Goal: Complete application form: Complete application form

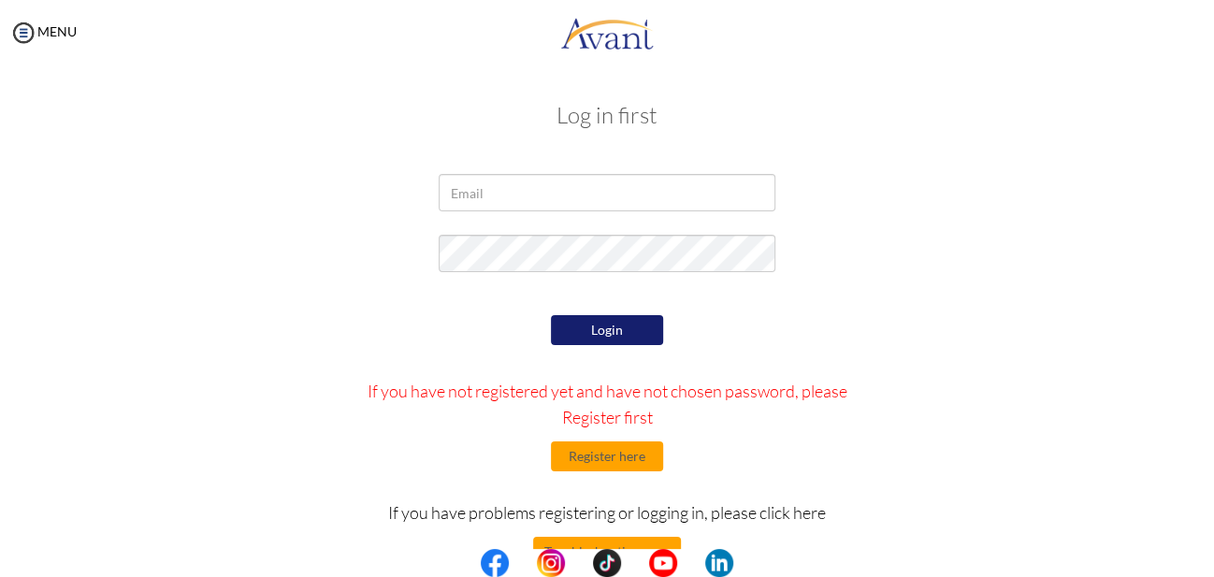
click at [615, 421] on p "If you have not registered yet and have not chosen password, please Register fi…" at bounding box center [607, 404] width 519 height 52
click at [599, 461] on button "Register here" at bounding box center [607, 456] width 112 height 30
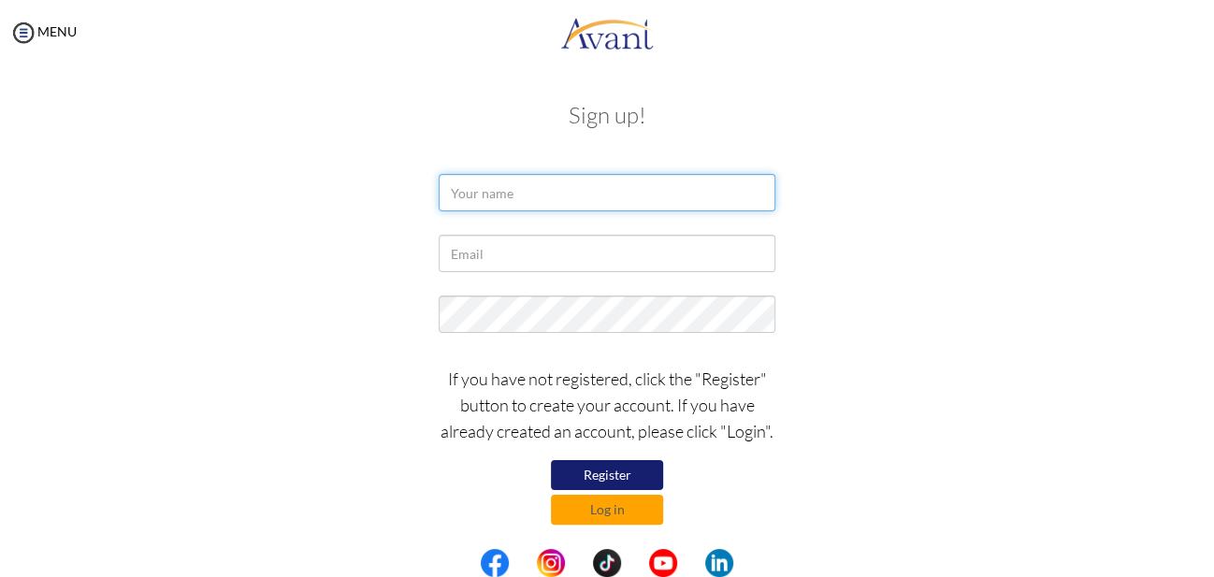
click at [470, 203] on input "text" at bounding box center [606, 192] width 337 height 37
type input "a"
type input "[PERSON_NAME]"
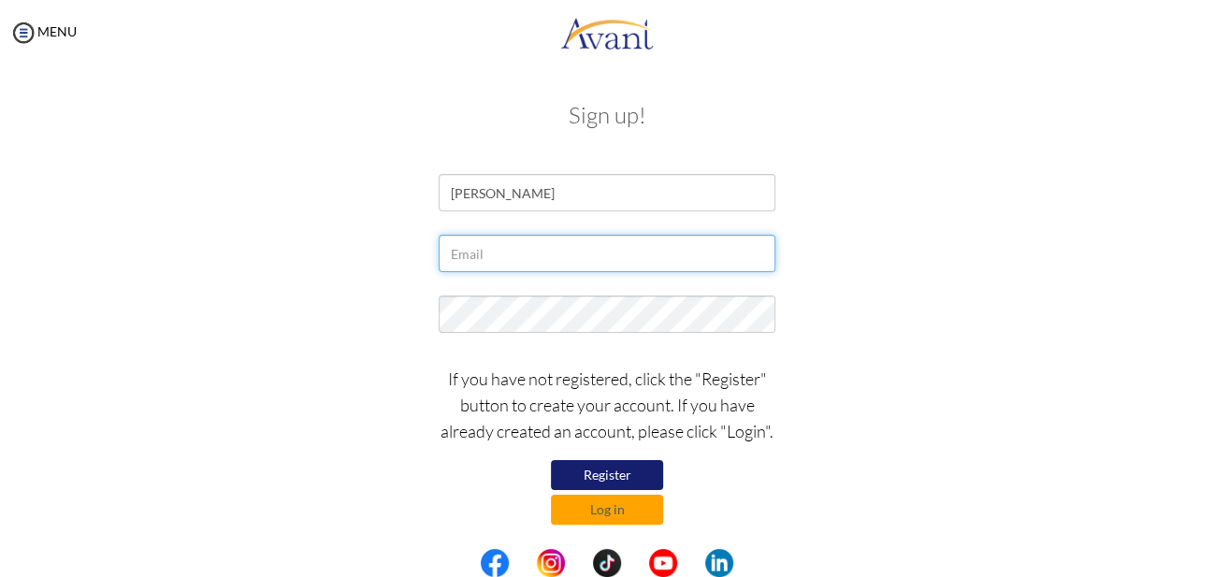
click at [463, 255] on input "text" at bounding box center [606, 253] width 337 height 37
type input "A"
type input "annieraphael143"
click at [559, 249] on input "annieraphael143" at bounding box center [606, 253] width 337 height 37
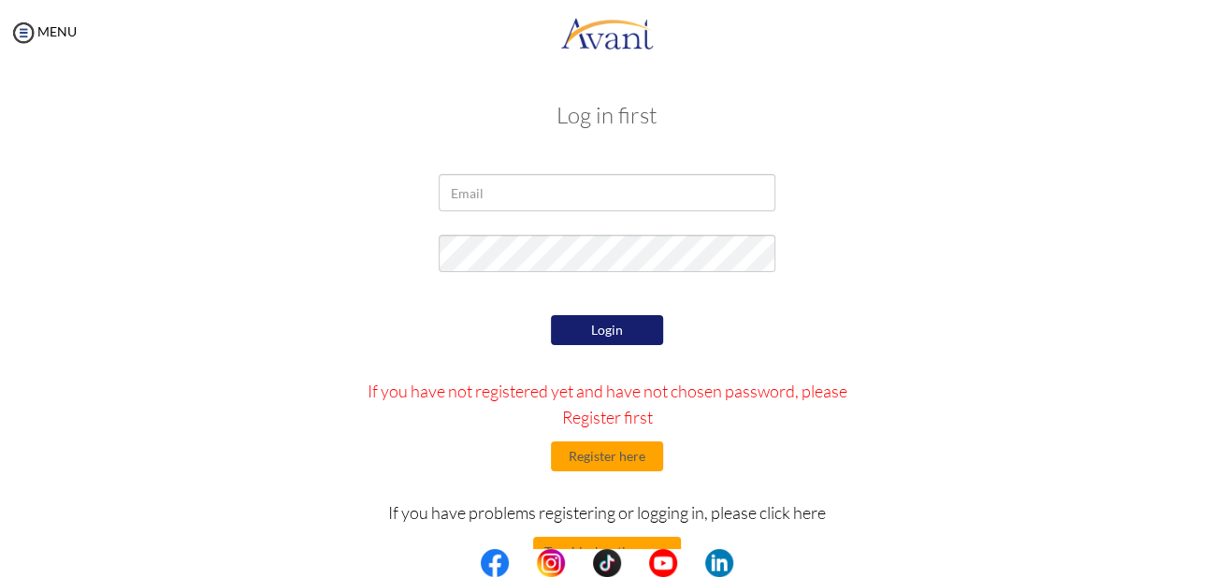
click at [595, 420] on p "If you have not registered yet and have not chosen password, please Register fi…" at bounding box center [607, 404] width 519 height 52
click at [604, 463] on button "Register here" at bounding box center [607, 456] width 112 height 30
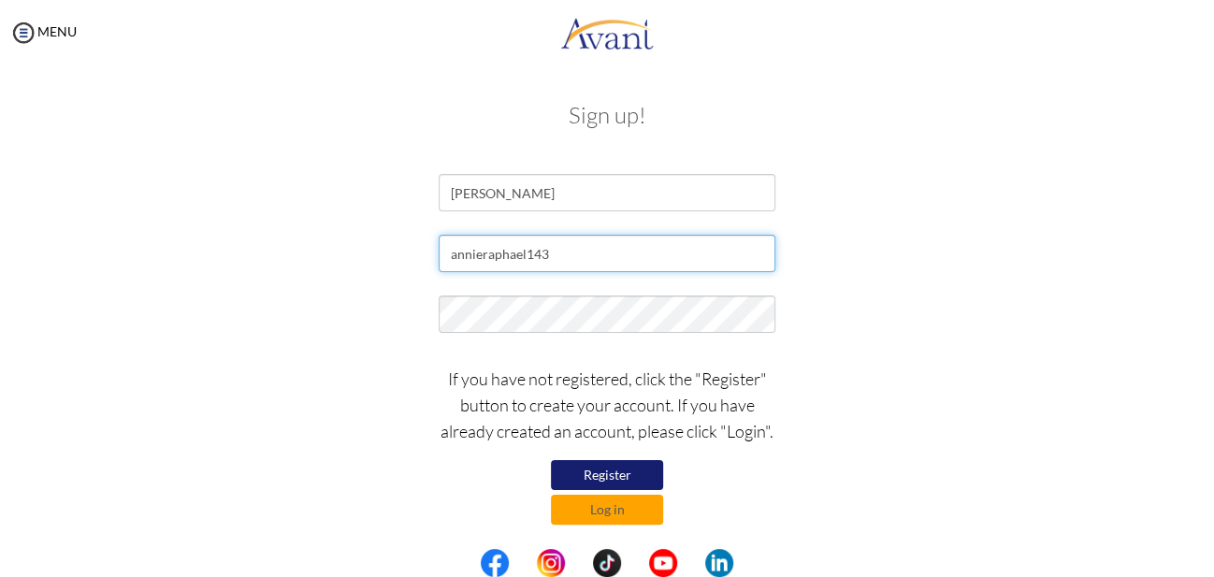
click at [555, 251] on input "annieraphael143" at bounding box center [606, 253] width 337 height 37
type input "[EMAIL_ADDRESS][DOMAIN_NAME]"
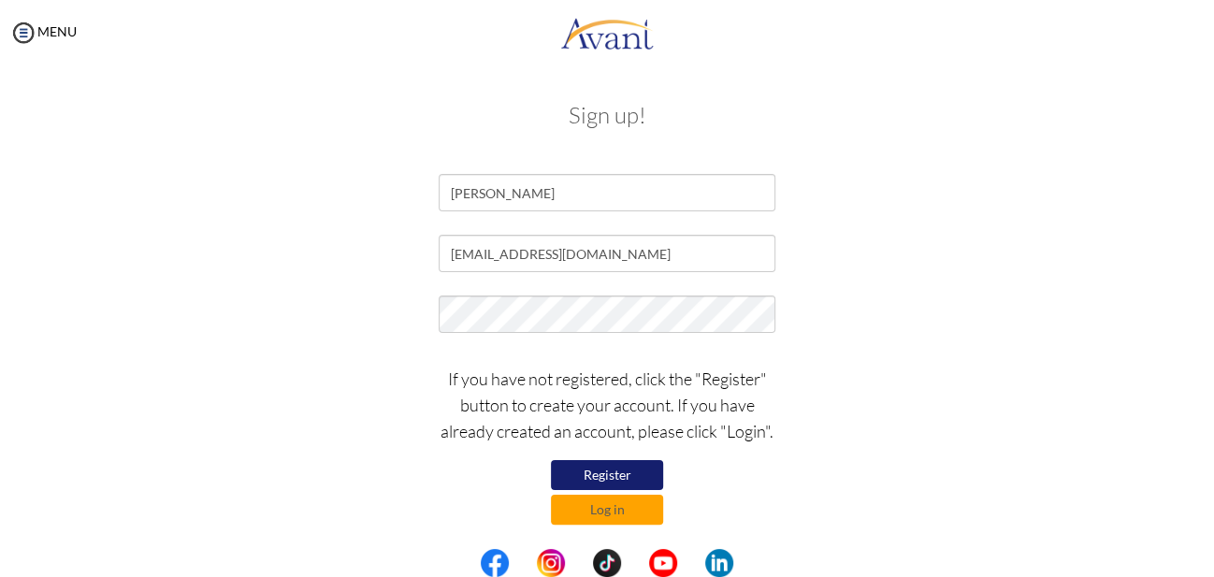
click at [618, 480] on button "Register" at bounding box center [607, 475] width 112 height 30
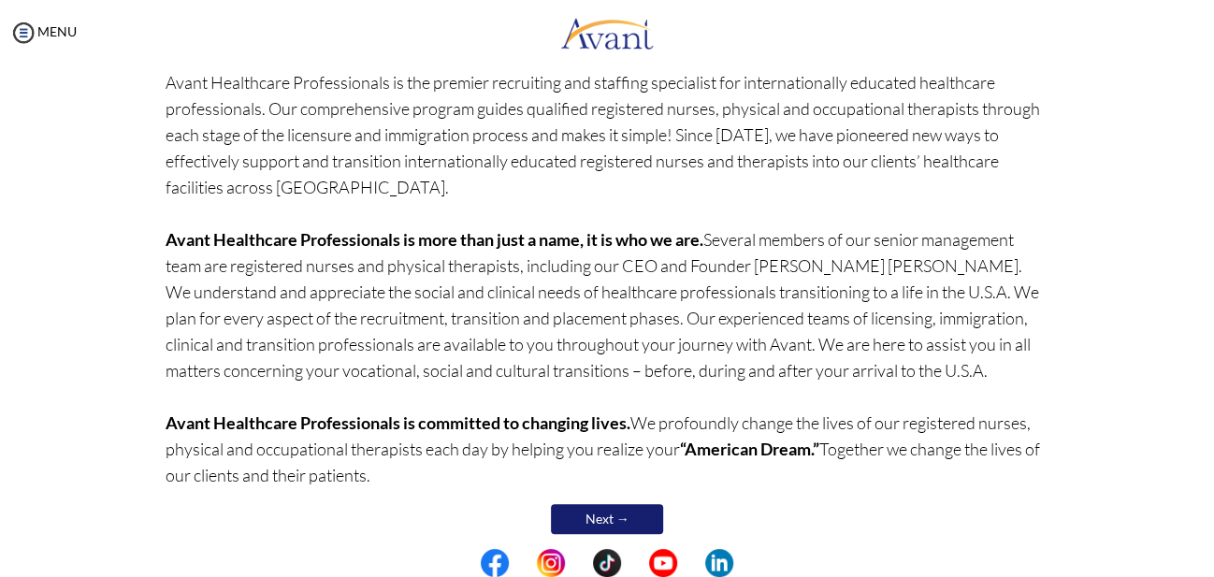
scroll to position [178, 0]
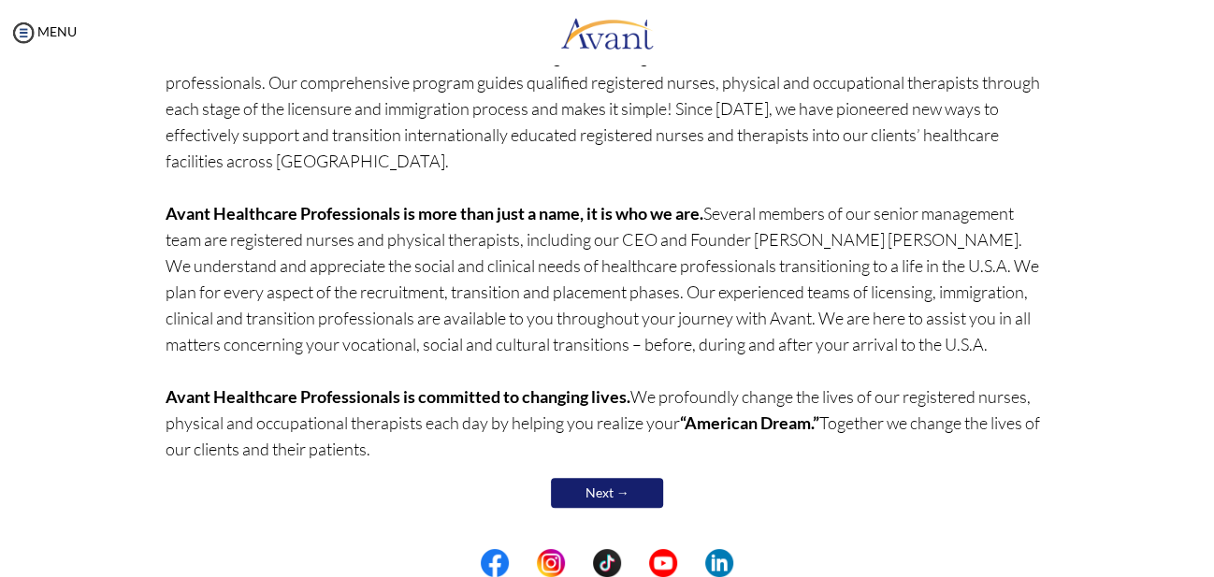
click at [602, 493] on link "Next →" at bounding box center [607, 493] width 112 height 30
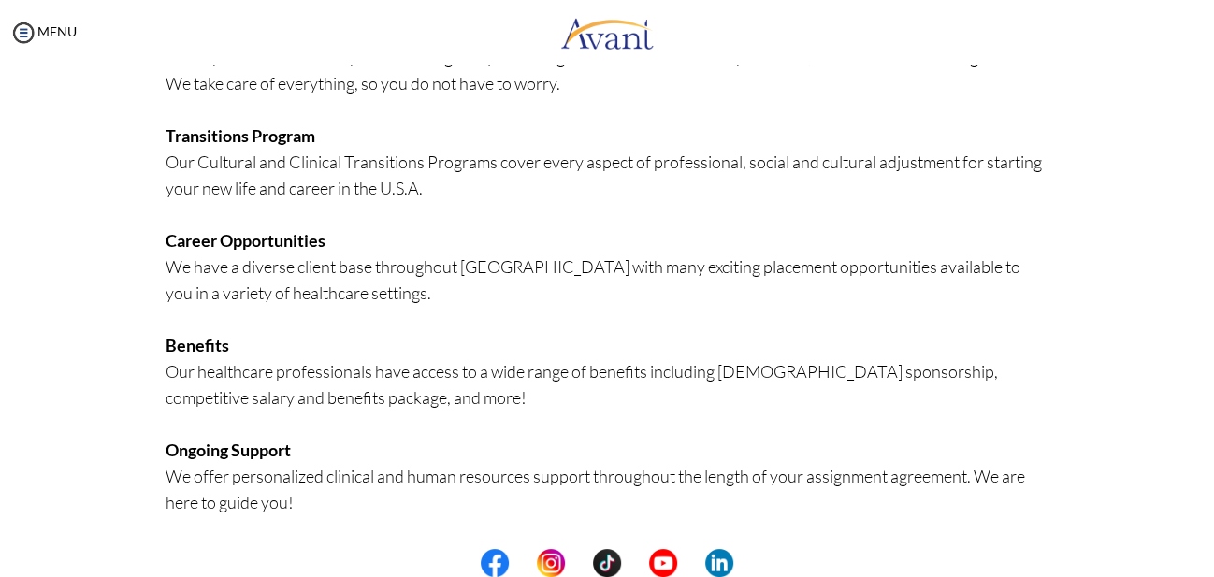
scroll to position [474, 0]
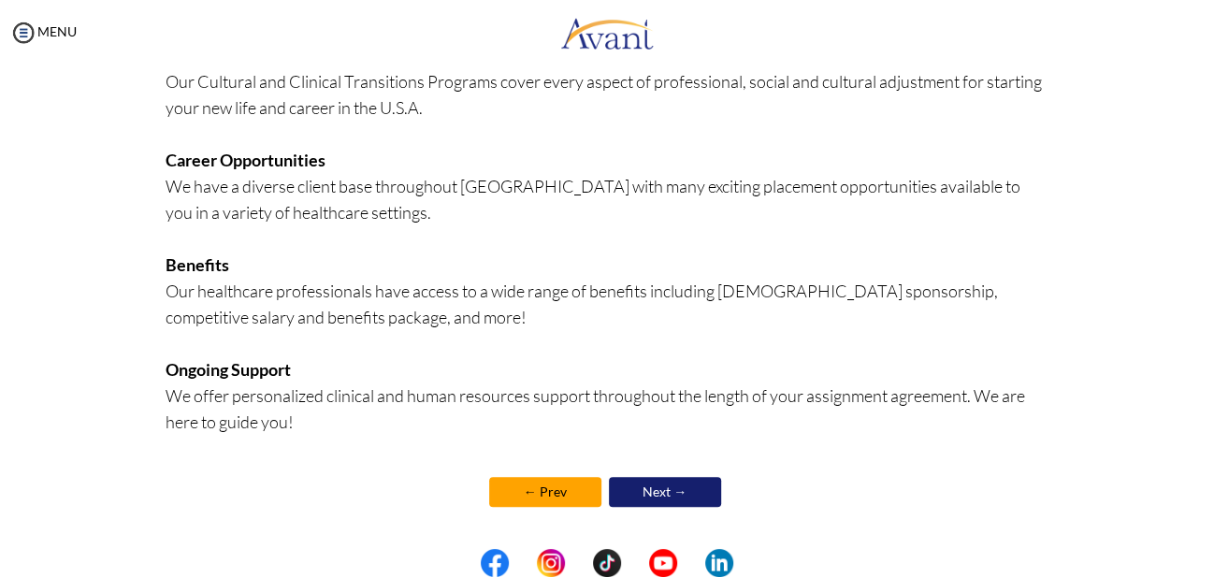
click at [654, 496] on link "Next →" at bounding box center [665, 492] width 112 height 30
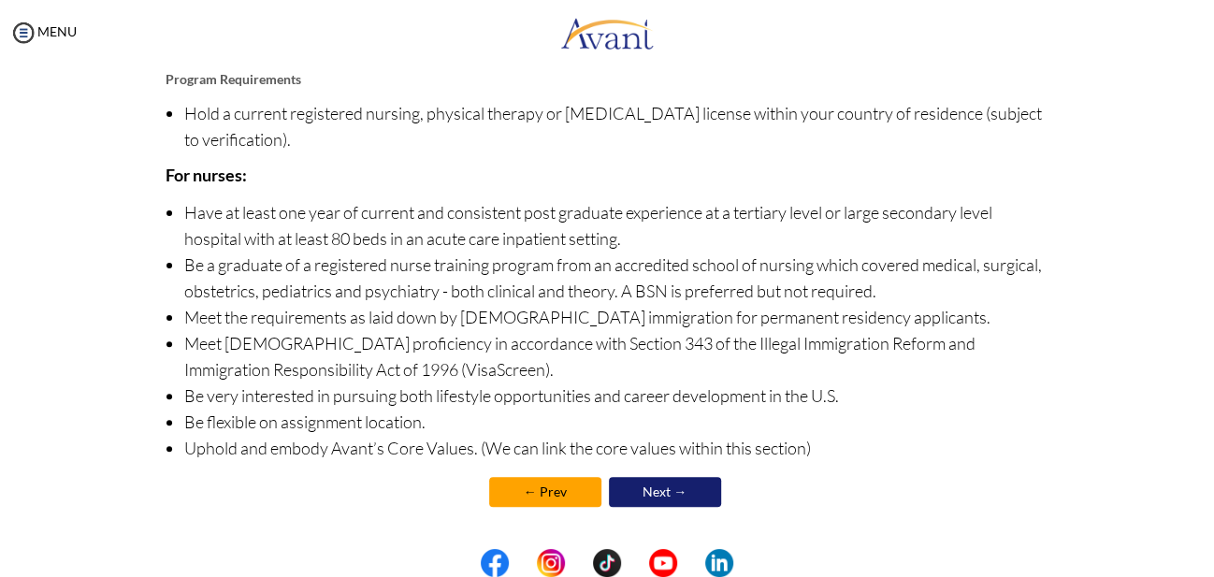
scroll to position [240, 0]
click at [654, 490] on link "Next →" at bounding box center [665, 492] width 112 height 30
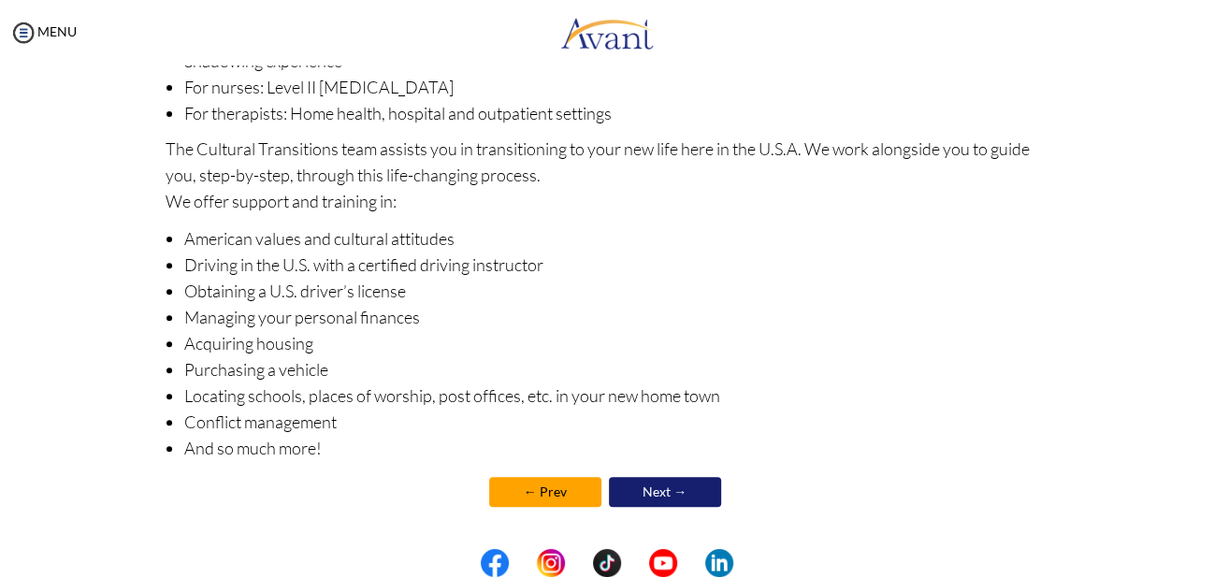
scroll to position [318, 0]
click at [654, 489] on link "Next →" at bounding box center [665, 492] width 112 height 30
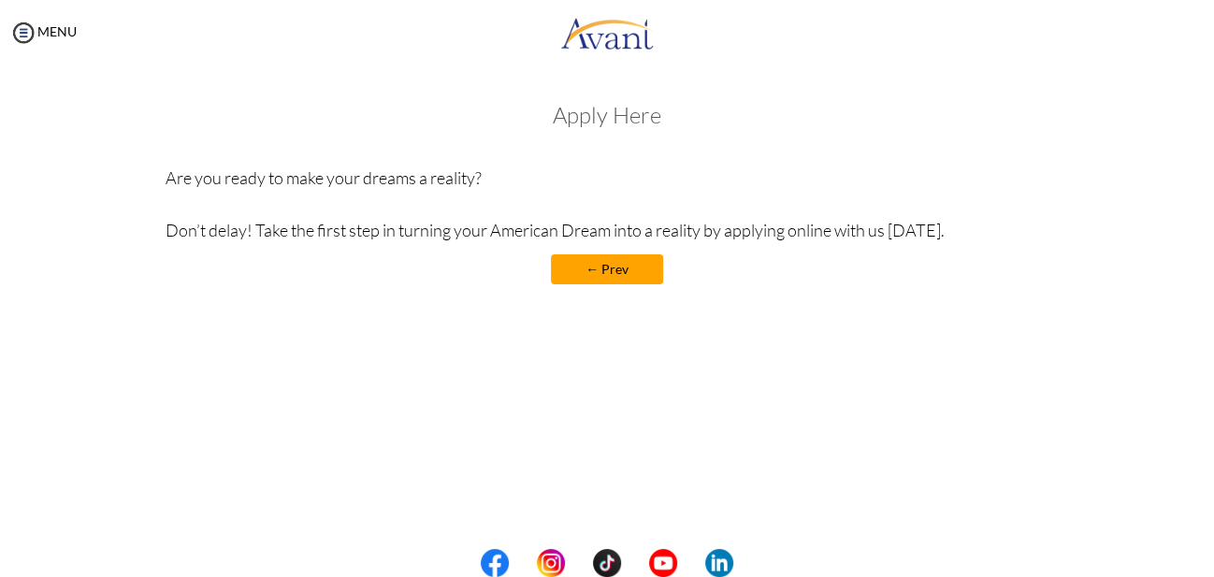
click at [614, 276] on link "← Prev" at bounding box center [607, 269] width 112 height 30
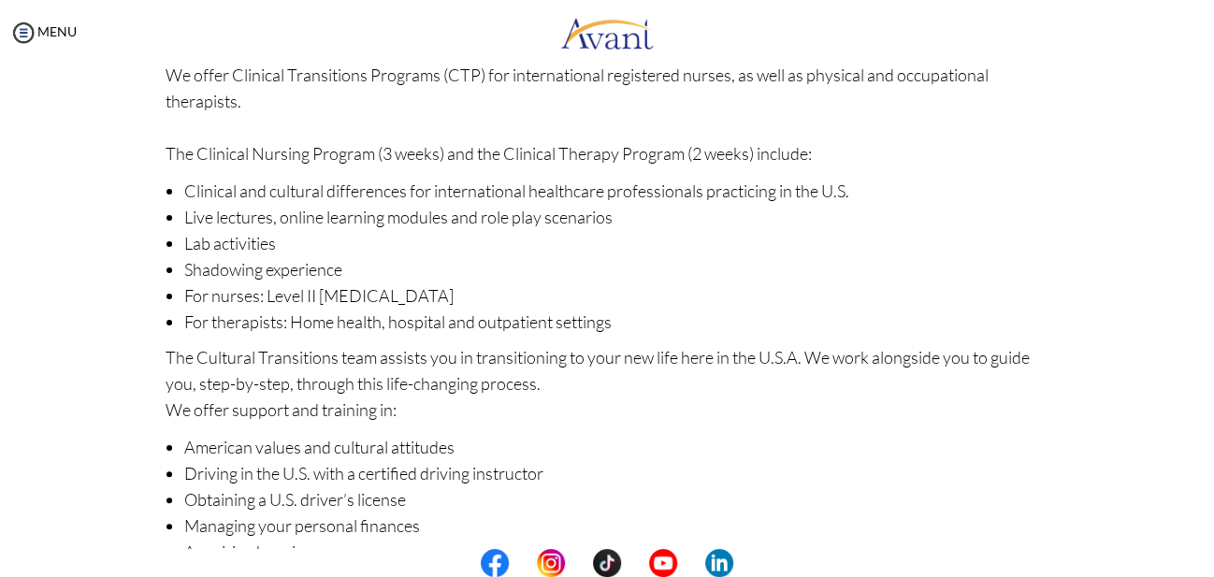
scroll to position [288, 0]
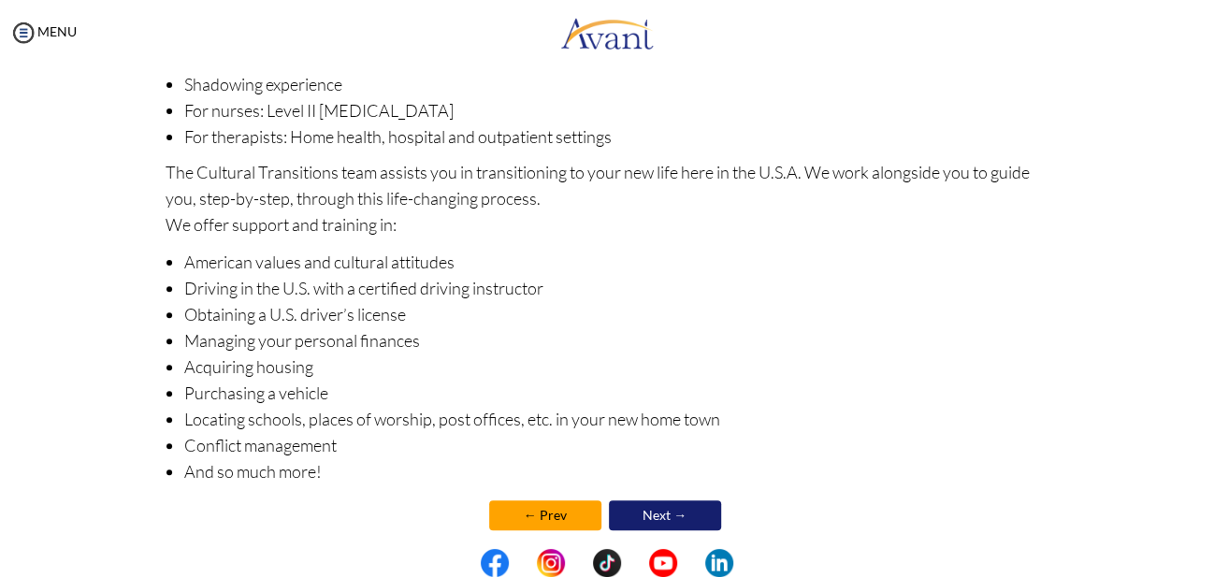
click at [539, 516] on link "← Prev" at bounding box center [545, 515] width 112 height 30
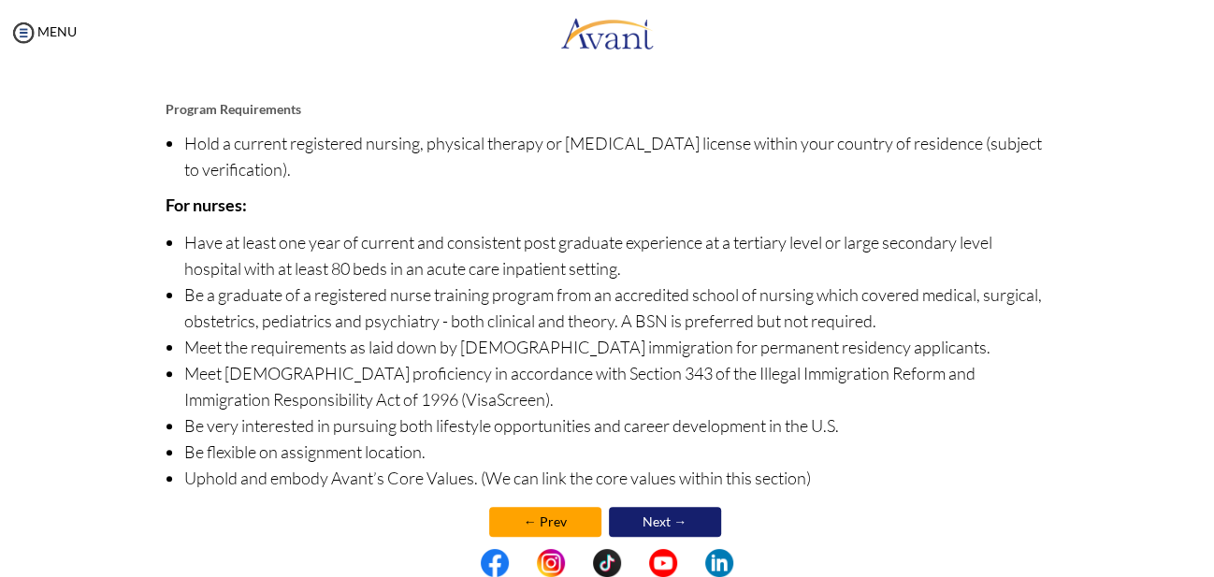
scroll to position [240, 0]
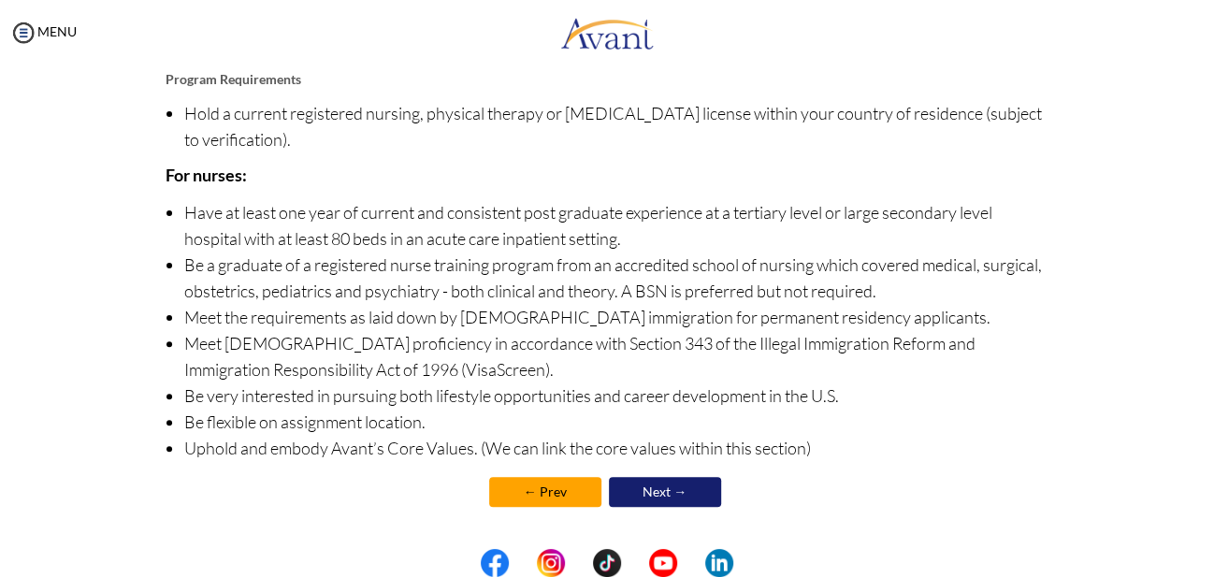
click at [538, 489] on link "← Prev" at bounding box center [545, 492] width 112 height 30
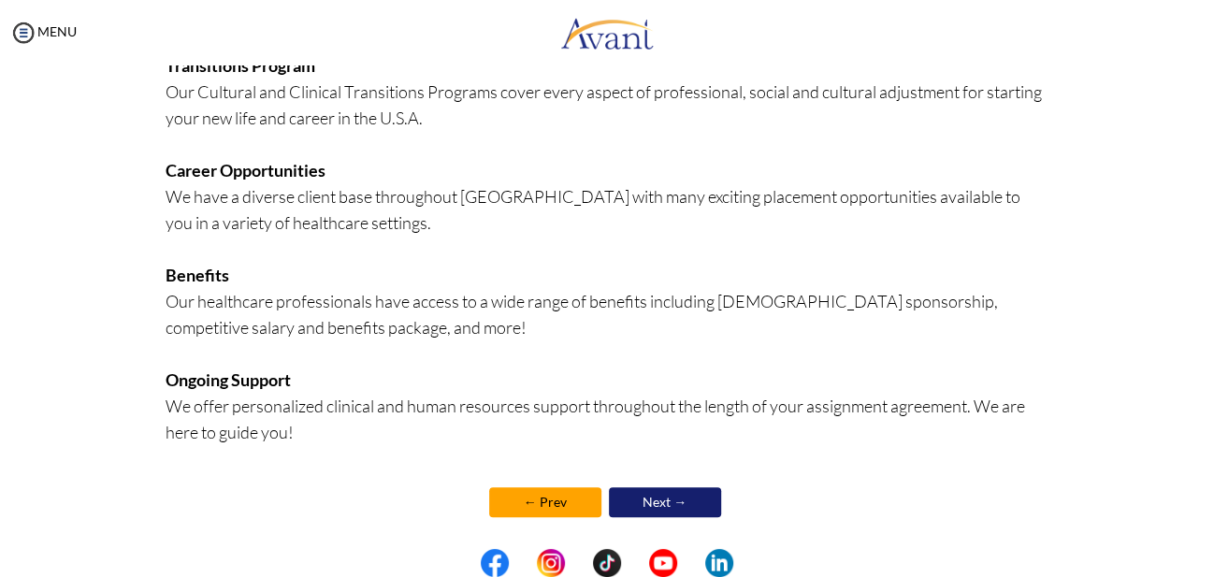
scroll to position [467, 0]
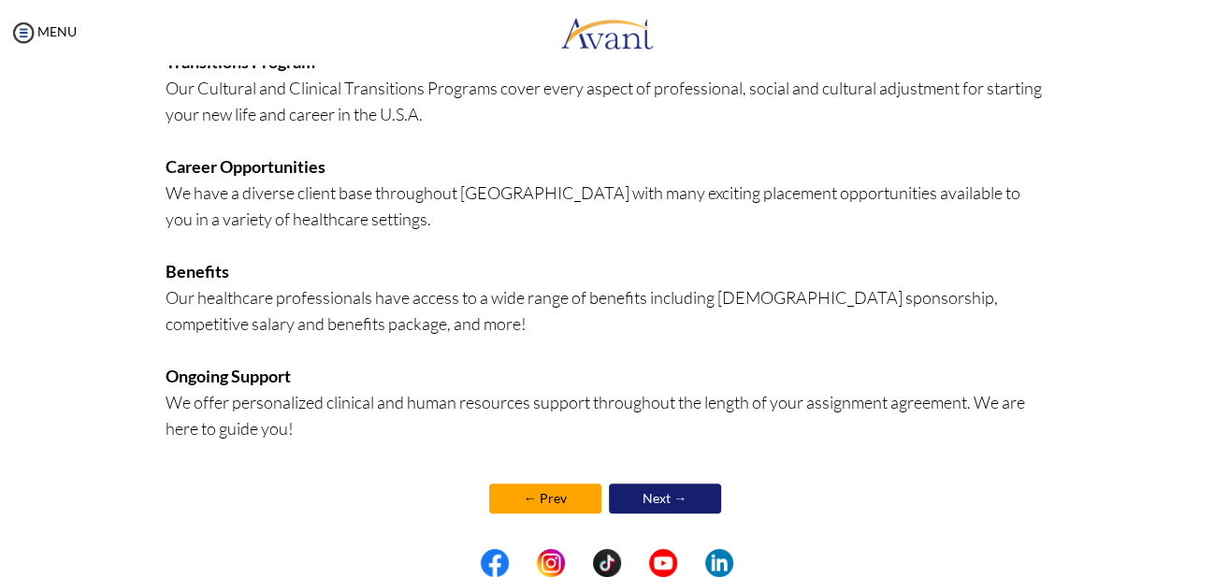
click at [534, 496] on link "← Prev" at bounding box center [545, 498] width 112 height 30
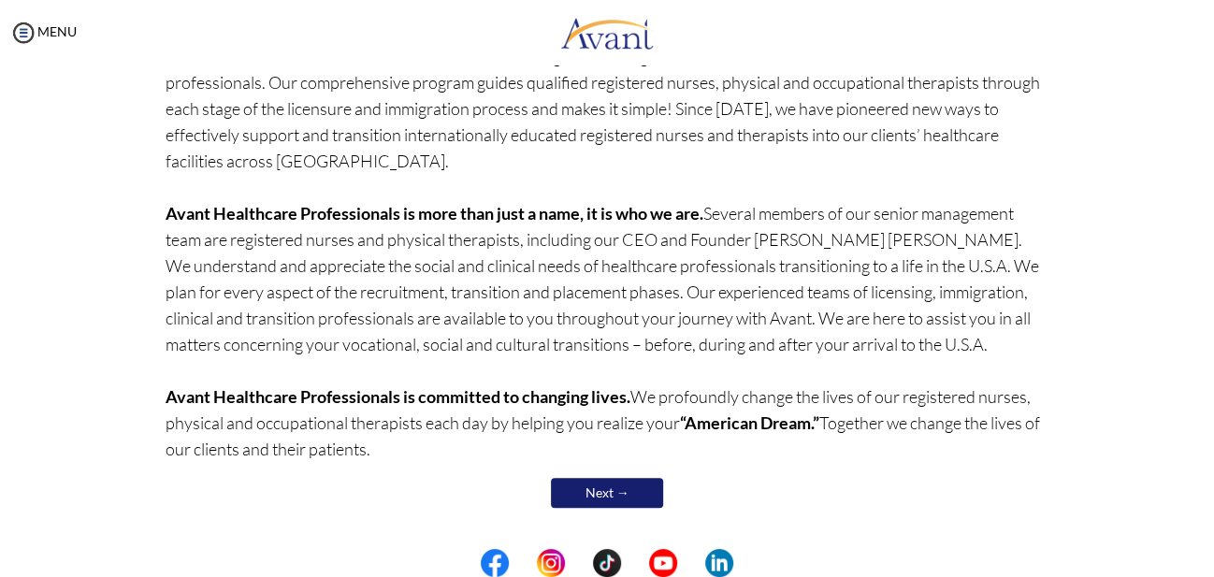
scroll to position [0, 0]
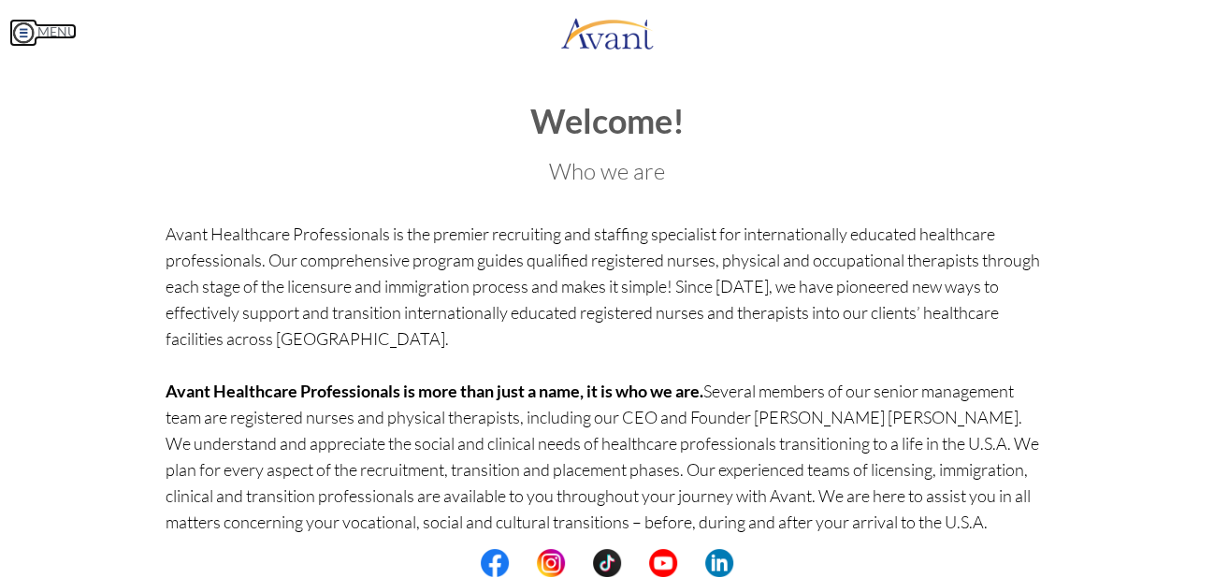
click at [61, 27] on link "MENU" at bounding box center [42, 31] width 67 height 16
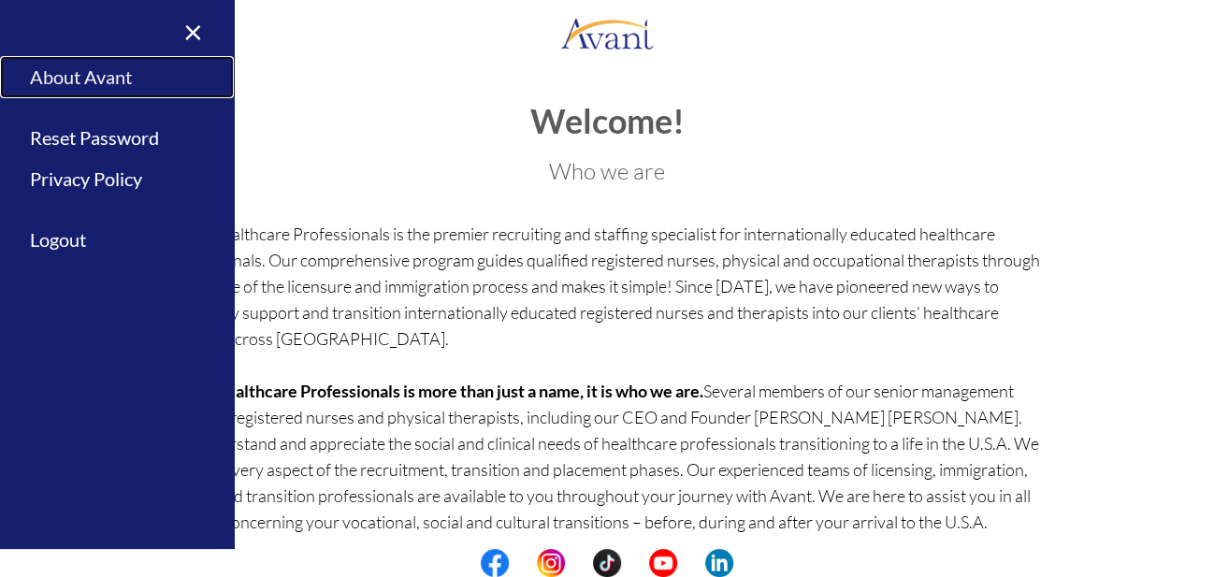
click at [119, 82] on link "About Avant" at bounding box center [117, 77] width 234 height 42
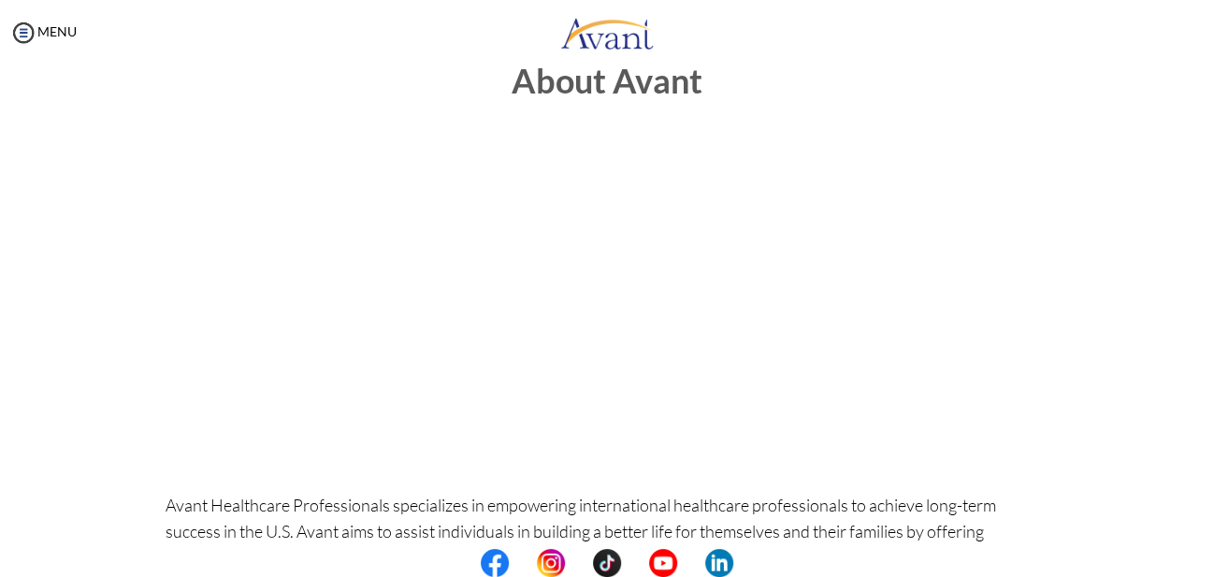
scroll to position [44, 0]
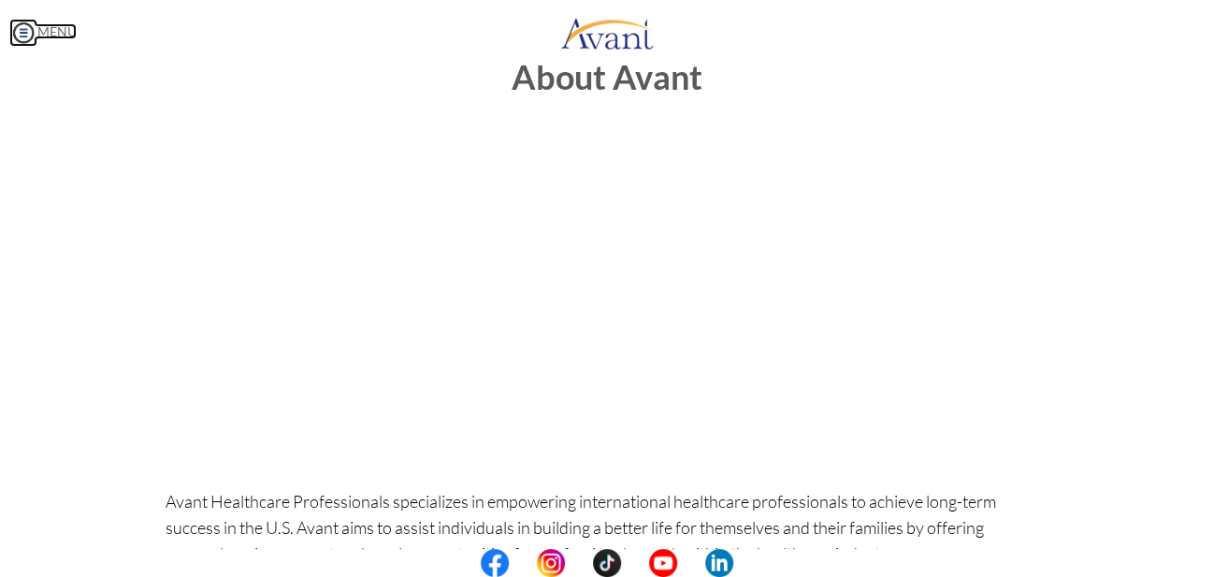
click at [27, 33] on img at bounding box center [23, 33] width 28 height 28
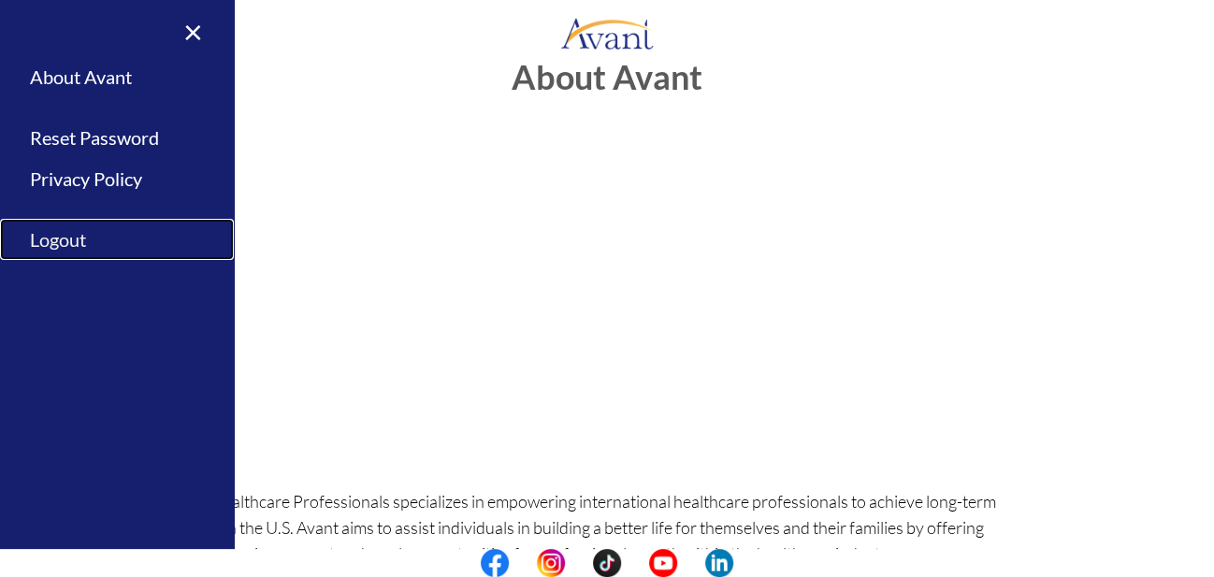
click at [46, 240] on link "Logout" at bounding box center [117, 240] width 234 height 42
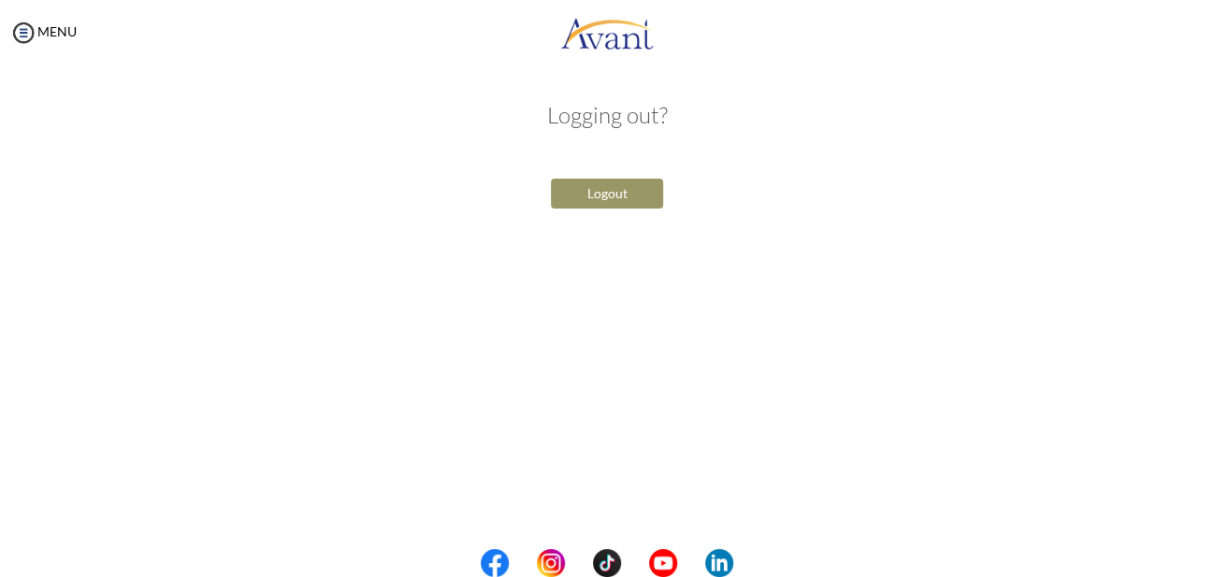
click at [635, 194] on button "Logout" at bounding box center [607, 194] width 112 height 30
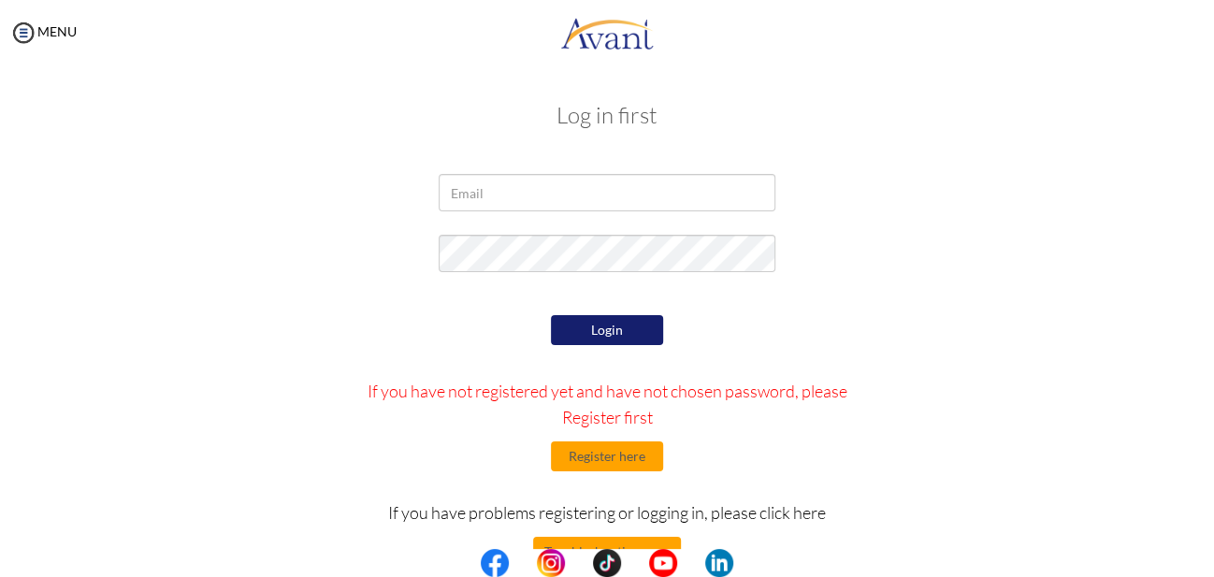
scroll to position [53, 0]
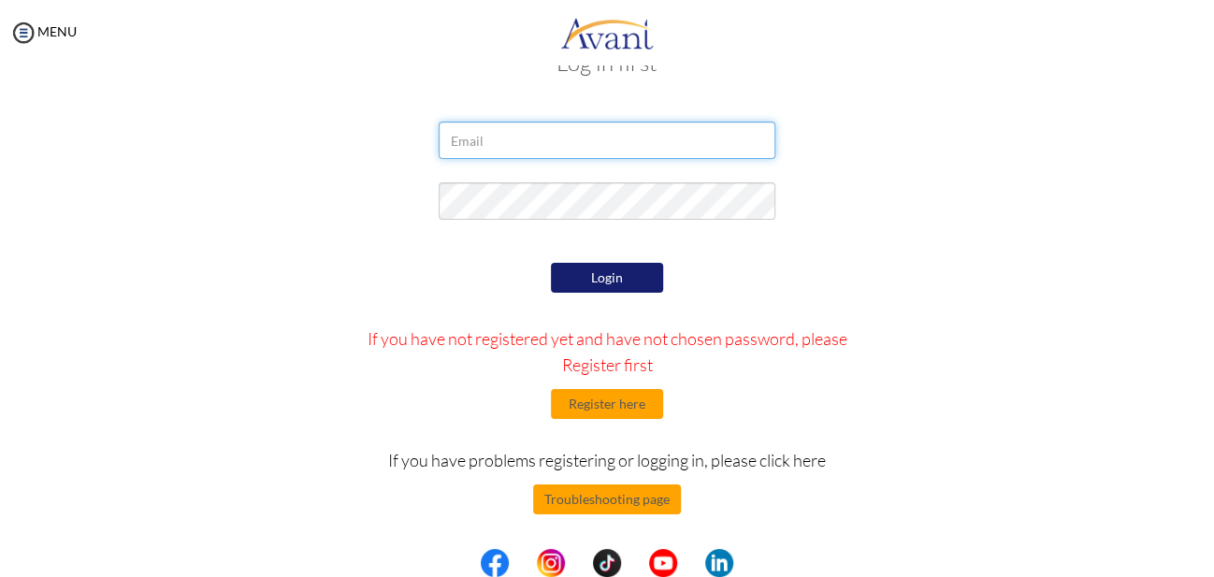
click at [503, 139] on input "email" at bounding box center [606, 140] width 337 height 37
type input "[EMAIL_ADDRESS][DOMAIN_NAME]"
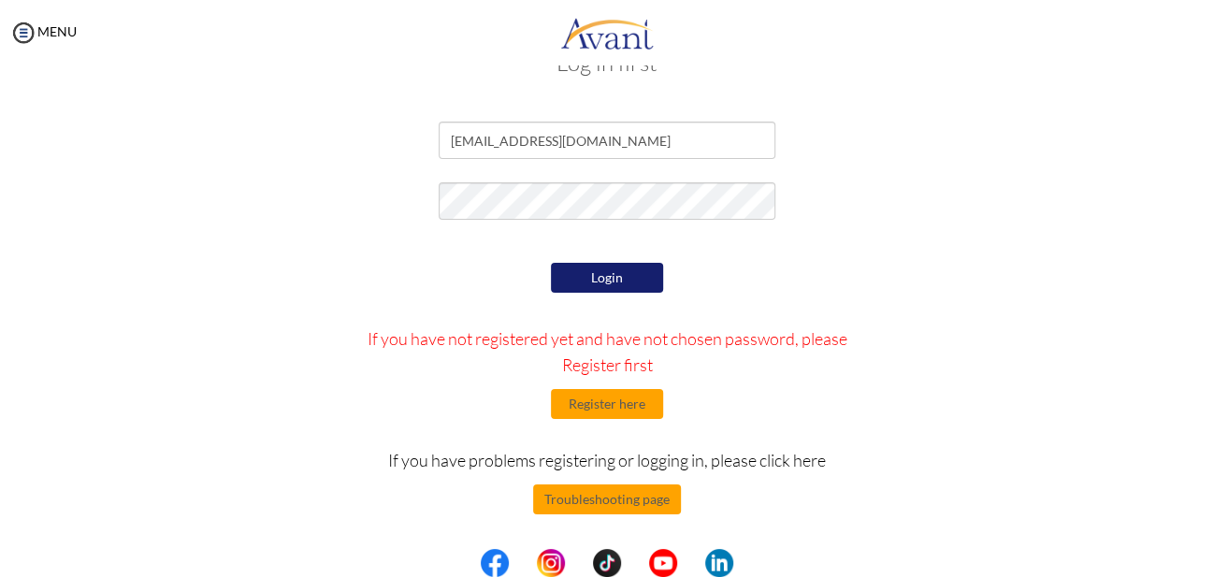
click at [613, 289] on button "Login" at bounding box center [607, 278] width 112 height 30
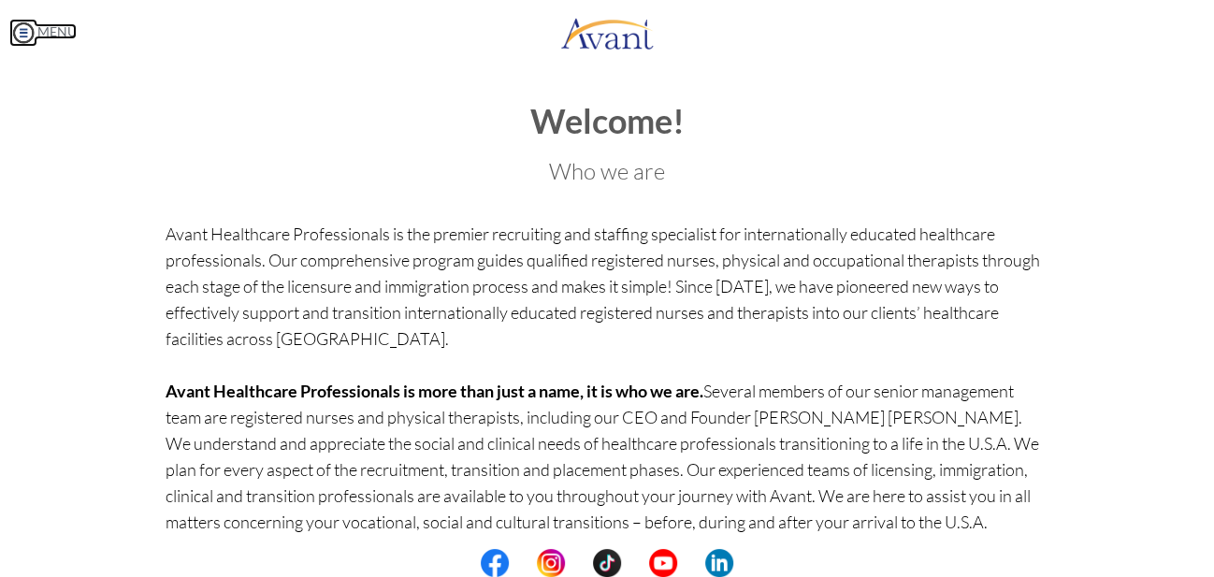
click at [38, 25] on link "MENU" at bounding box center [42, 31] width 67 height 16
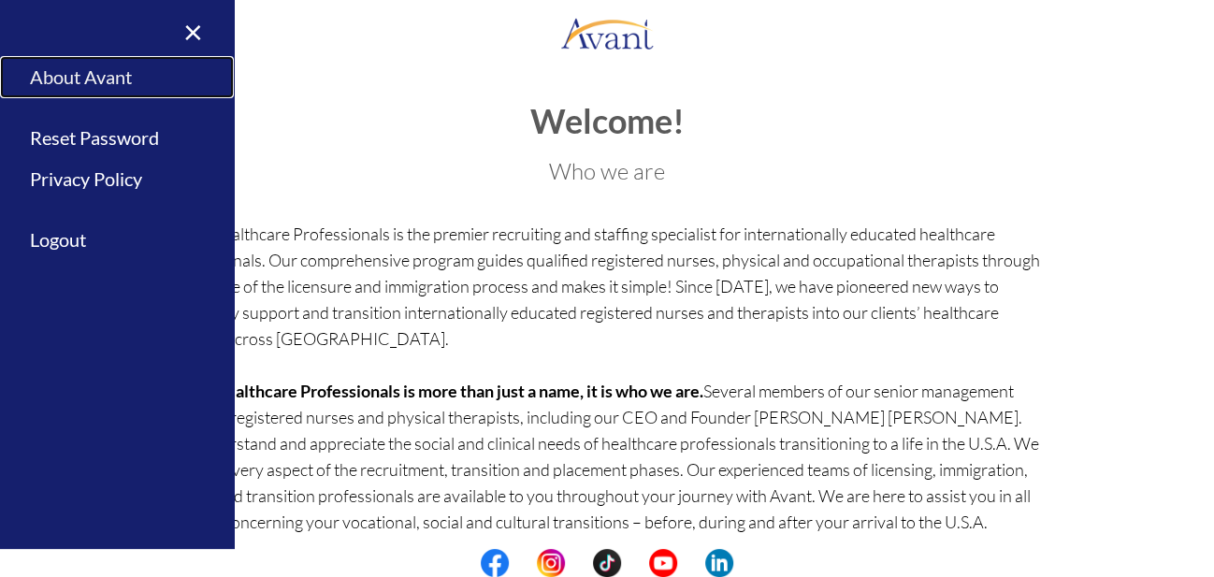
click at [104, 76] on link "About Avant" at bounding box center [117, 77] width 234 height 42
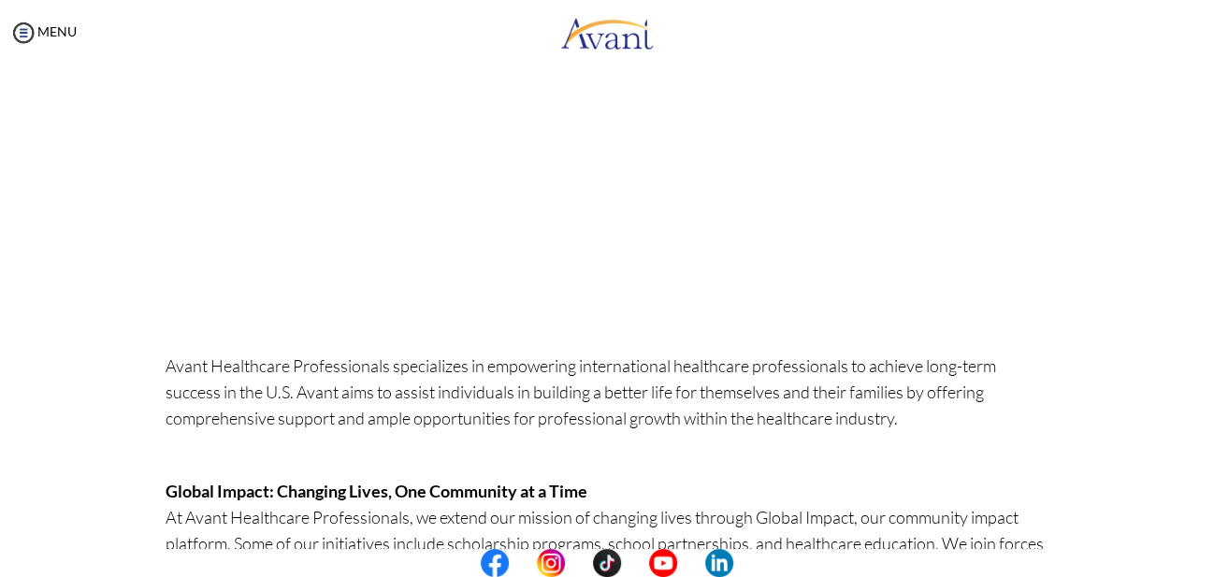
scroll to position [173, 0]
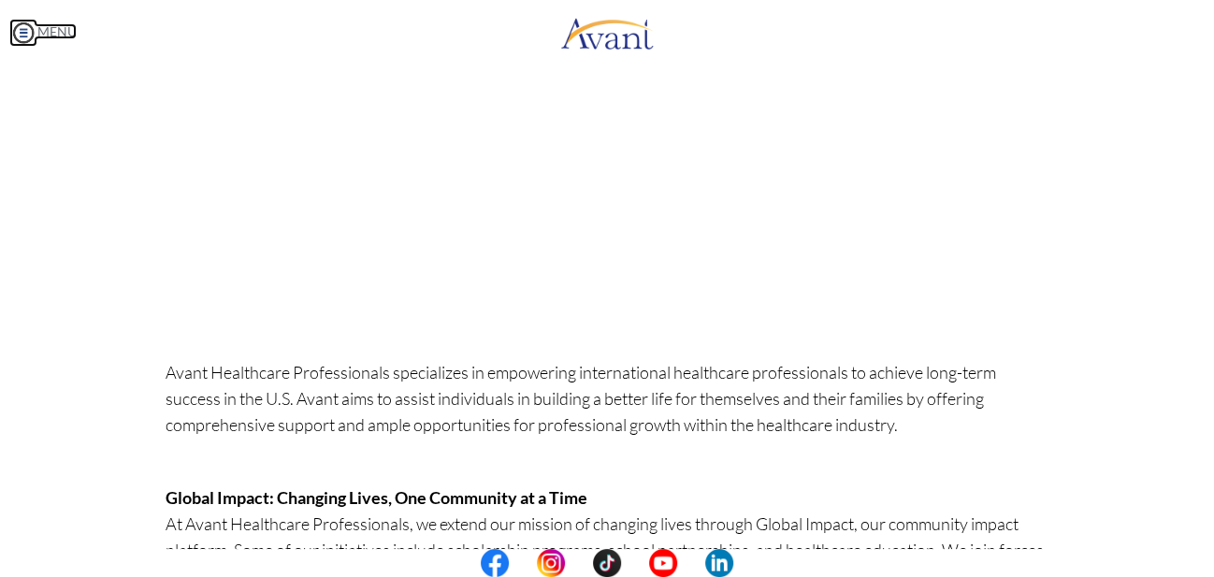
click at [18, 21] on body "Maintenance break. Please come back in 2 hours. MENU My Status What is the next…" at bounding box center [607, 288] width 1214 height 577
click at [34, 27] on img at bounding box center [23, 33] width 28 height 28
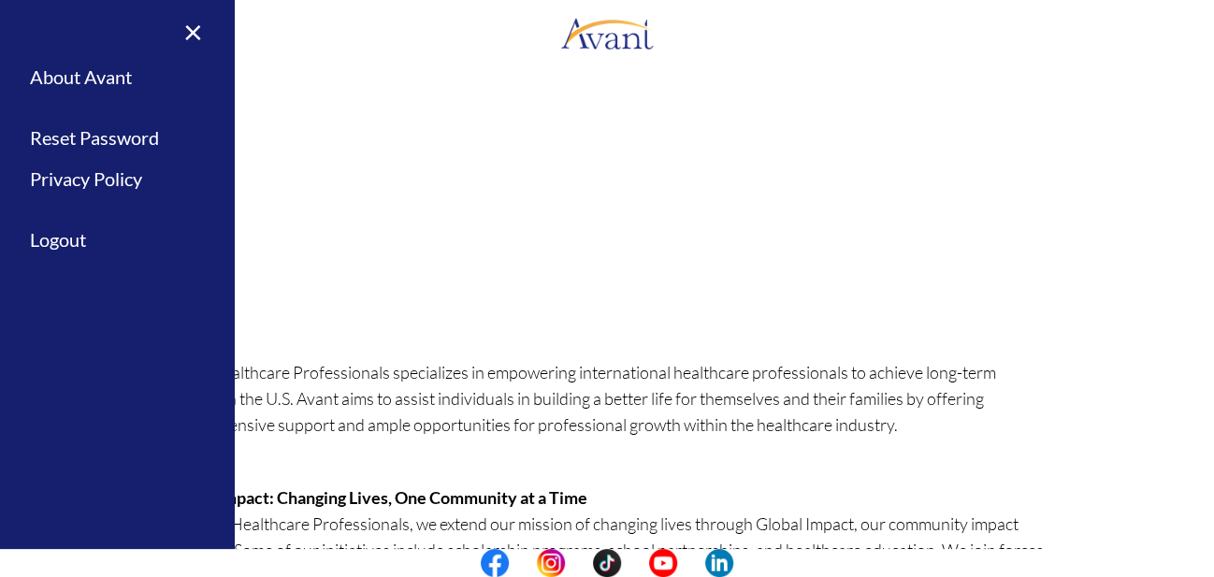
scroll to position [0, 0]
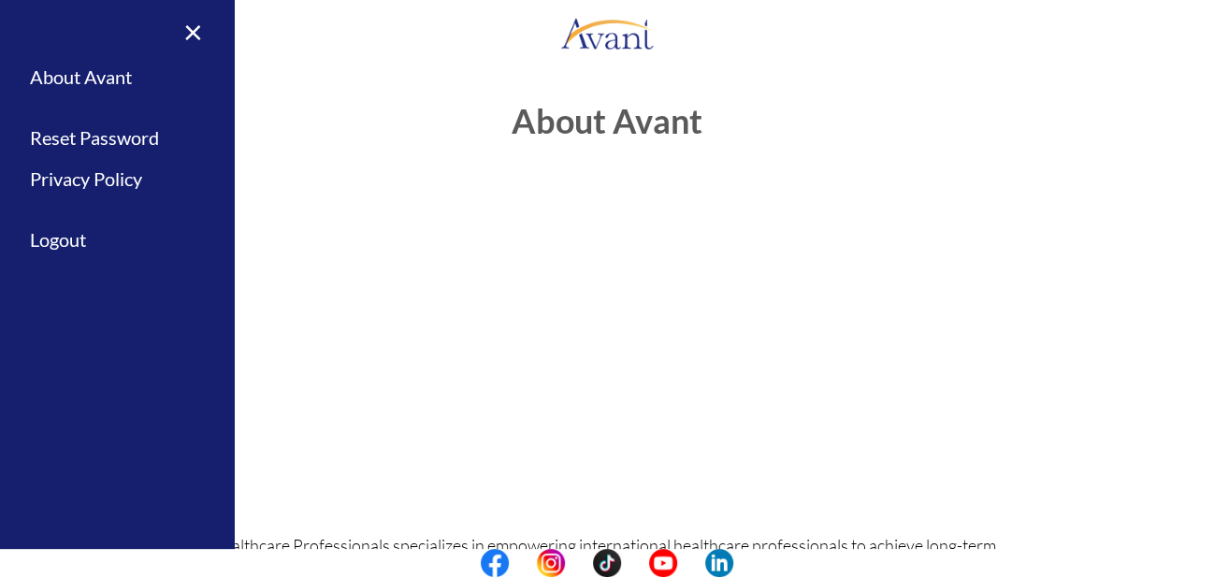
click at [586, 122] on h1 "About Avant" at bounding box center [606, 140] width 883 height 74
click at [112, 184] on link "Privacy Policy" at bounding box center [117, 179] width 234 height 42
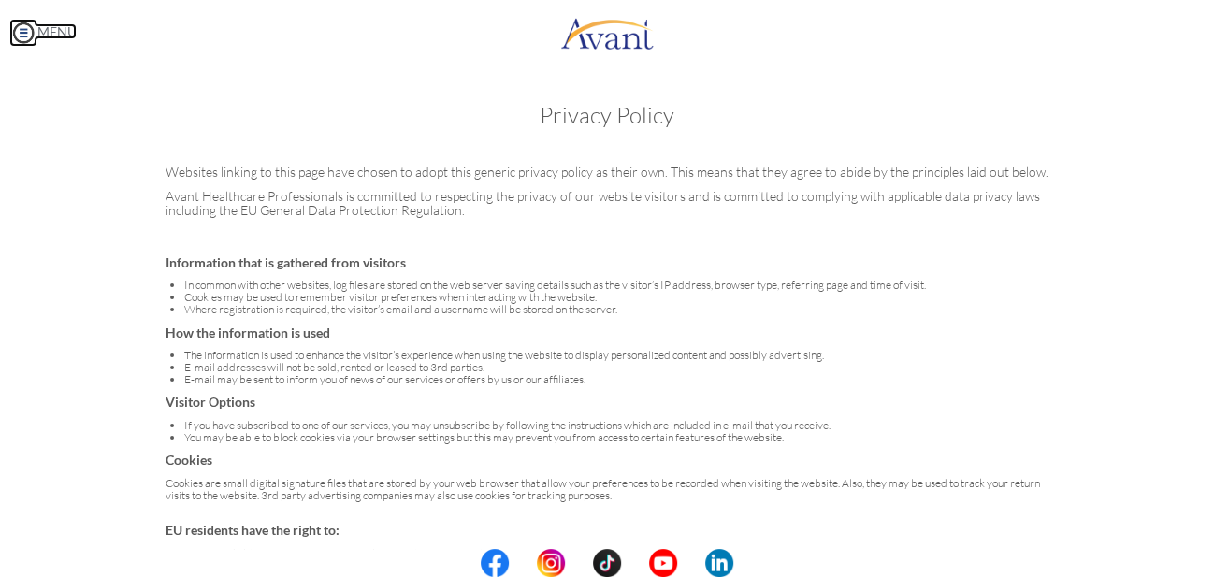
click at [30, 28] on img at bounding box center [23, 33] width 28 height 28
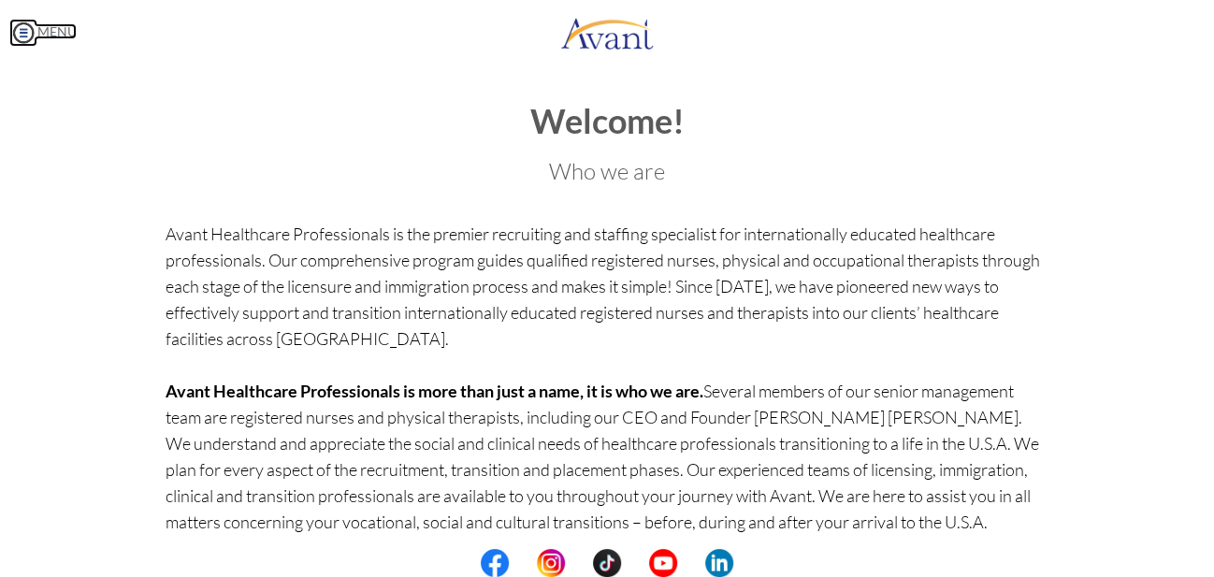
click at [29, 36] on img at bounding box center [23, 33] width 28 height 28
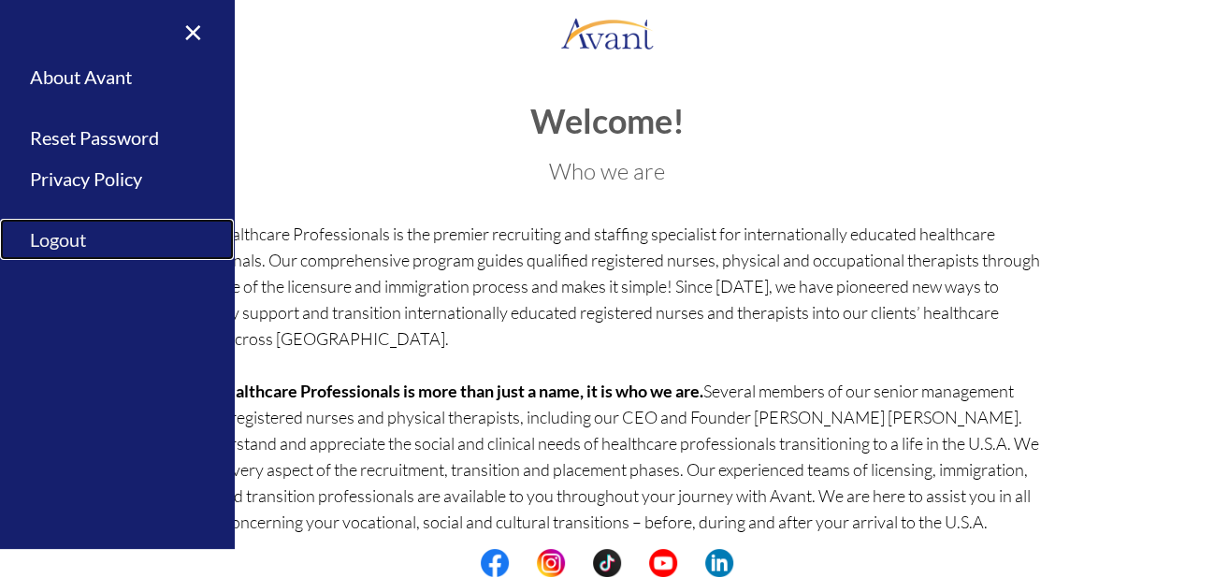
click at [77, 240] on link "Logout" at bounding box center [117, 240] width 234 height 42
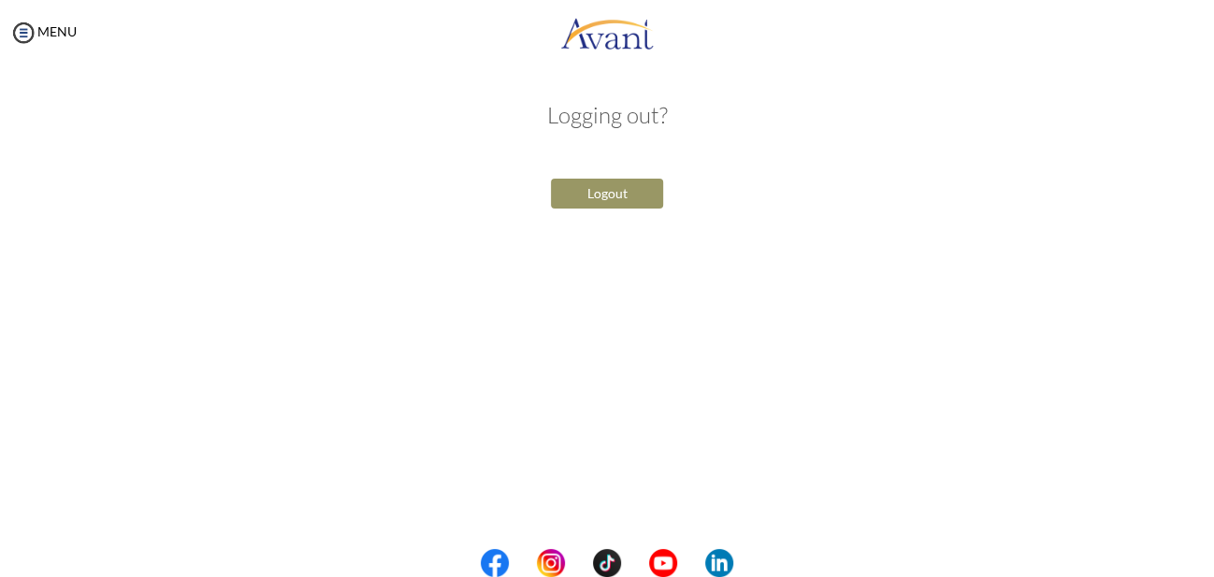
click at [598, 204] on button "Logout" at bounding box center [607, 194] width 112 height 30
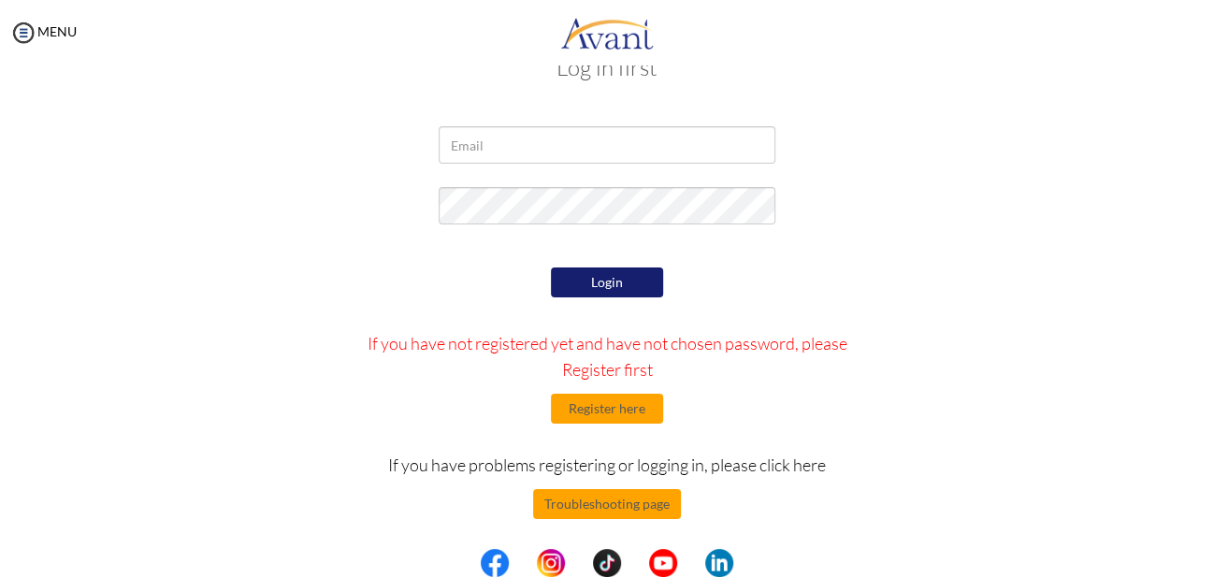
scroll to position [53, 0]
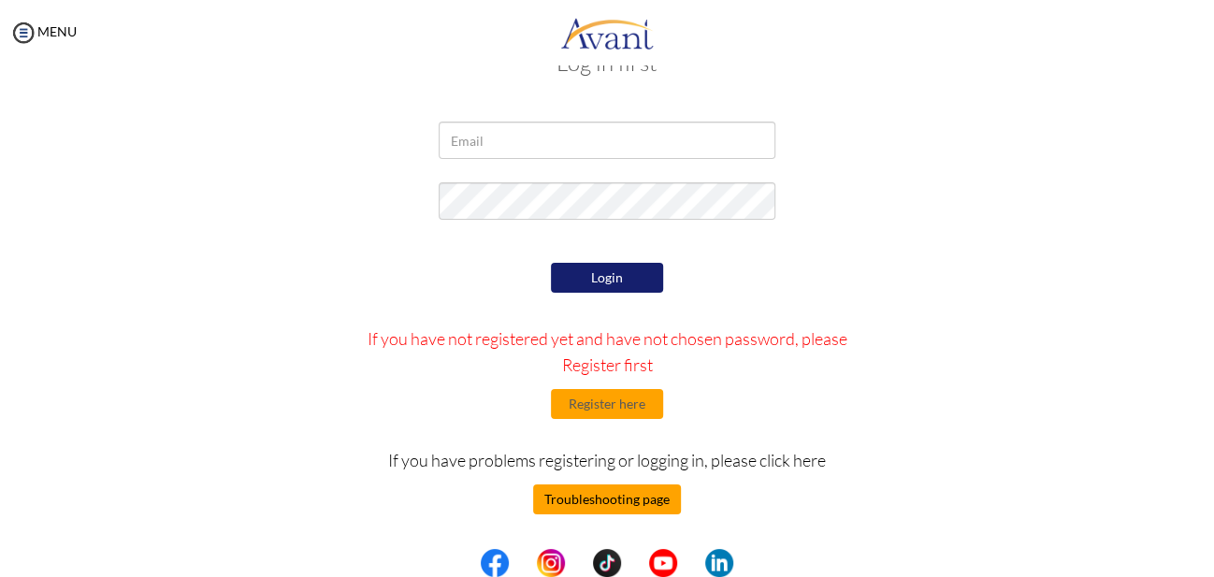
click at [596, 496] on button "Troubleshooting page" at bounding box center [607, 499] width 148 height 30
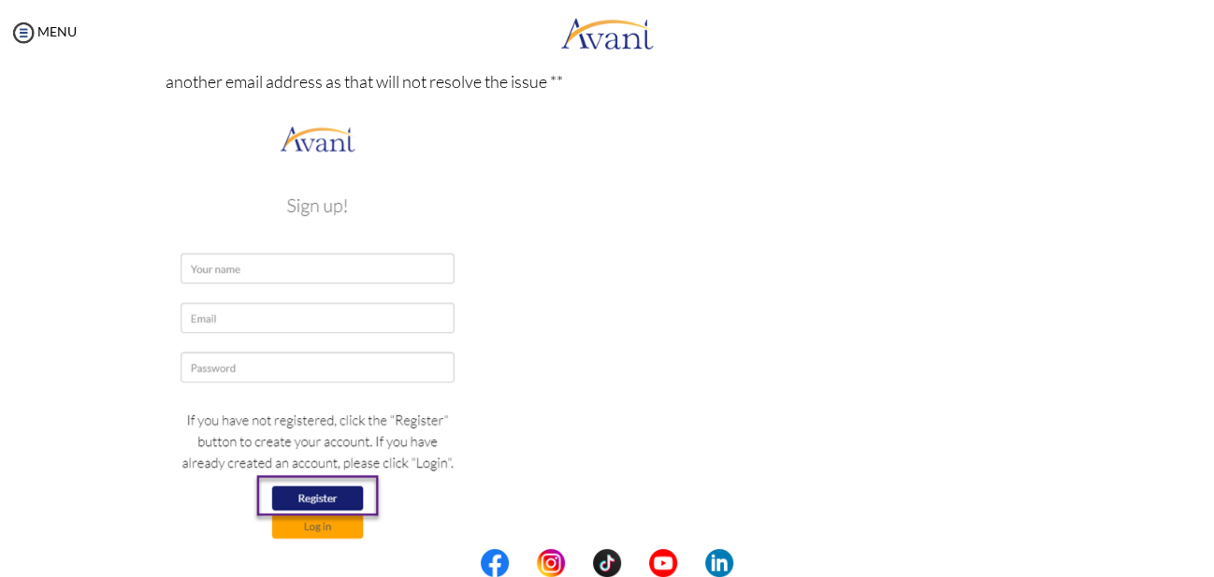
scroll to position [538, 0]
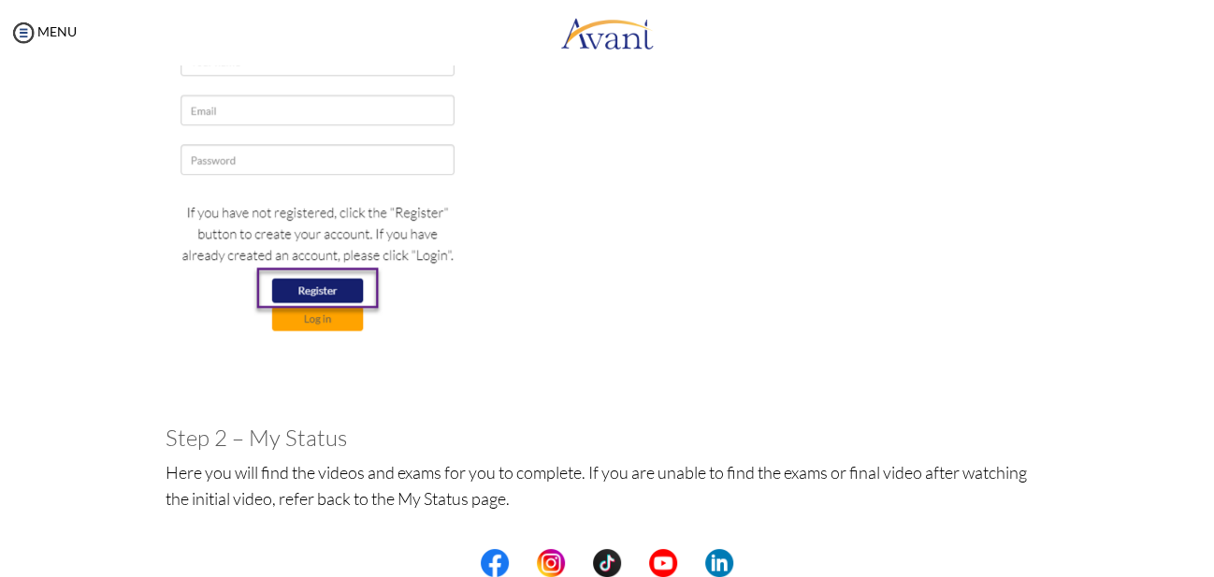
click at [298, 151] on img at bounding box center [317, 133] width 304 height 441
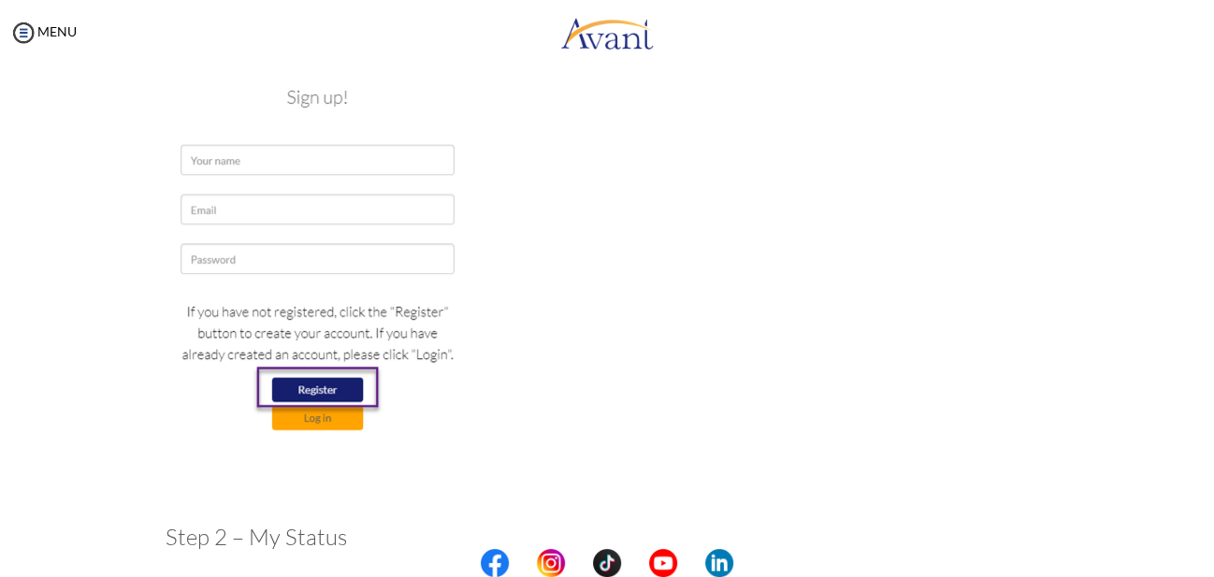
scroll to position [0, 0]
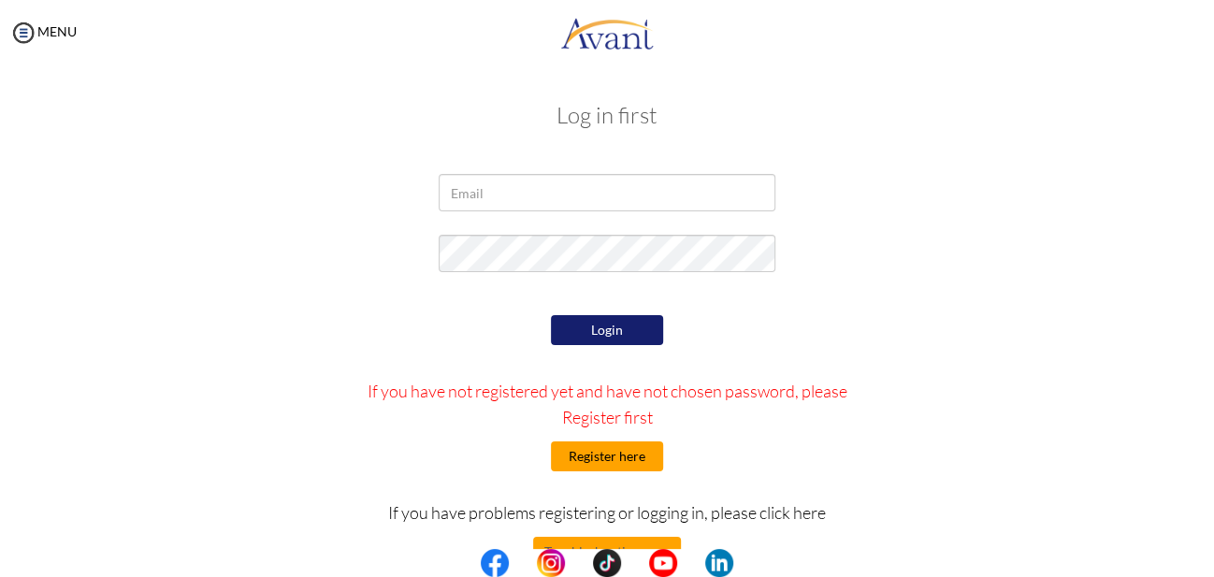
click at [636, 455] on button "Register here" at bounding box center [607, 456] width 112 height 30
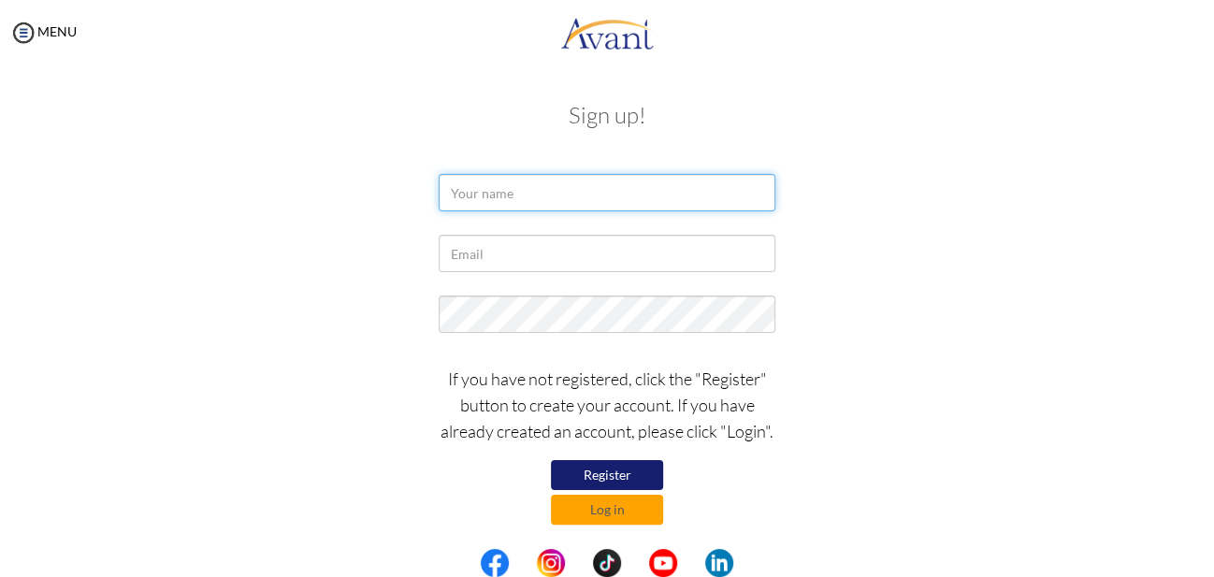
click at [518, 194] on input "text" at bounding box center [606, 192] width 337 height 37
type input "a"
type input "[PERSON_NAME]"
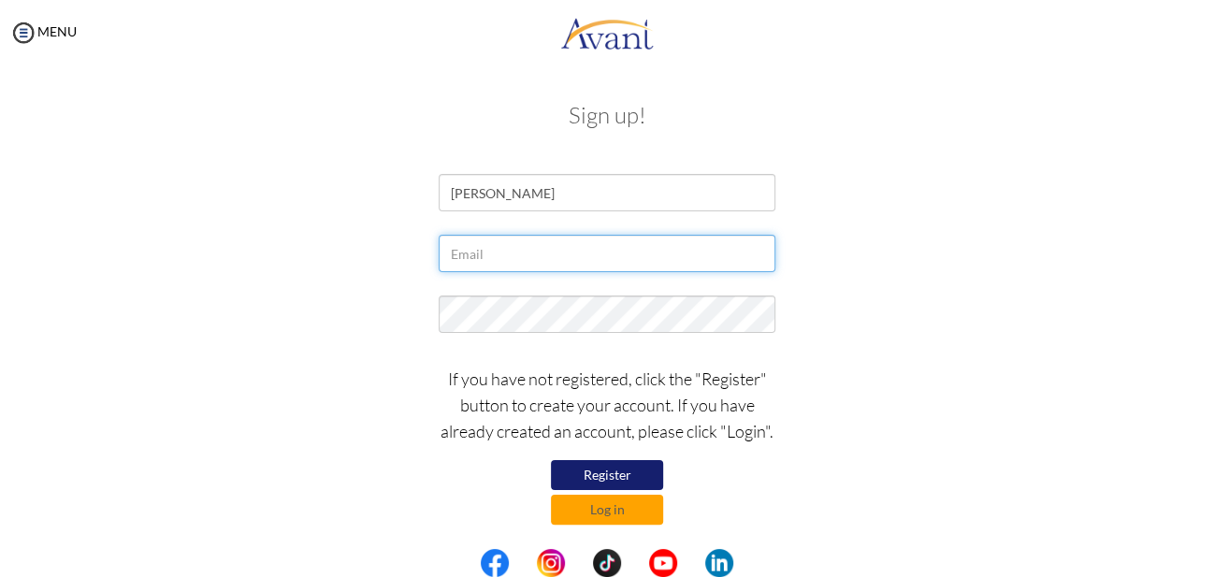
click at [485, 251] on input "text" at bounding box center [606, 253] width 337 height 37
type input "[EMAIL_ADDRESS][DOMAIN_NAME]"
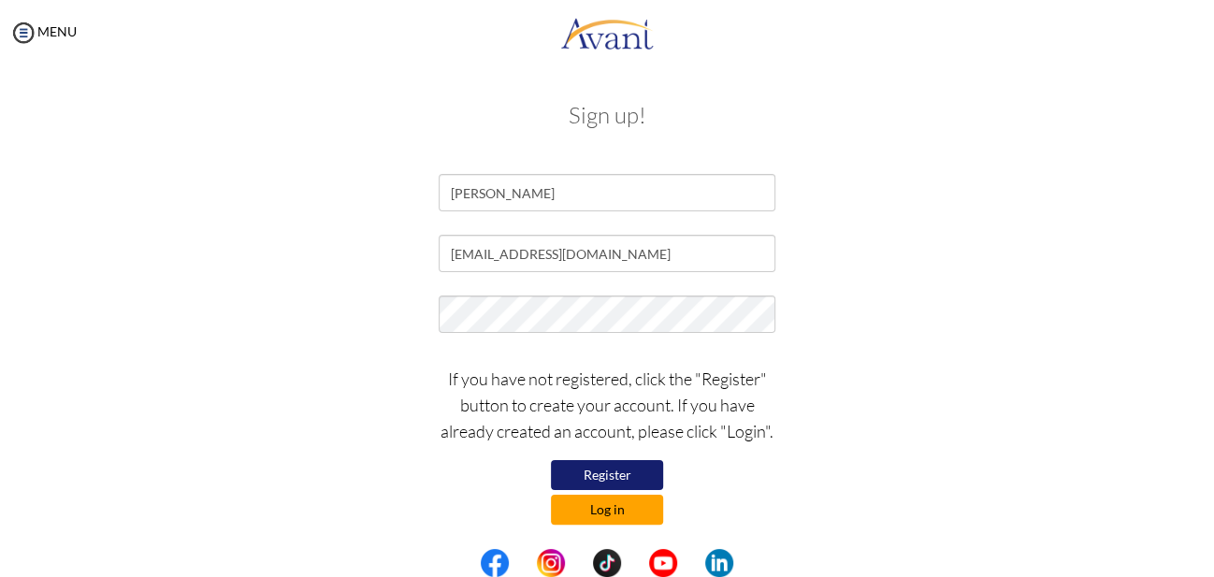
click at [623, 507] on button "Log in" at bounding box center [607, 510] width 112 height 30
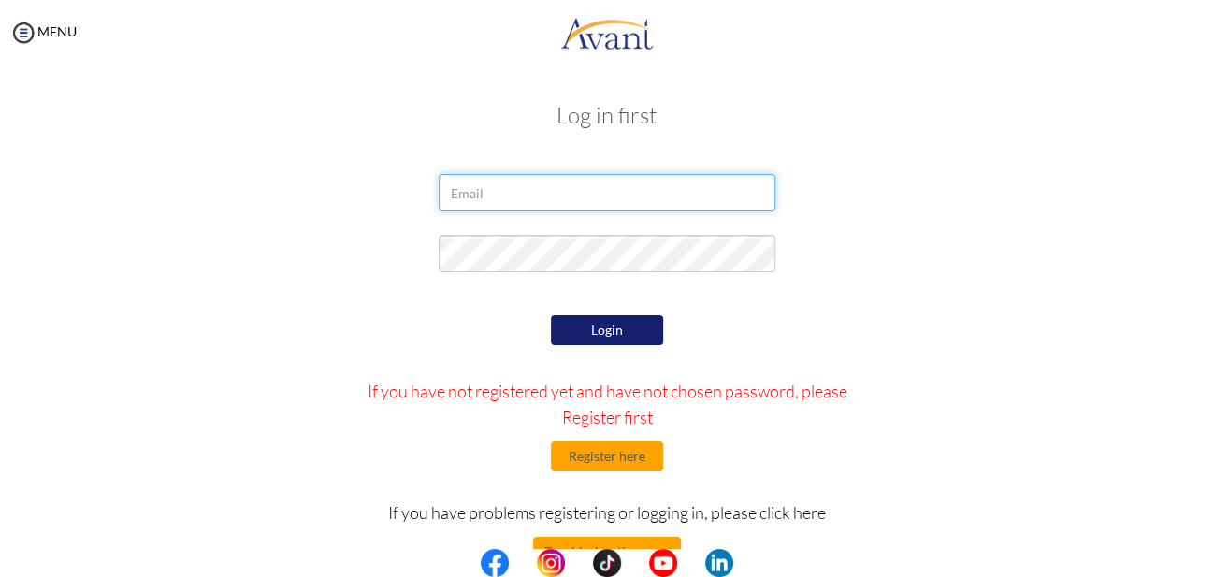
click at [489, 198] on input "email" at bounding box center [606, 192] width 337 height 37
type input "[EMAIL_ADDRESS][DOMAIN_NAME]"
click at [601, 330] on button "Login" at bounding box center [607, 330] width 112 height 30
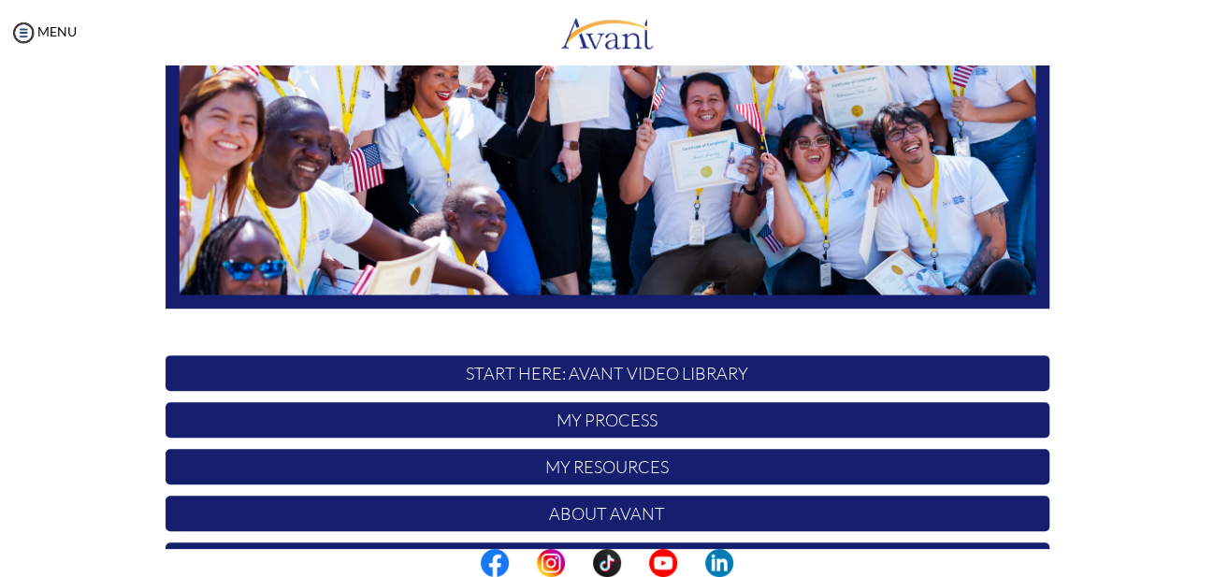
scroll to position [303, 0]
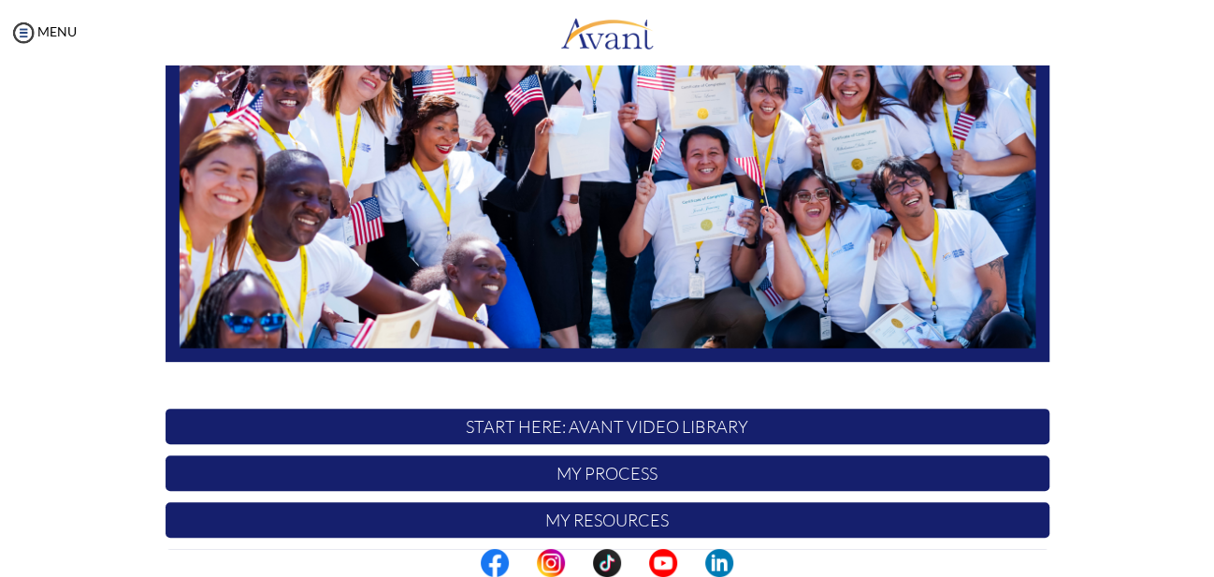
click at [684, 427] on p "START HERE: Avant Video Library" at bounding box center [606, 427] width 883 height 36
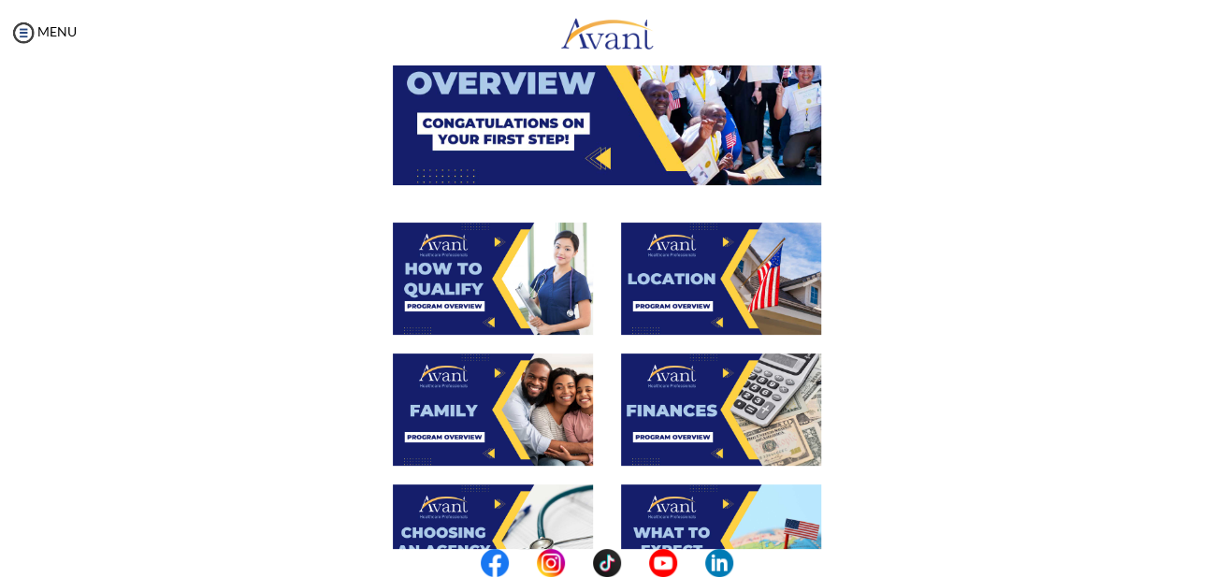
scroll to position [135, 0]
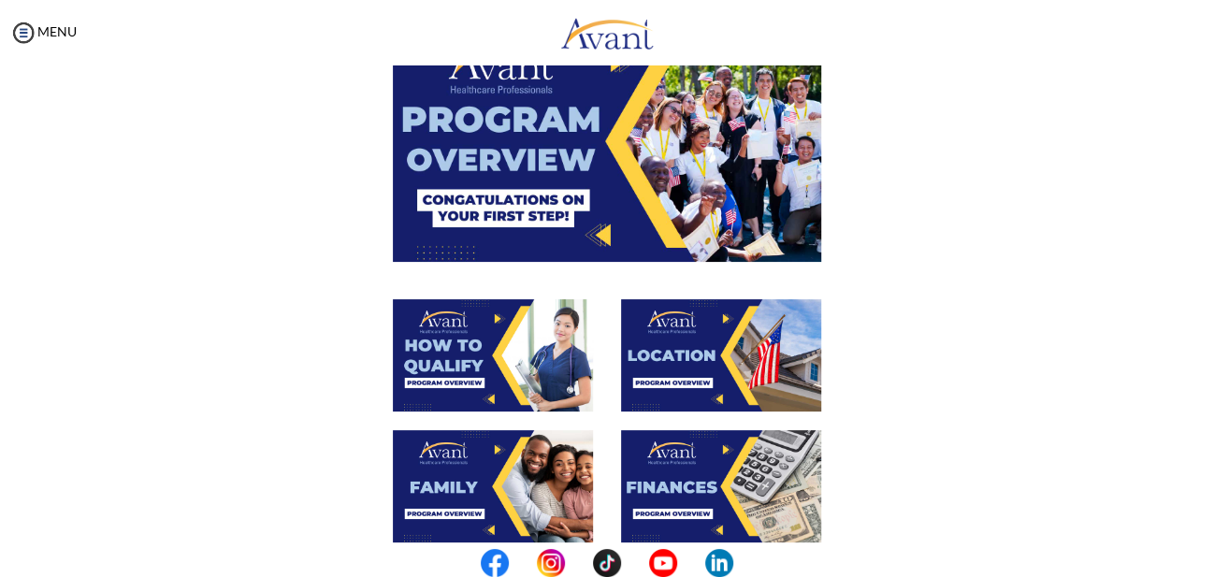
click at [480, 375] on img at bounding box center [493, 355] width 200 height 112
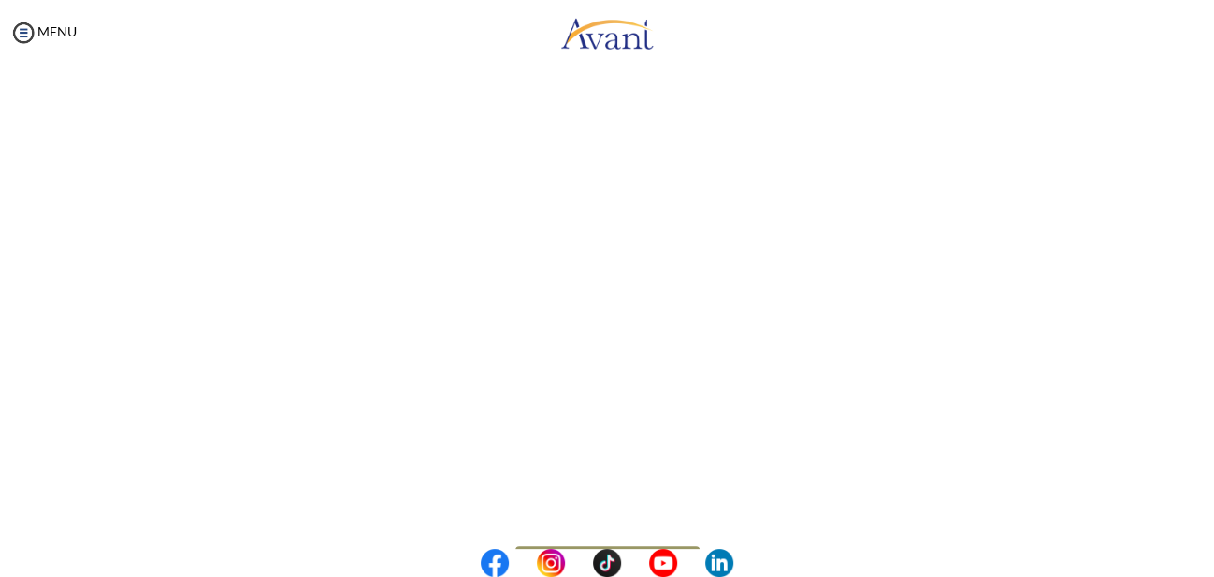
scroll to position [342, 0]
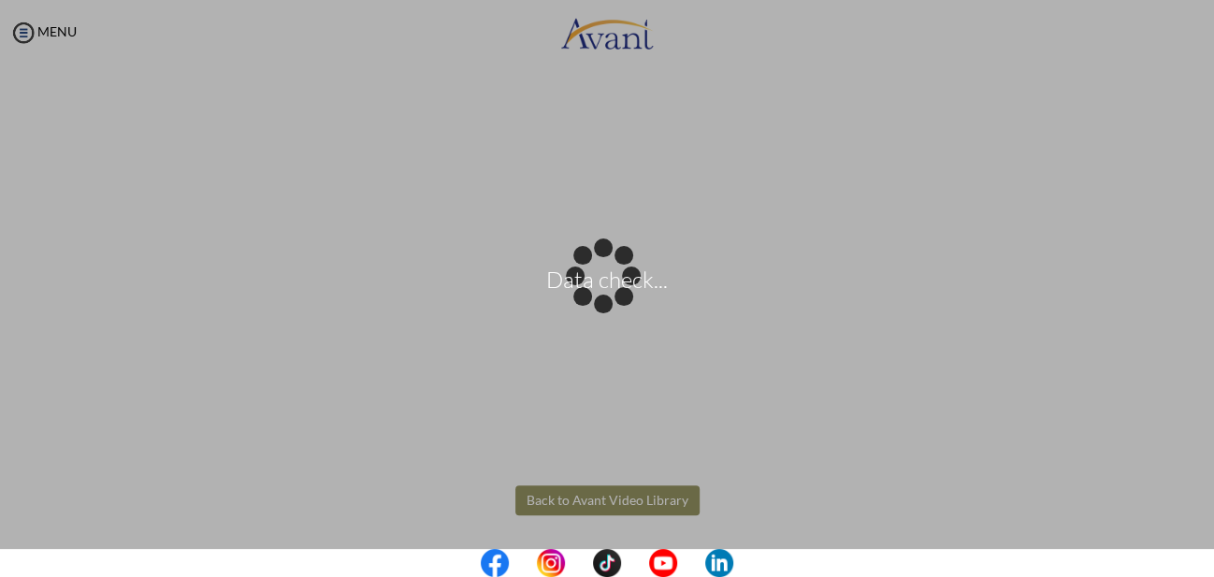
click at [567, 510] on body "Data check... Maintenance break. Please come back in 2 hours. MENU My Status Wh…" at bounding box center [607, 288] width 1214 height 577
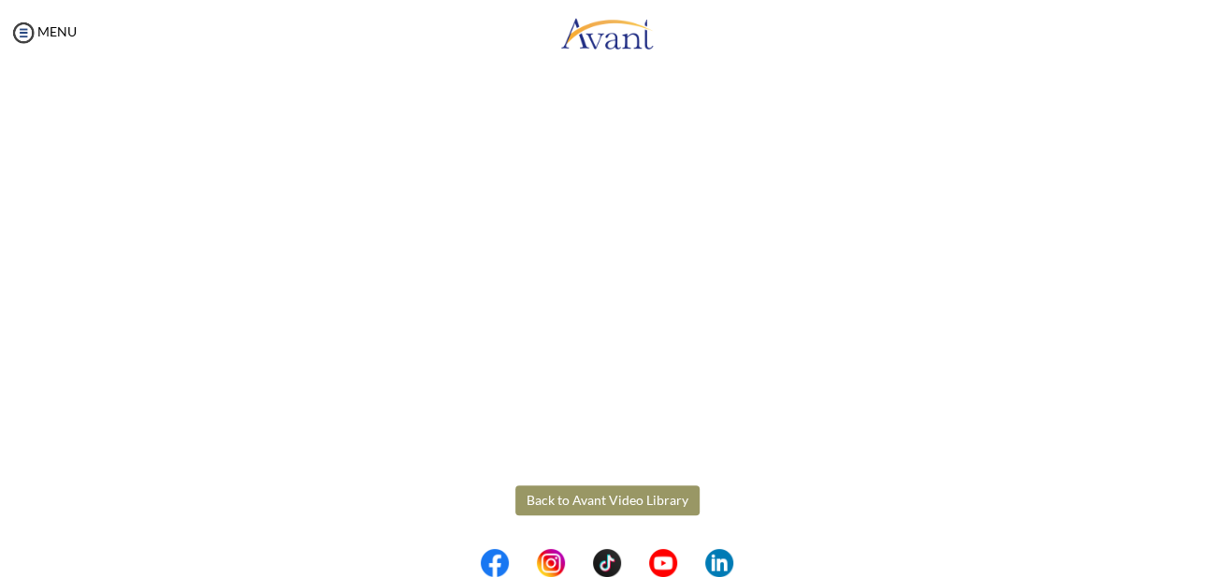
click at [567, 510] on button "Back to Avant Video Library" at bounding box center [607, 500] width 184 height 30
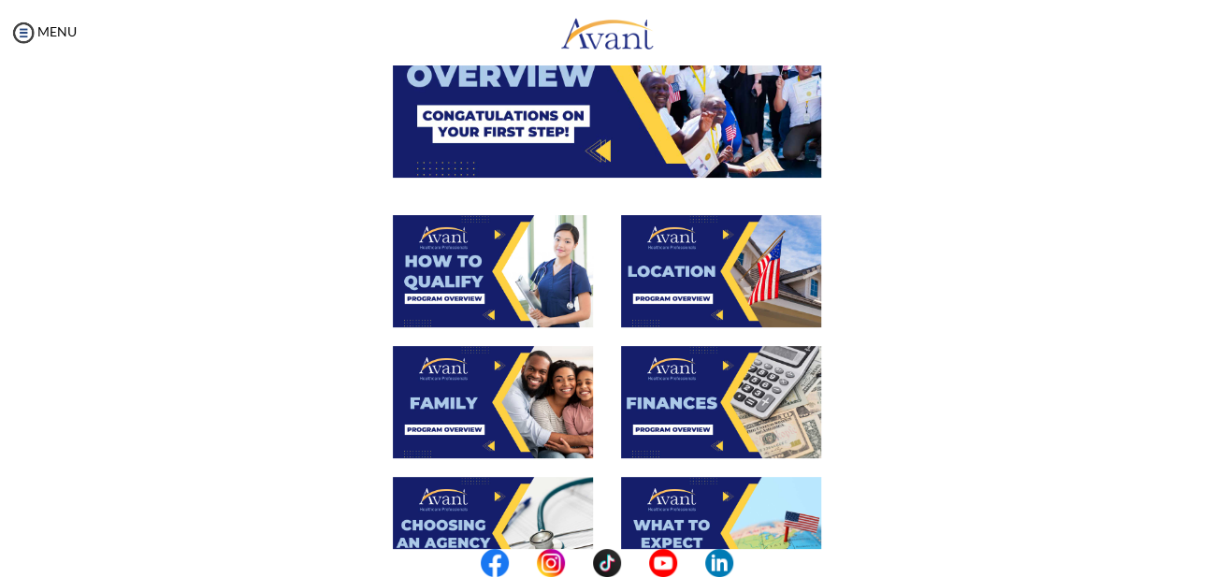
scroll to position [221, 0]
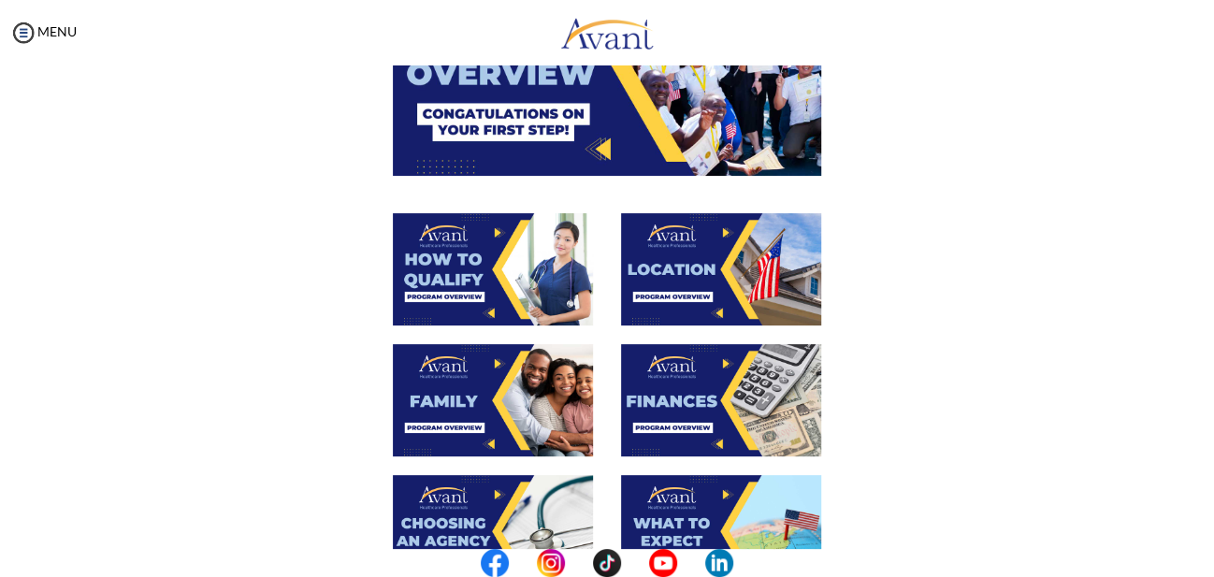
click at [685, 265] on img at bounding box center [721, 269] width 200 height 112
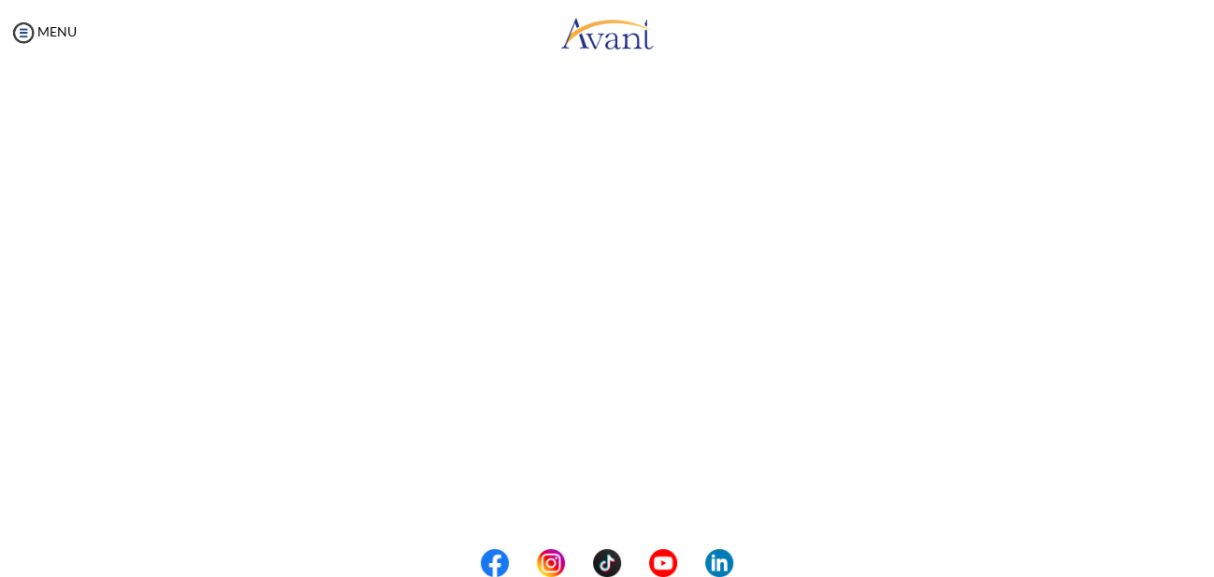
scroll to position [342, 0]
click at [584, 507] on body "Maintenance break. Please come back in 2 hours. MENU My Status What is the next…" at bounding box center [607, 288] width 1214 height 577
click at [584, 507] on button "Back to Avant Video Library" at bounding box center [607, 500] width 184 height 30
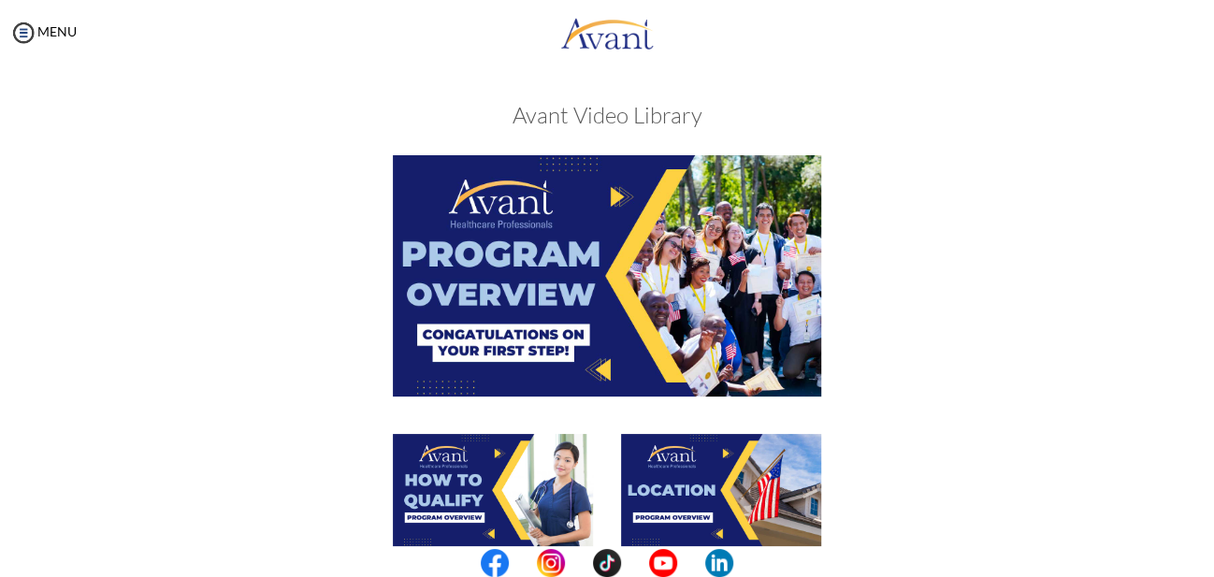
click at [612, 197] on img at bounding box center [607, 275] width 428 height 240
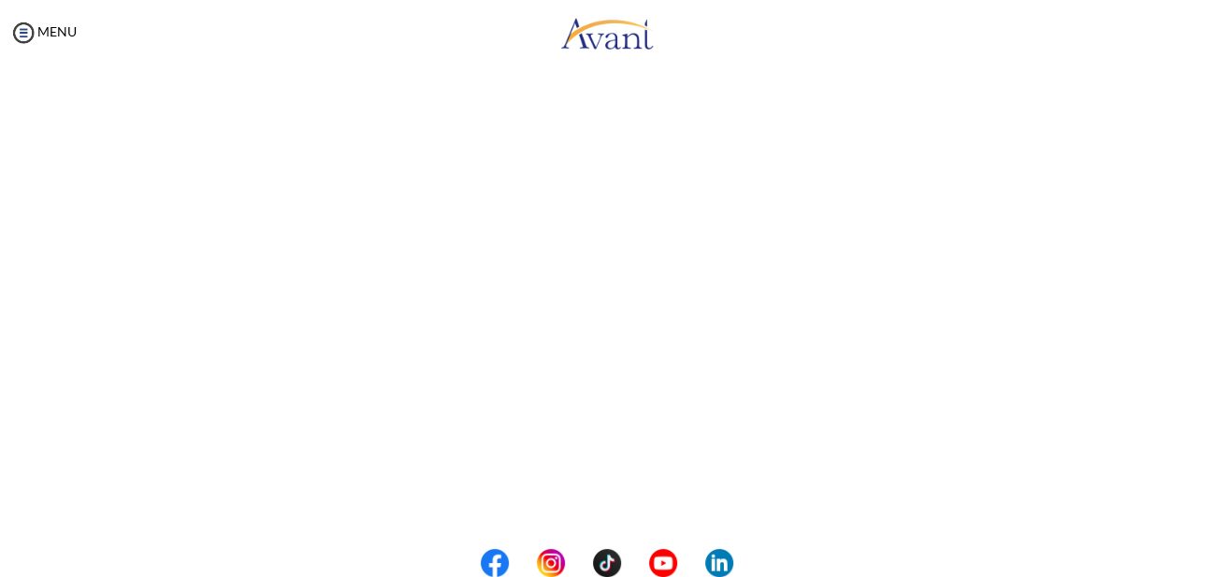
scroll to position [313, 0]
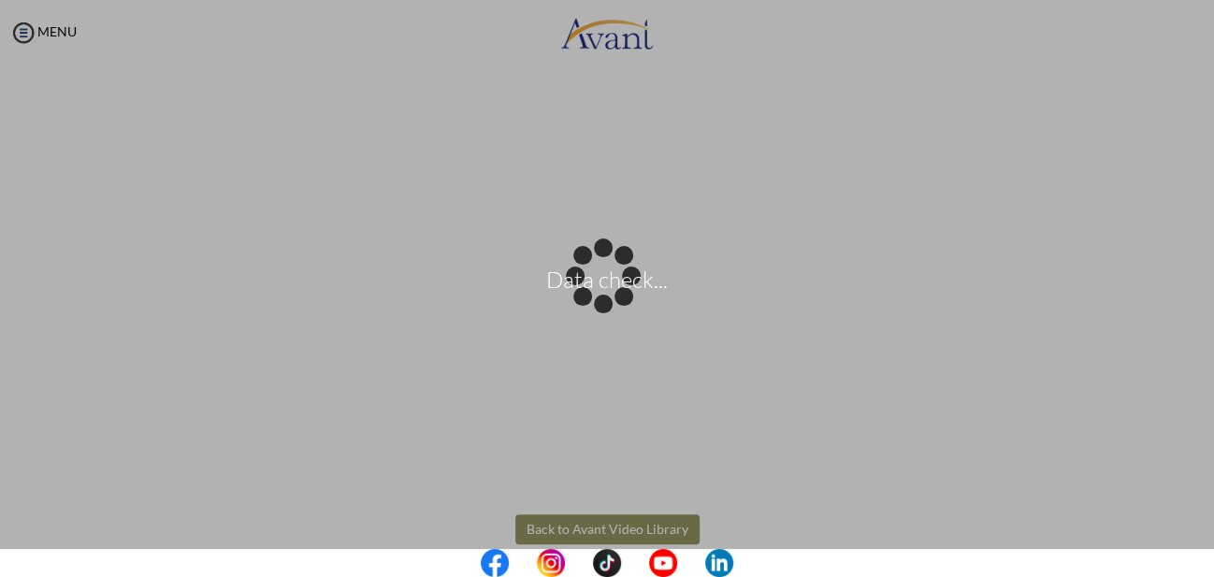
click at [663, 520] on body "Data check... Maintenance break. Please come back in 2 hours. MENU My Status Wh…" at bounding box center [607, 288] width 1214 height 577
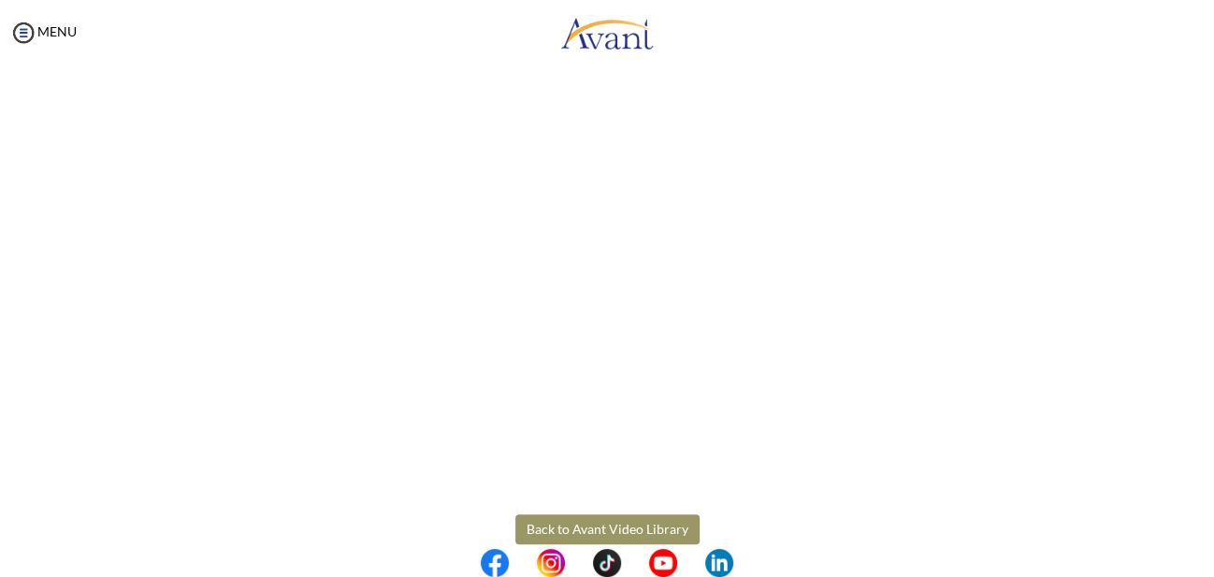
click at [663, 519] on button "Back to Avant Video Library" at bounding box center [607, 529] width 184 height 30
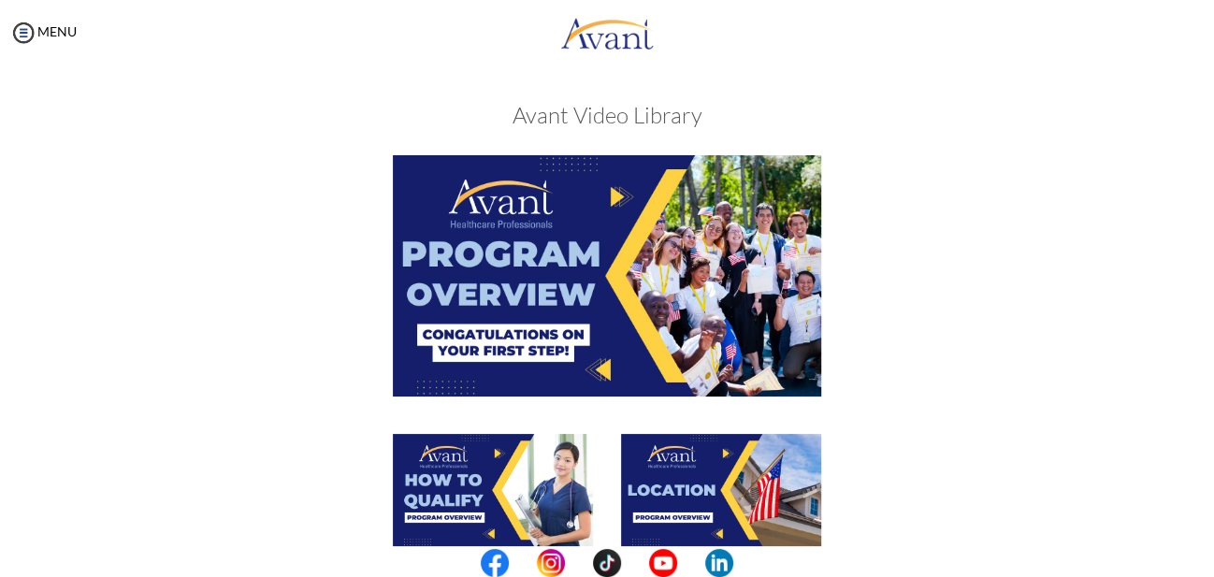
click at [1182, 317] on div "My Status What is the next step? We would like you to watch the introductory vi…" at bounding box center [607, 353] width 1214 height 577
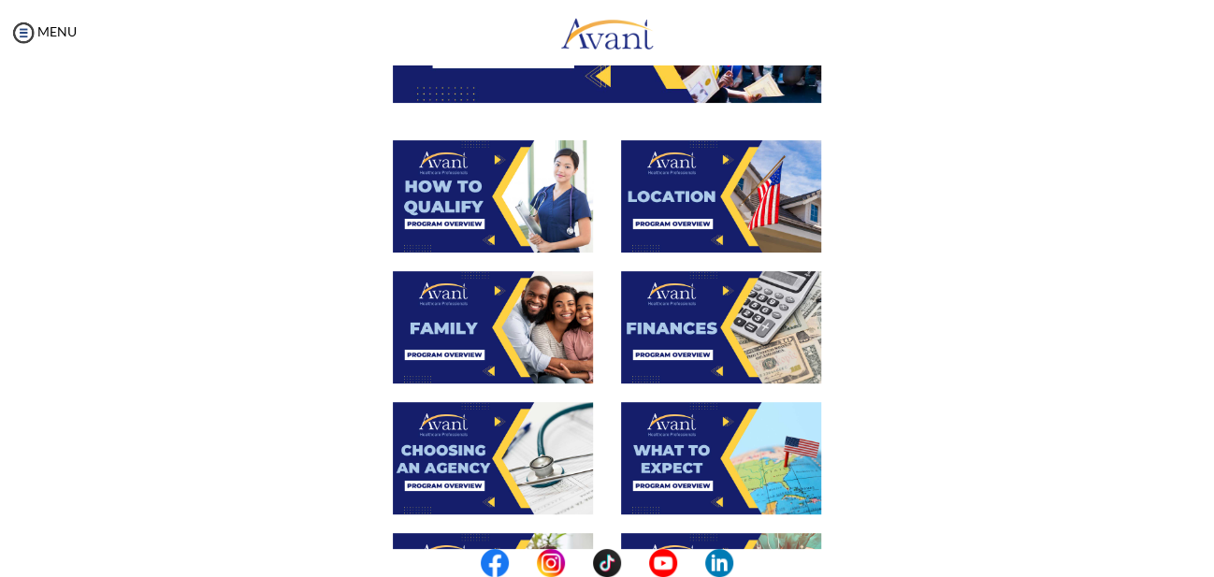
scroll to position [306, 0]
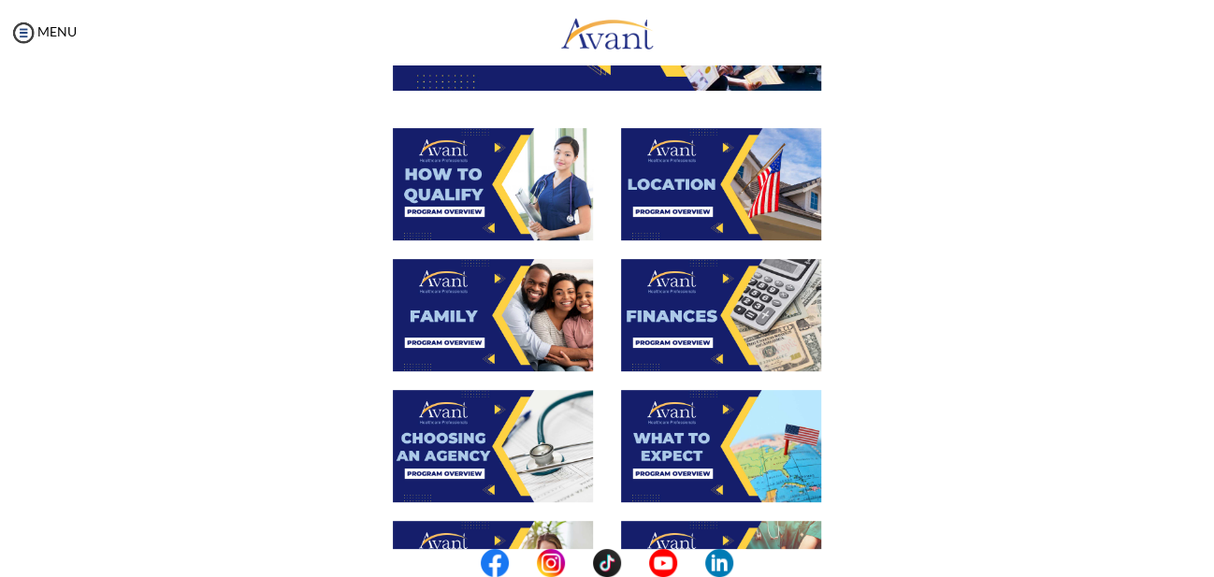
click at [496, 302] on img at bounding box center [493, 315] width 200 height 112
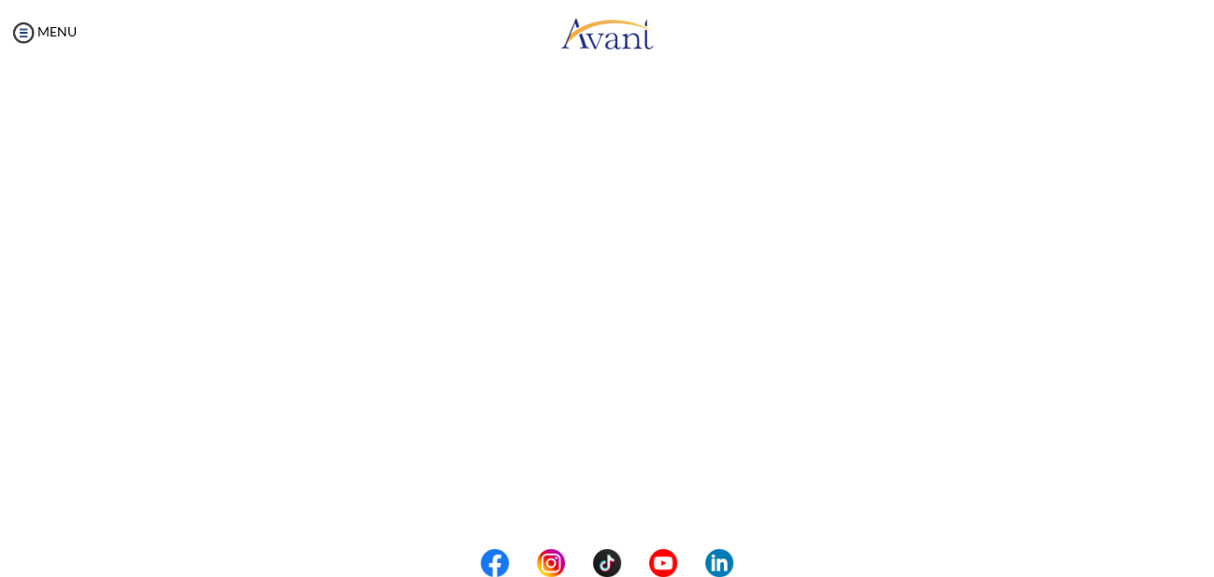
scroll to position [542, 0]
click at [637, 511] on body "Maintenance break. Please come back in 2 hours. MENU My Status What is the next…" at bounding box center [607, 288] width 1214 height 577
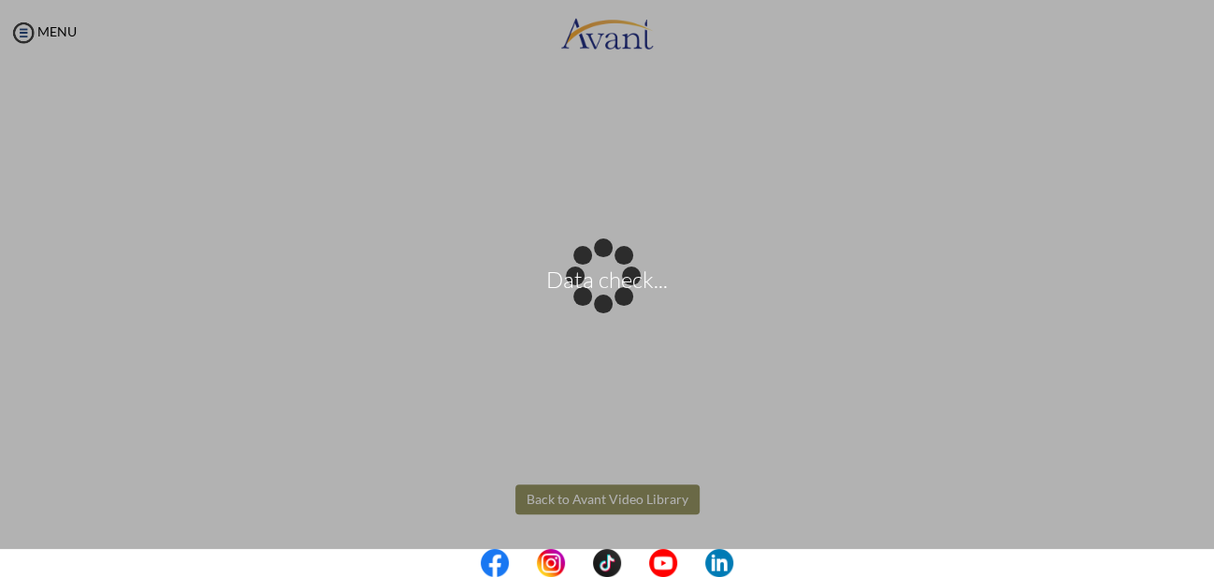
click at [620, 302] on div "Data check..." at bounding box center [607, 289] width 26 height 26
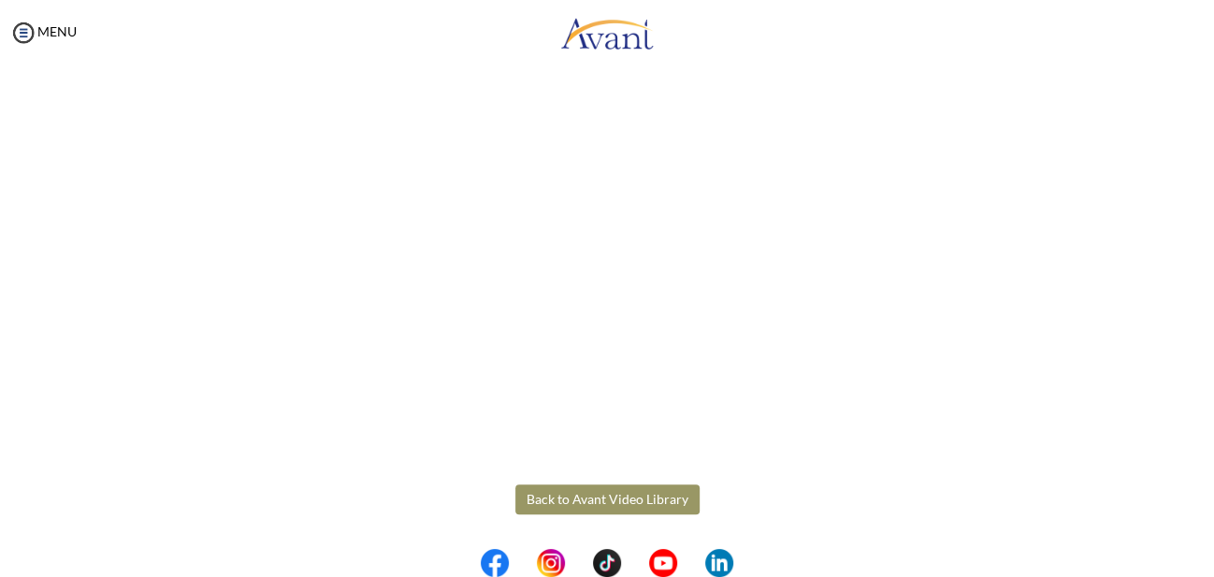
click at [634, 504] on button "Back to Avant Video Library" at bounding box center [607, 499] width 184 height 30
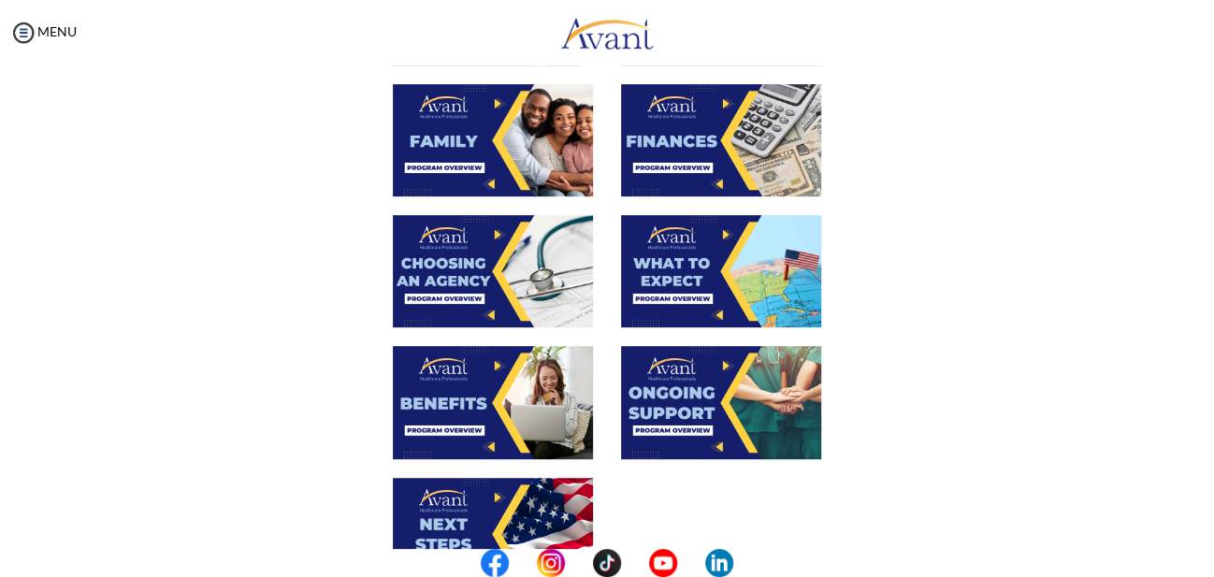
scroll to position [480, 0]
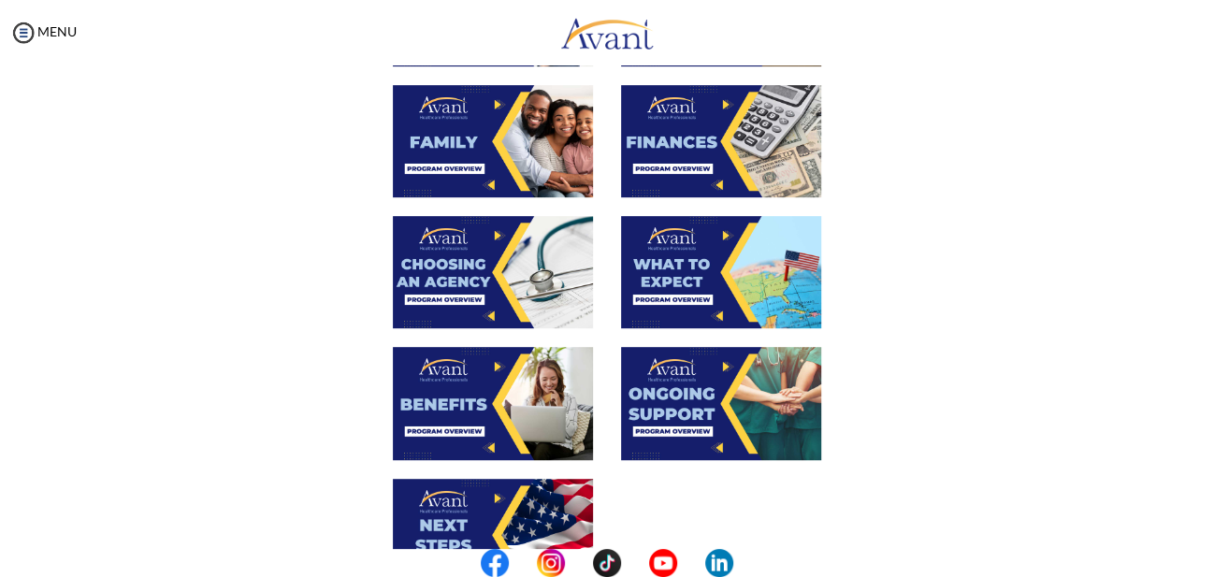
click at [705, 179] on img at bounding box center [721, 141] width 200 height 112
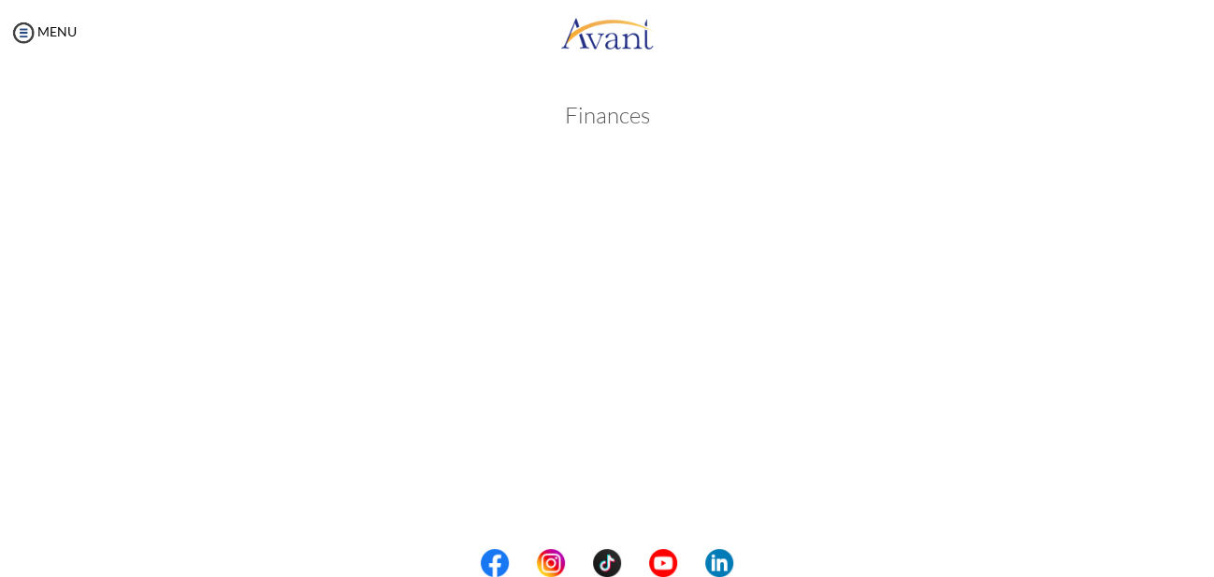
scroll to position [342, 0]
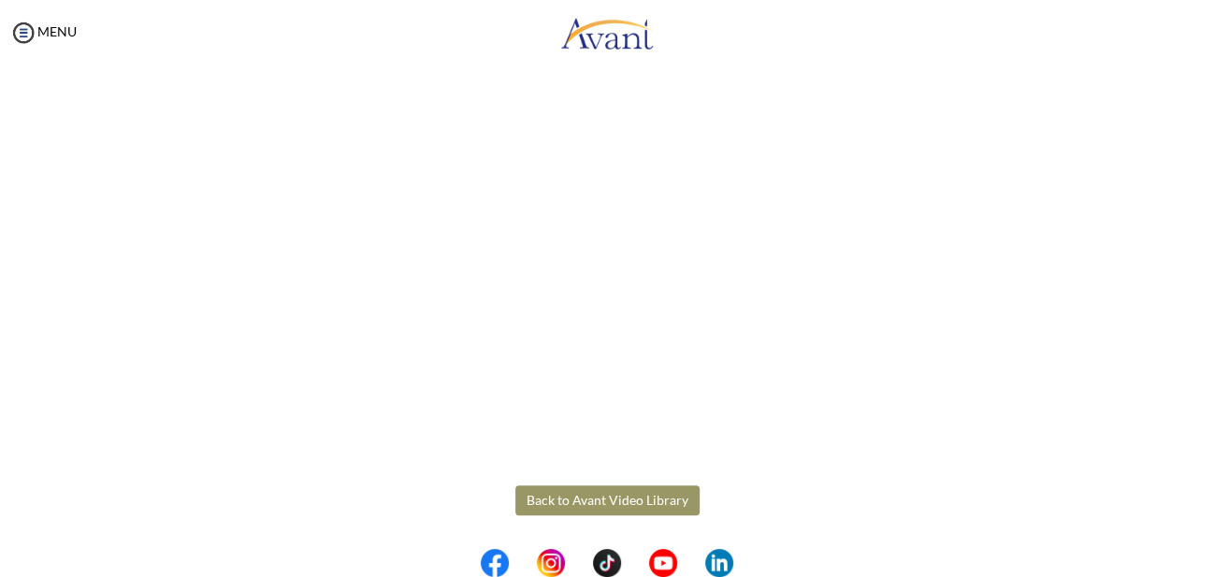
click at [606, 495] on body "Maintenance break. Please come back in 2 hours. MENU My Status What is the next…" at bounding box center [607, 288] width 1214 height 577
click at [606, 495] on button "Back to Avant Video Library" at bounding box center [607, 500] width 184 height 30
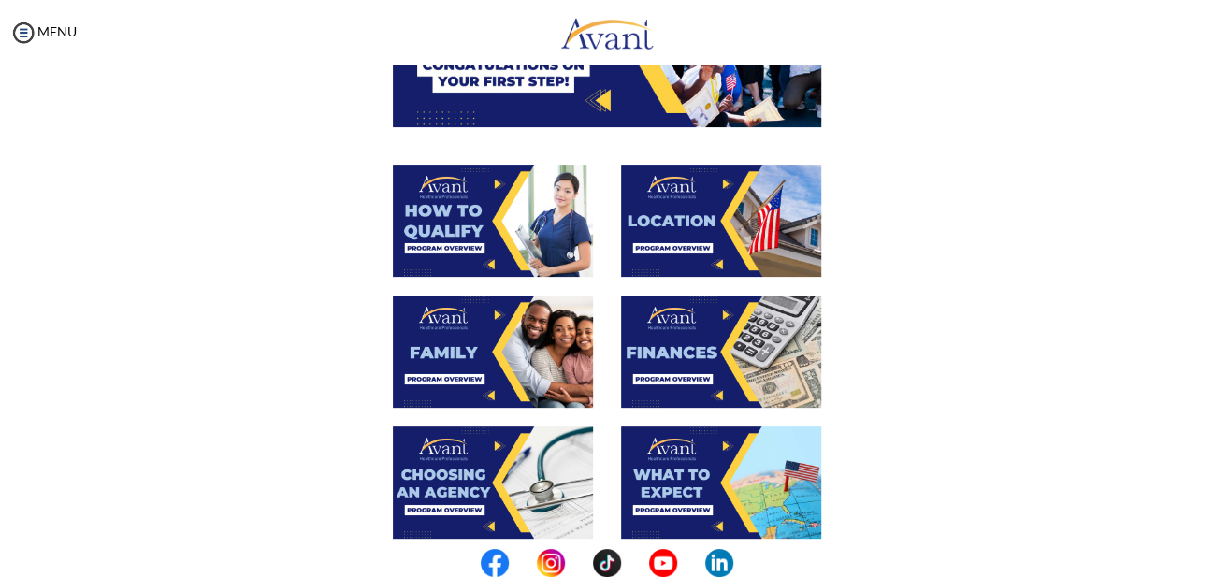
scroll to position [271, 0]
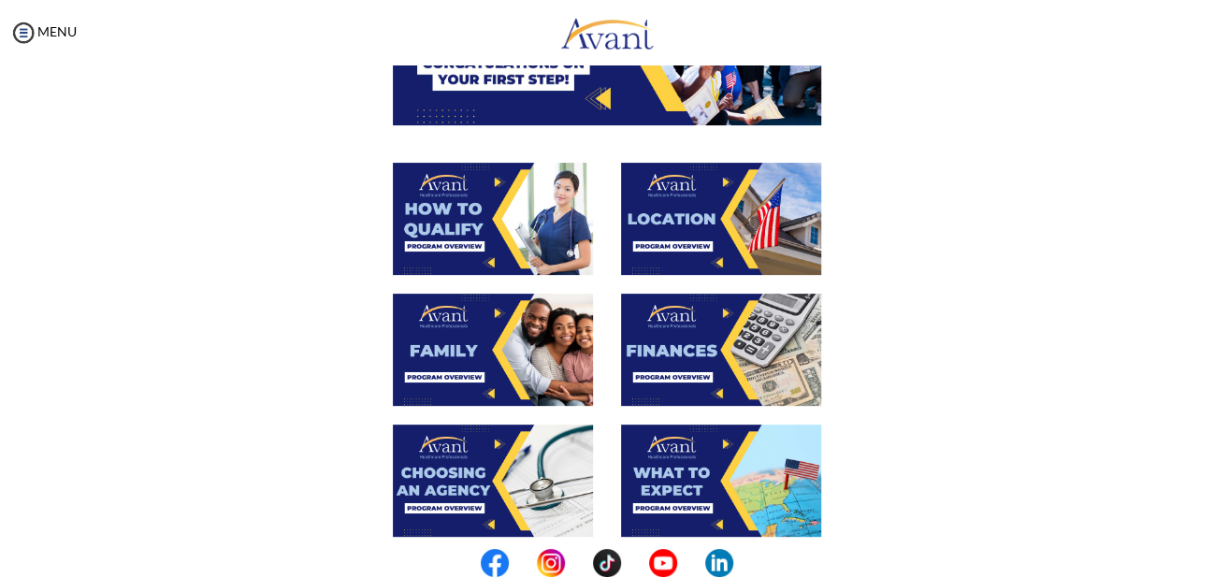
click at [465, 452] on img at bounding box center [493, 480] width 200 height 112
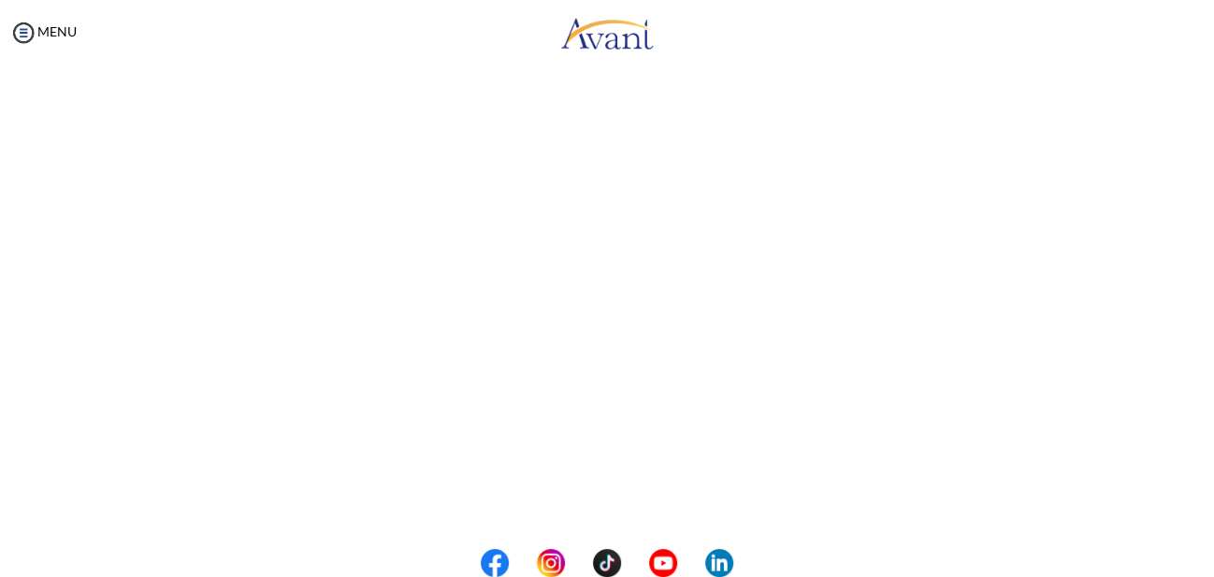
scroll to position [523, 0]
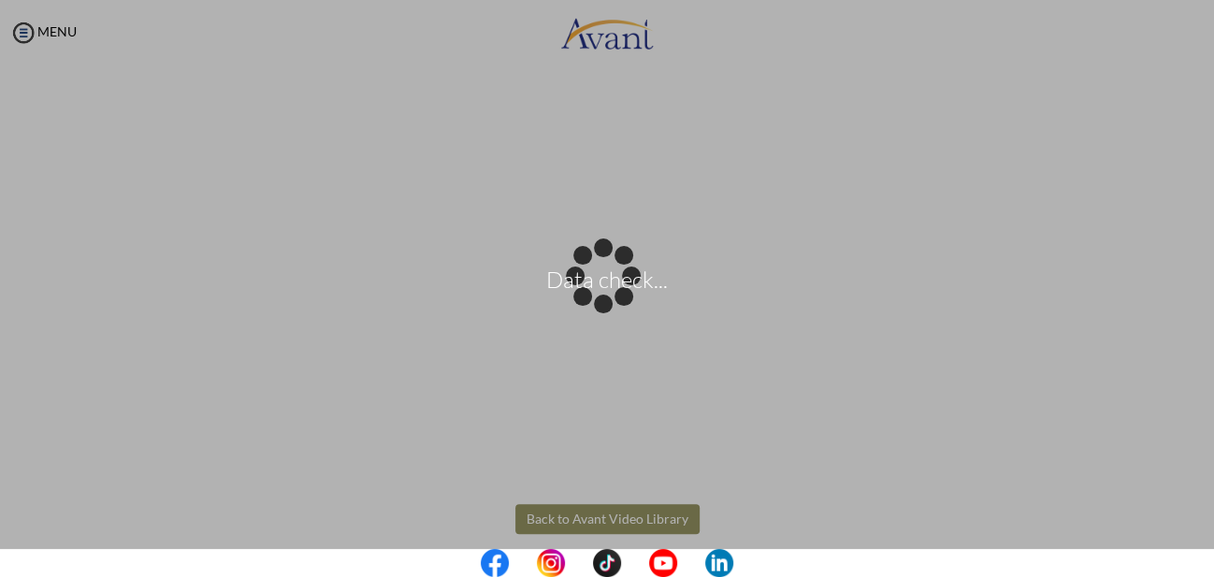
click at [607, 524] on body "Data check... Maintenance break. Please come back in 2 hours. MENU My Status Wh…" at bounding box center [607, 288] width 1214 height 577
click at [607, 302] on div "Data check..." at bounding box center [607, 289] width 26 height 26
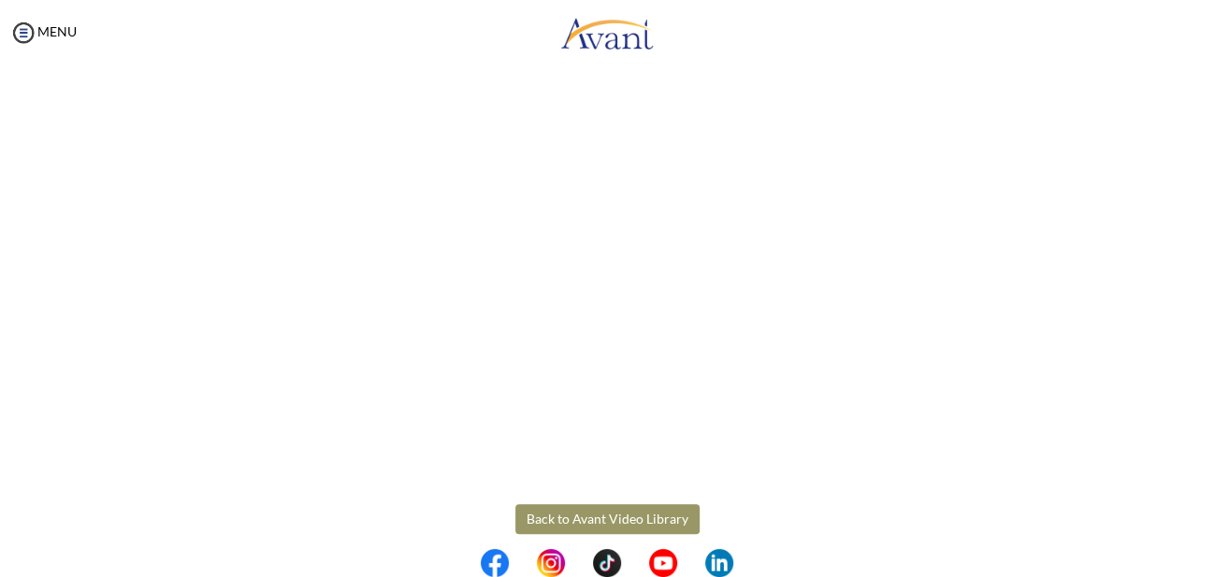
click at [607, 524] on button "Back to Avant Video Library" at bounding box center [607, 519] width 184 height 30
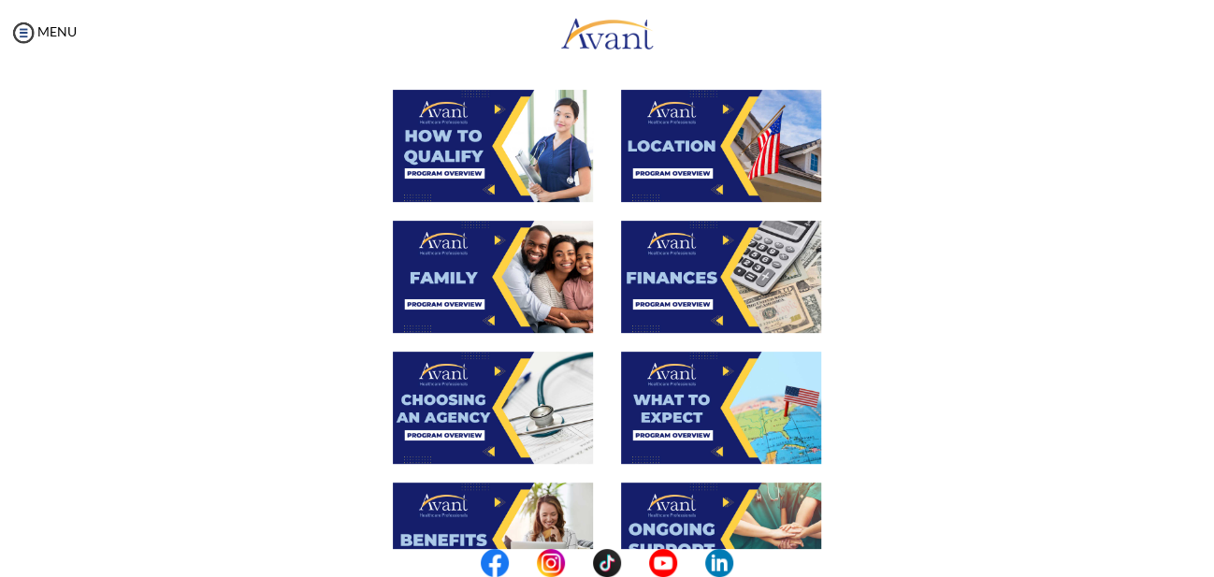
scroll to position [364, 0]
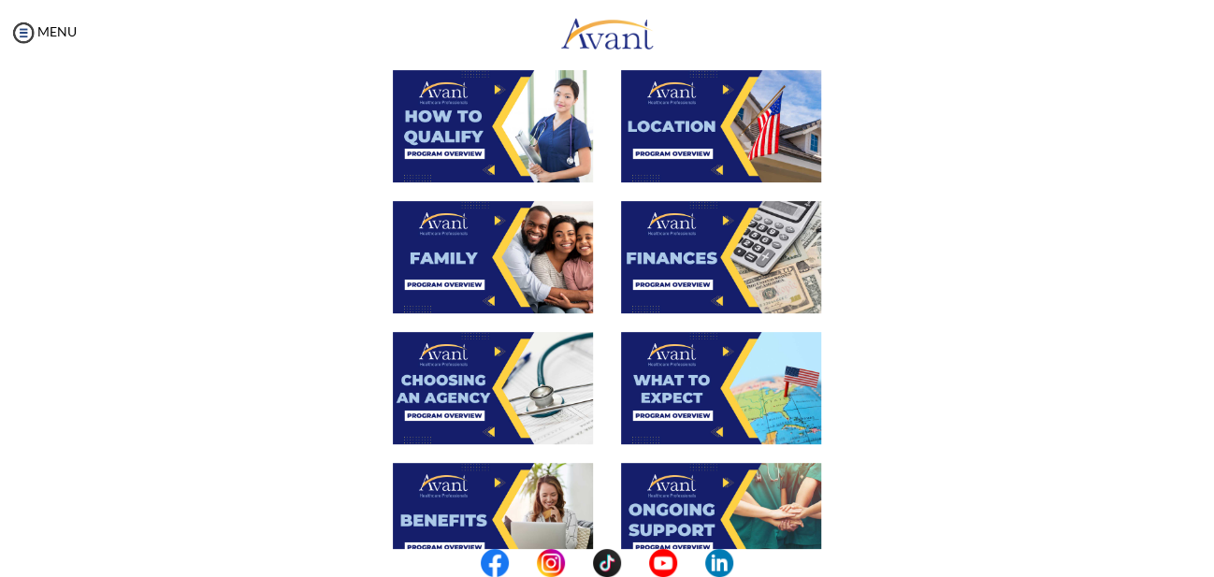
click at [667, 415] on img at bounding box center [721, 388] width 200 height 112
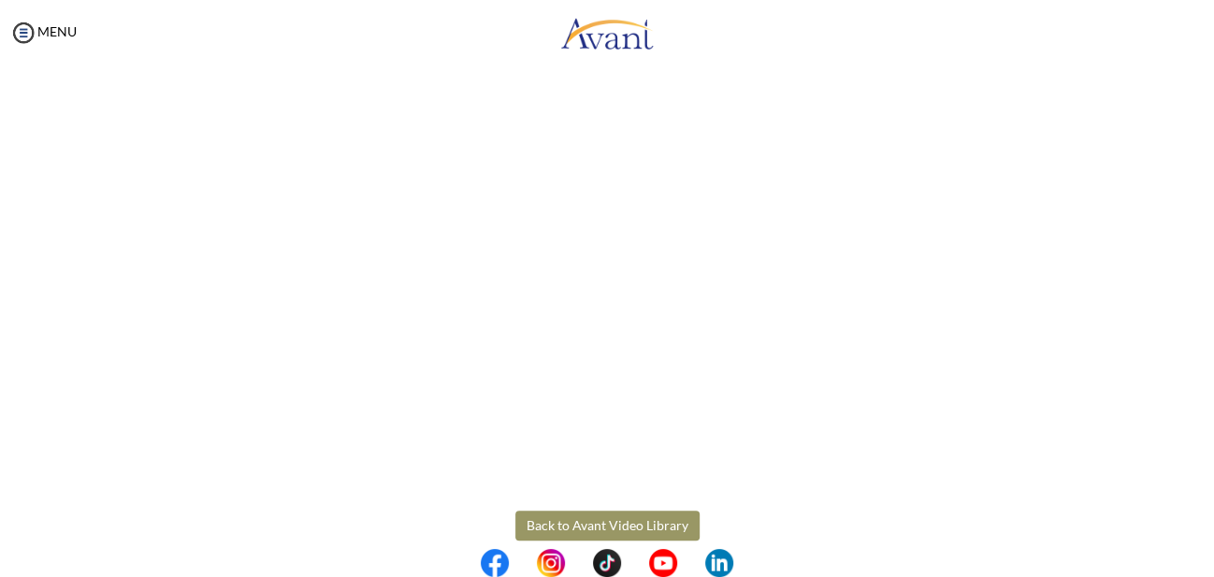
scroll to position [542, 0]
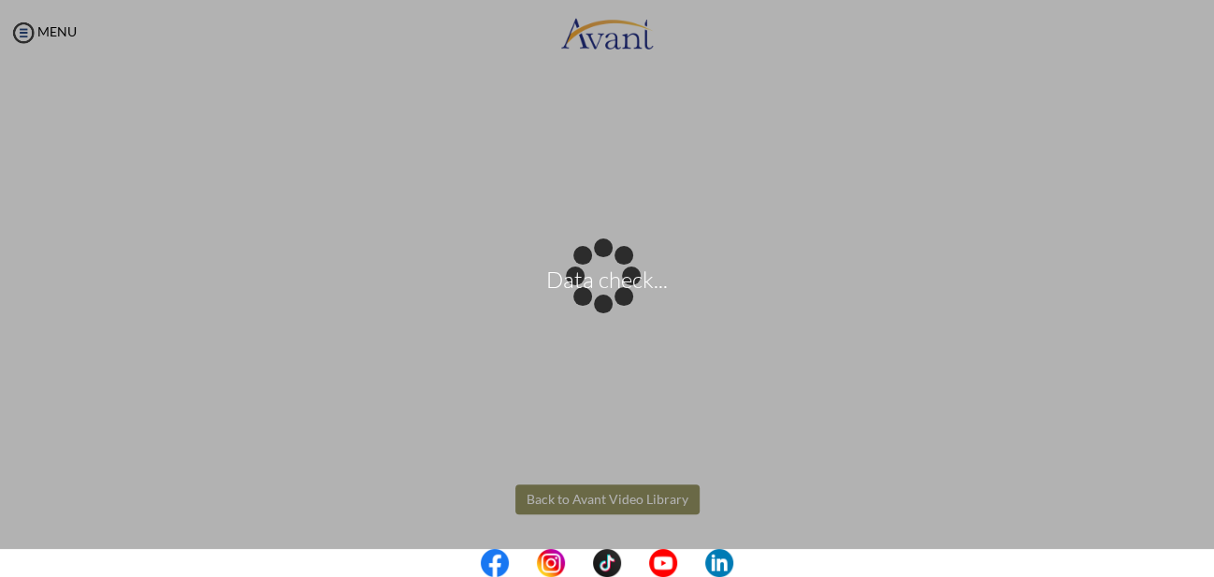
click at [568, 507] on body "Data check... Maintenance break. Please come back in 2 hours. MENU My Status Wh…" at bounding box center [607, 288] width 1214 height 577
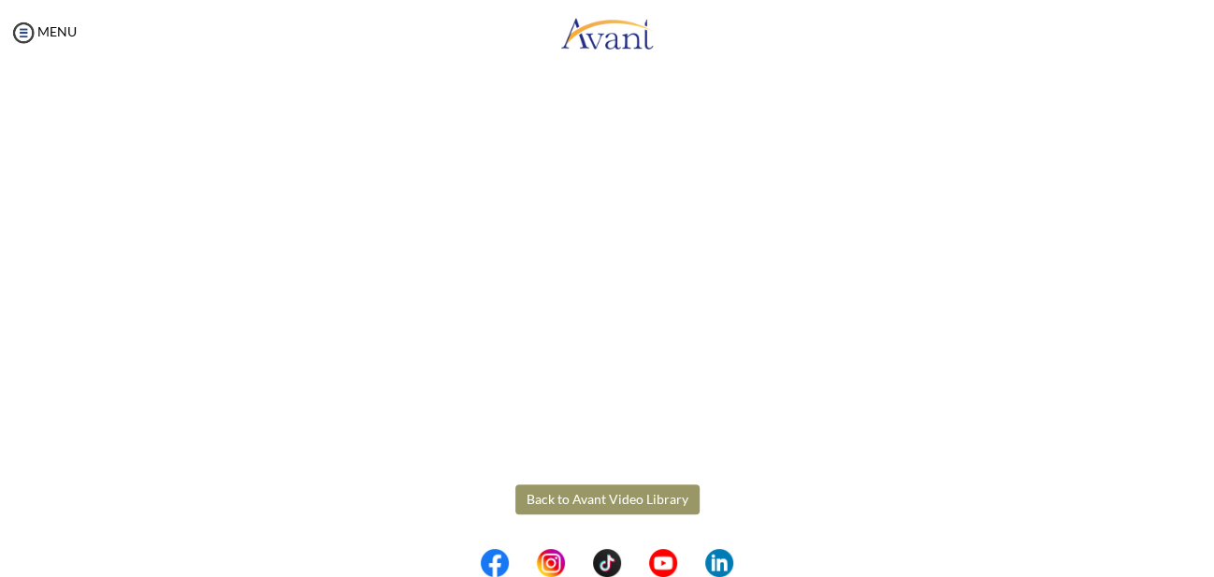
click at [568, 507] on button "Back to Avant Video Library" at bounding box center [607, 499] width 184 height 30
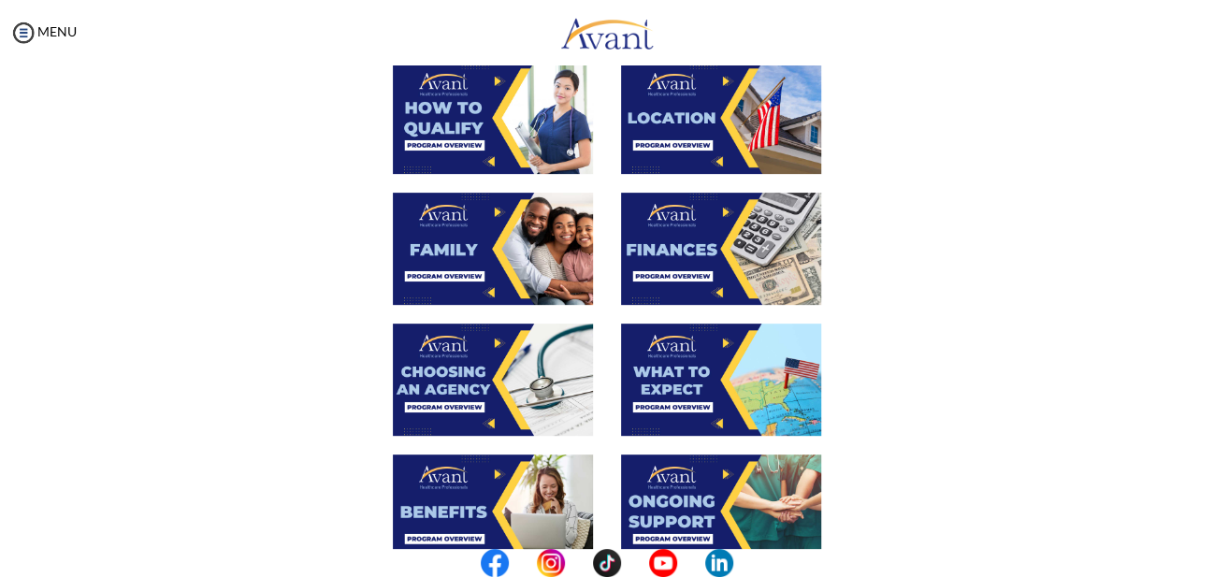
scroll to position [378, 0]
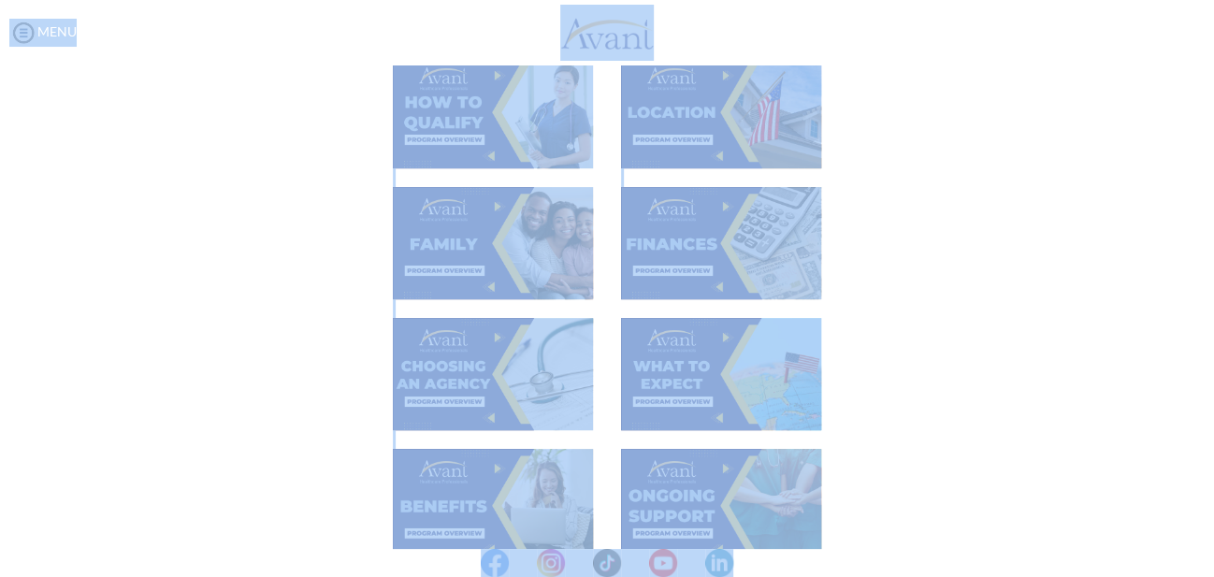
drag, startPoint x: 1198, startPoint y: 393, endPoint x: 1200, endPoint y: 413, distance: 20.8
click at [1200, 413] on div "My Status What is the next step? We would like you to watch the introductory vi…" at bounding box center [607, 353] width 1214 height 577
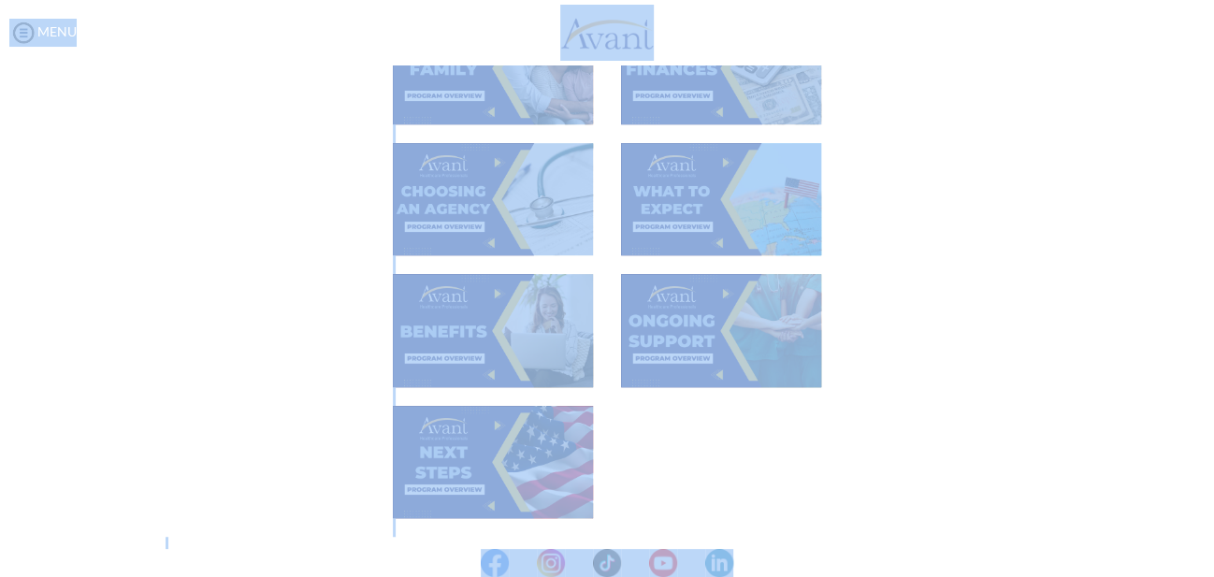
scroll to position [573, 0]
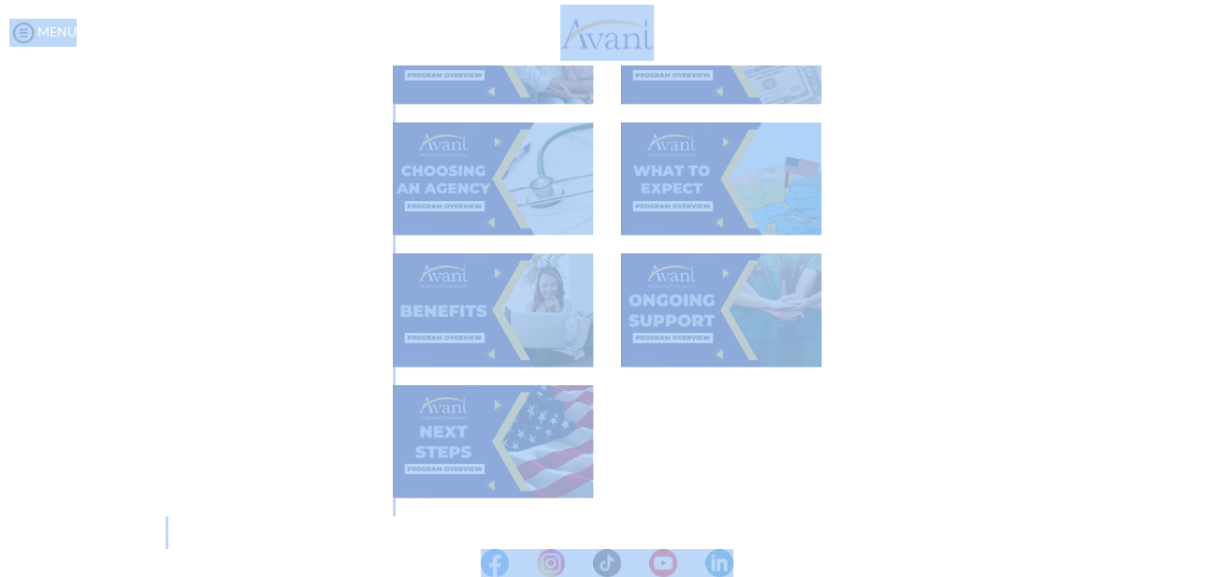
click at [933, 377] on div at bounding box center [607, 318] width 912 height 131
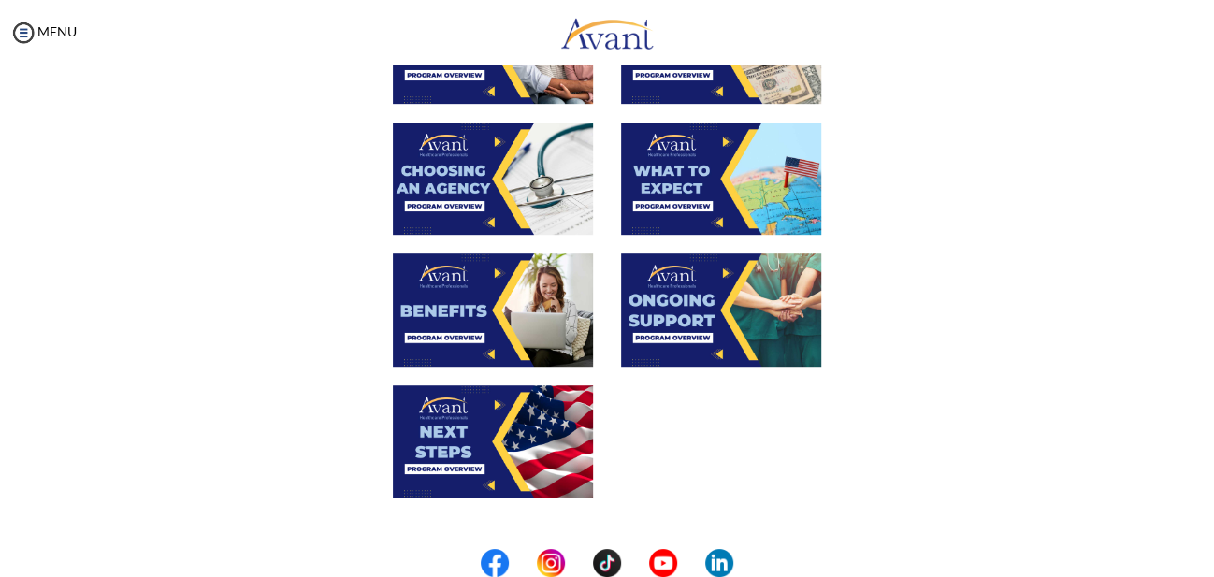
click at [509, 298] on img at bounding box center [493, 309] width 200 height 112
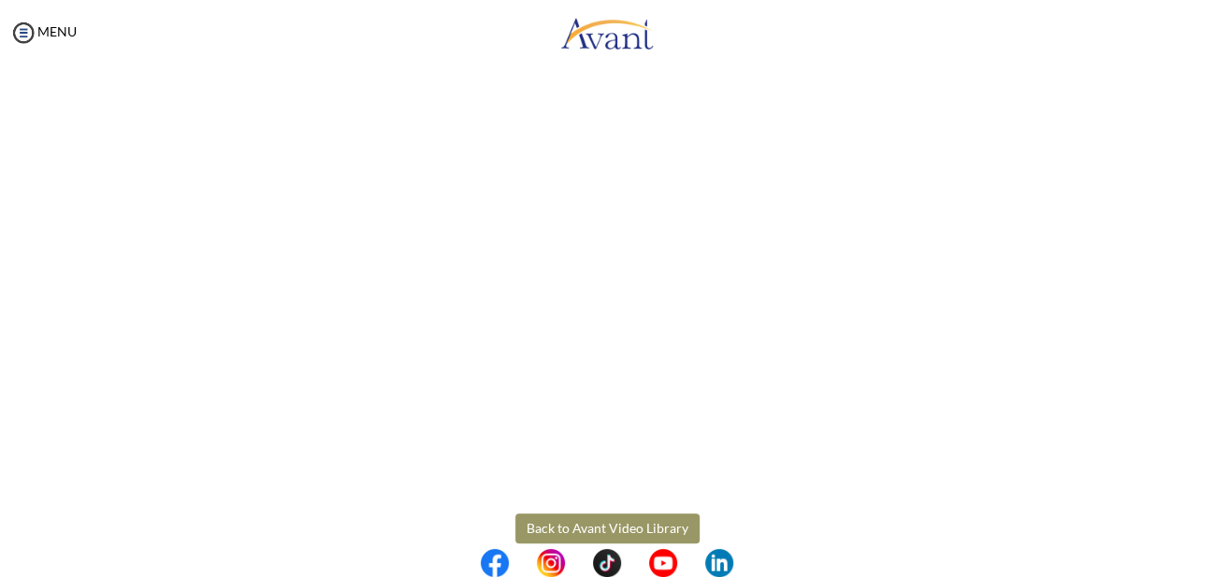
scroll to position [542, 0]
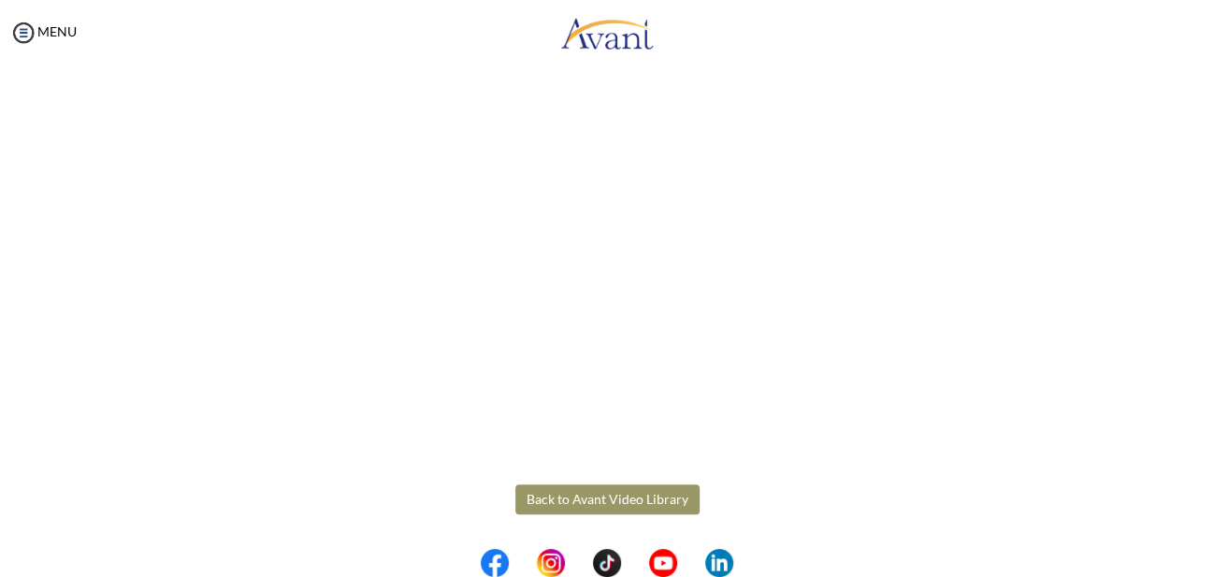
click at [584, 505] on body "Maintenance break. Please come back in 2 hours. MENU My Status What is the next…" at bounding box center [607, 288] width 1214 height 577
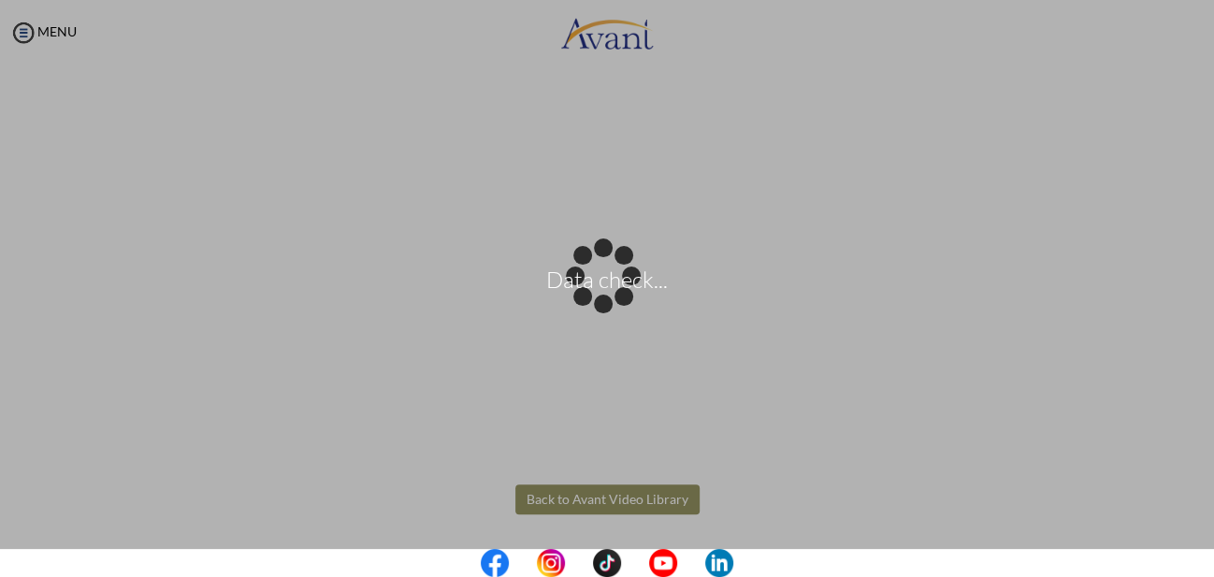
click at [594, 302] on div "Data check..." at bounding box center [607, 289] width 26 height 26
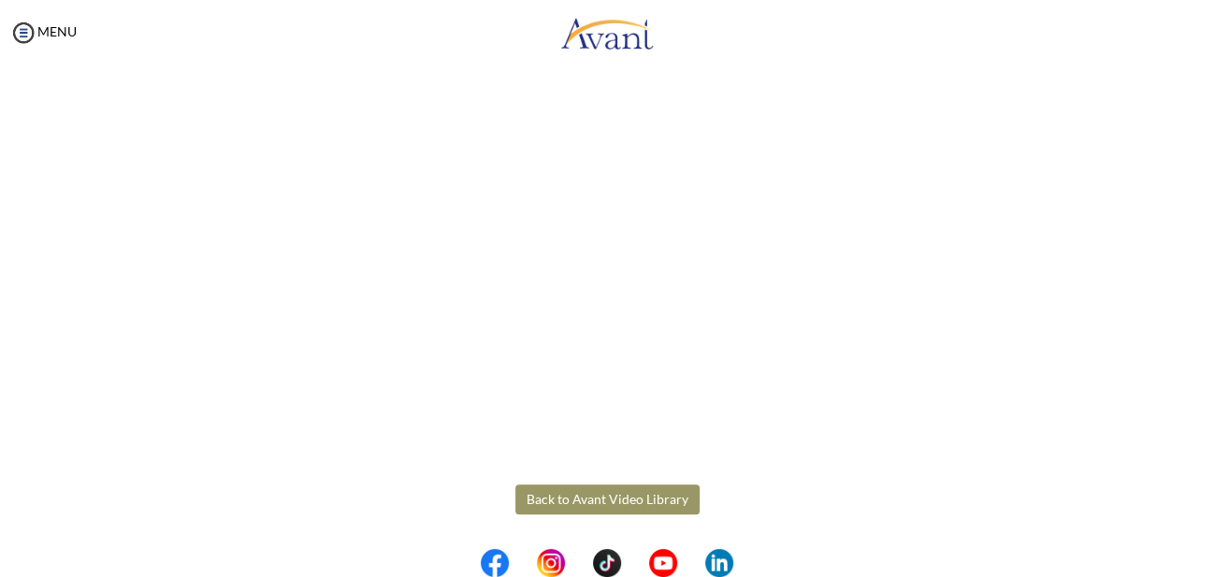
click at [584, 505] on body "Maintenance break. Please come back in 2 hours. MENU My Status What is the next…" at bounding box center [607, 288] width 1214 height 577
click at [584, 505] on button "Back to Avant Video Library" at bounding box center [607, 499] width 184 height 30
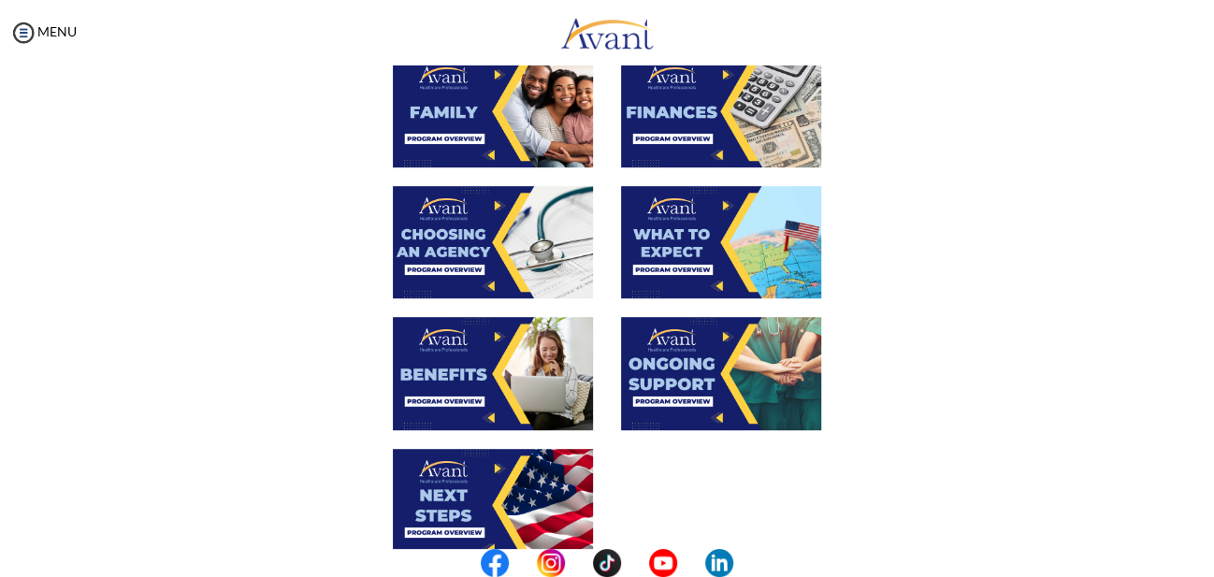
scroll to position [555, 0]
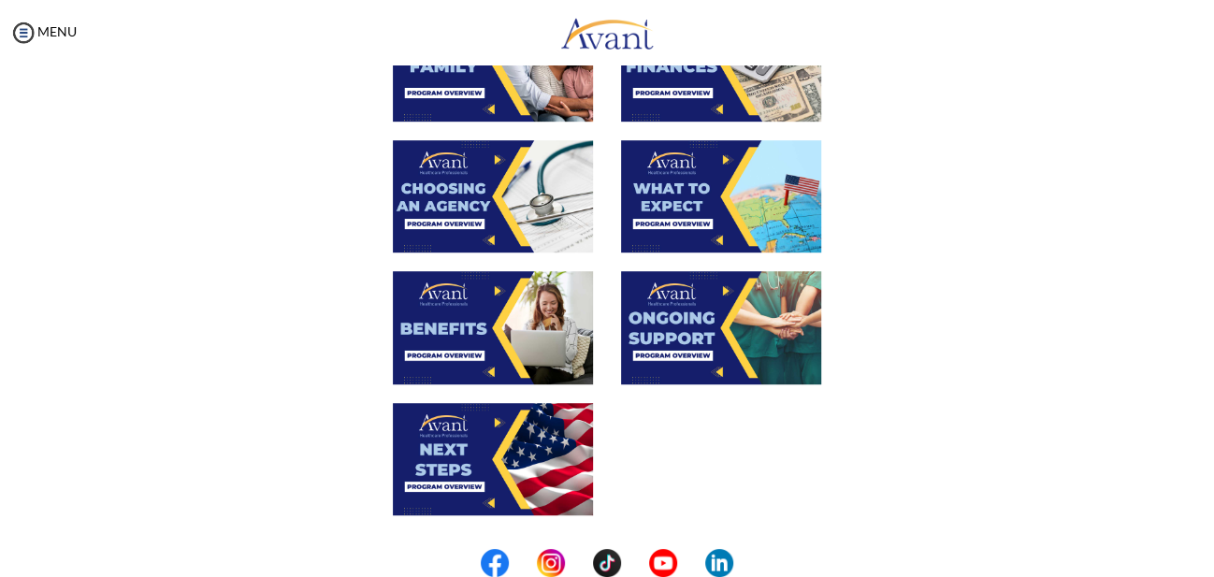
click at [710, 341] on img at bounding box center [721, 327] width 200 height 112
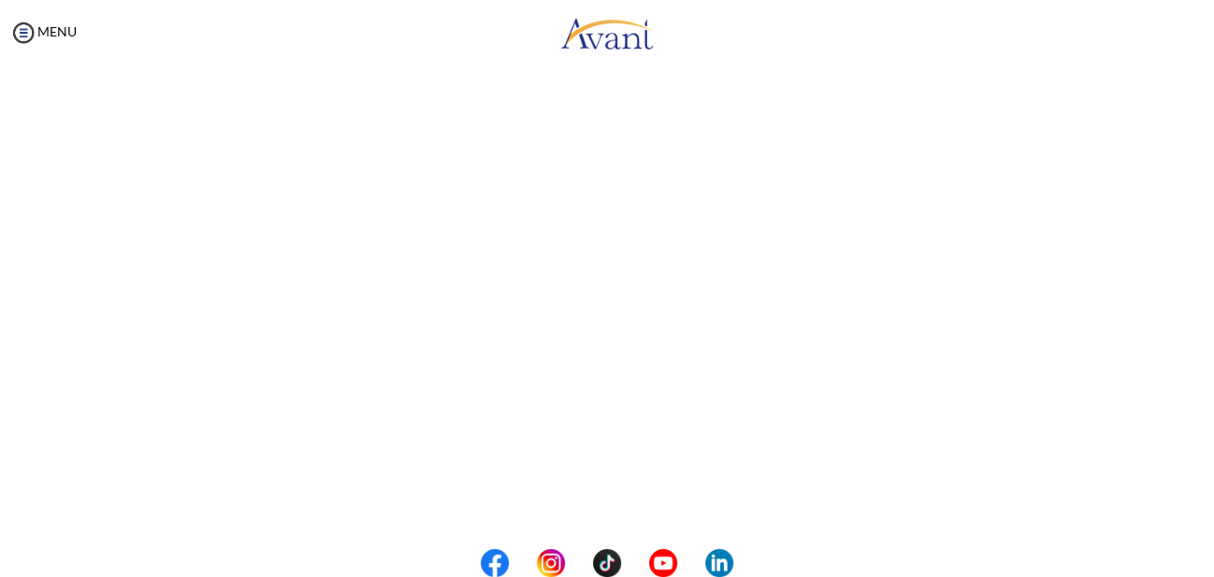
scroll to position [542, 0]
click at [637, 491] on body "Maintenance break. Please come back in 2 hours. MENU My Status What is the next…" at bounding box center [607, 288] width 1214 height 577
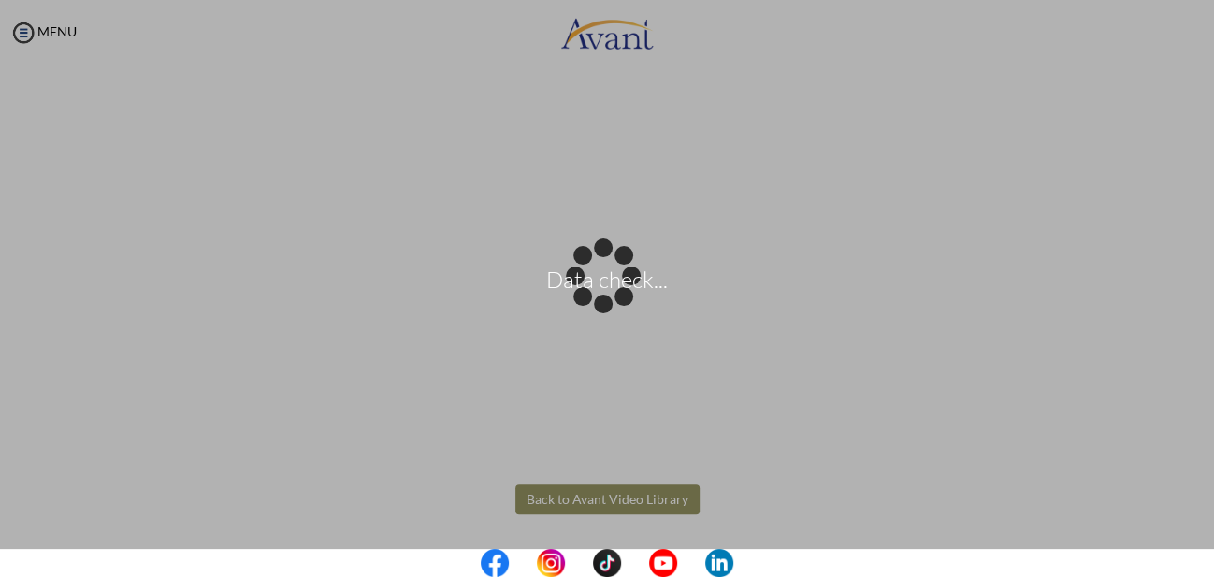
click at [620, 302] on div "Data check..." at bounding box center [607, 289] width 26 height 26
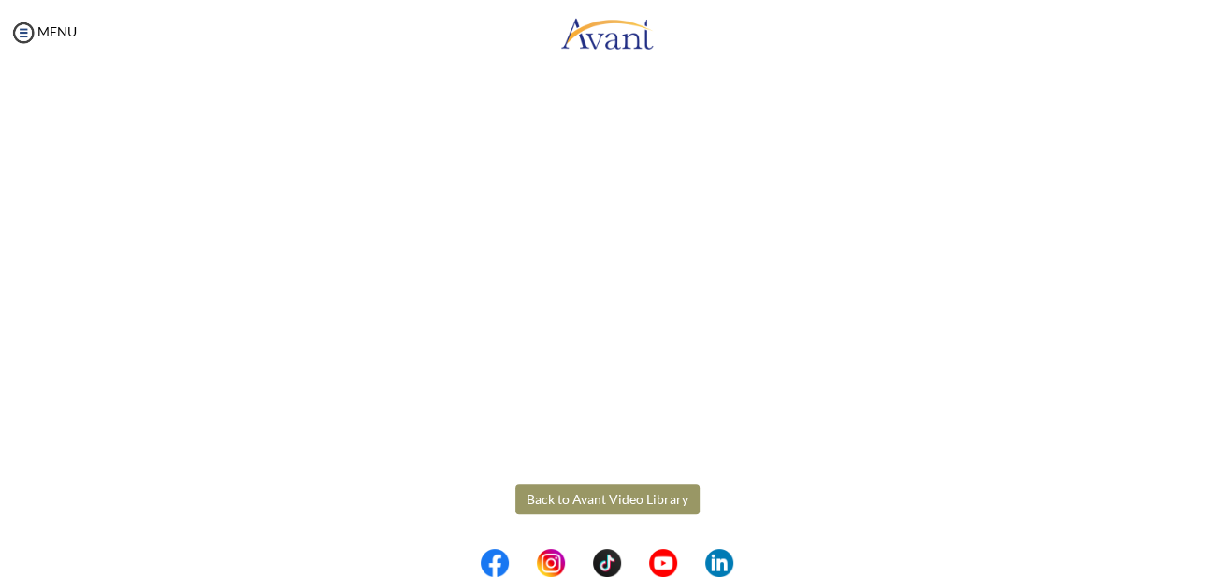
click at [639, 497] on button "Back to Avant Video Library" at bounding box center [607, 499] width 184 height 30
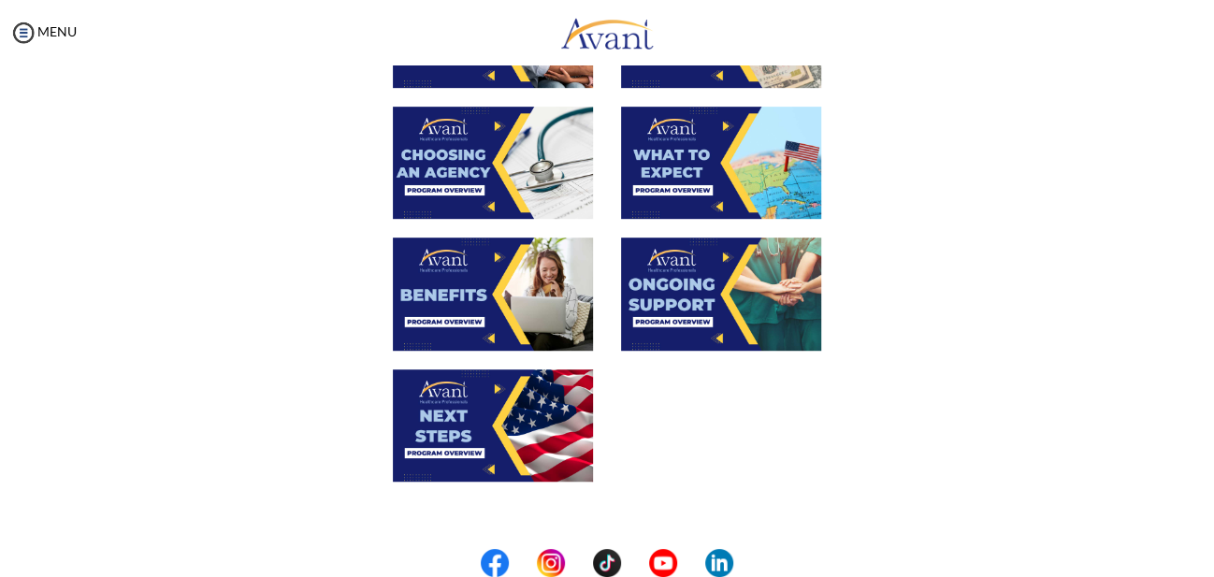
scroll to position [594, 0]
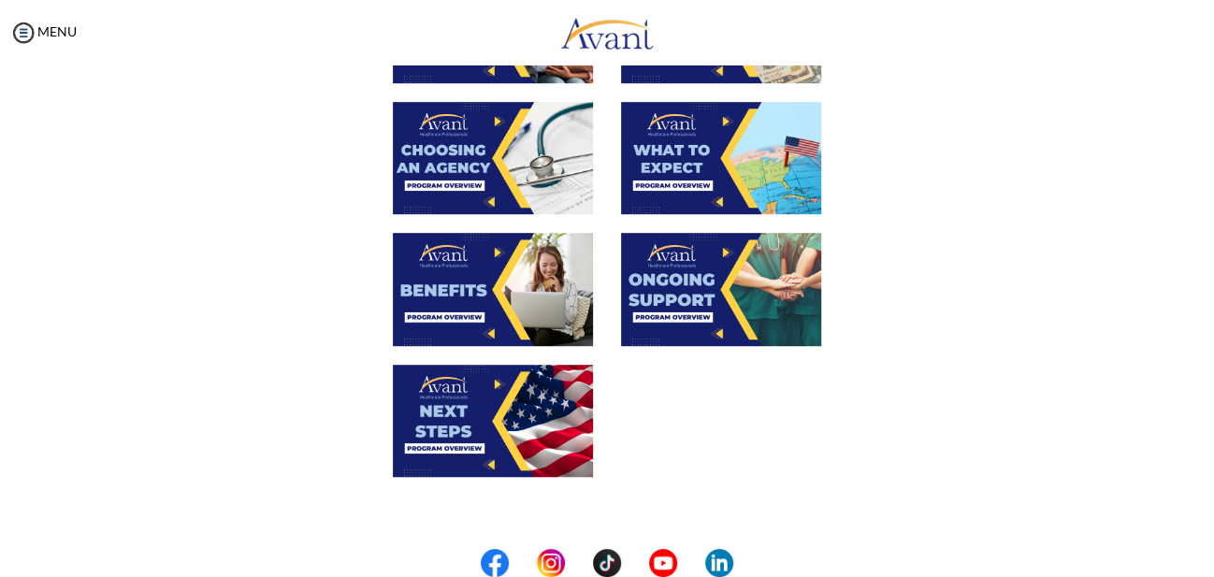
click at [528, 455] on img at bounding box center [493, 421] width 200 height 112
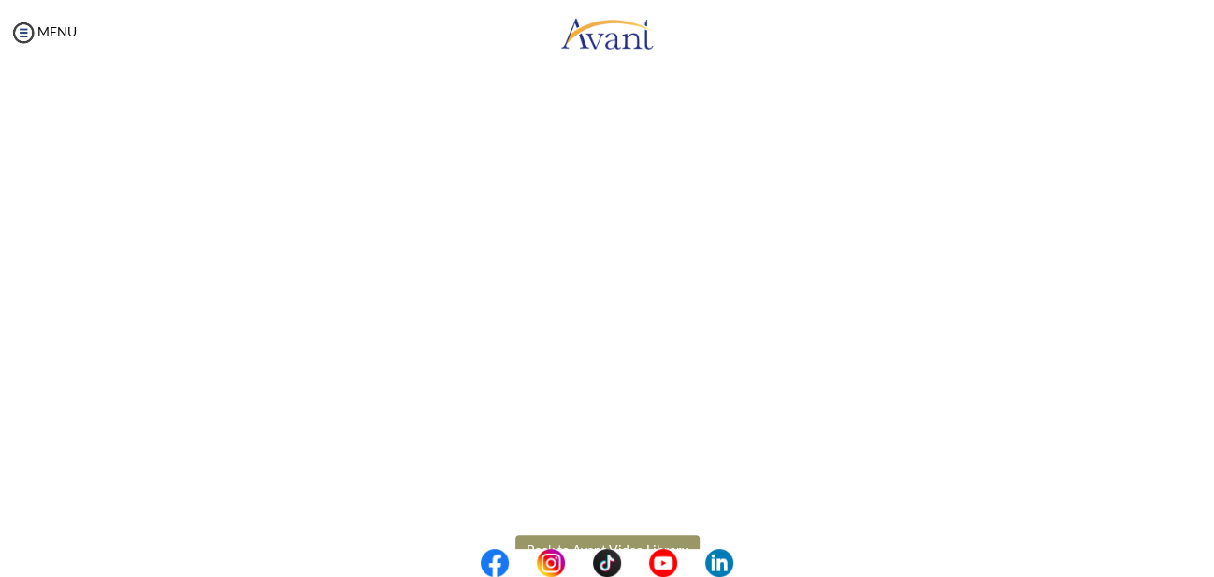
scroll to position [542, 0]
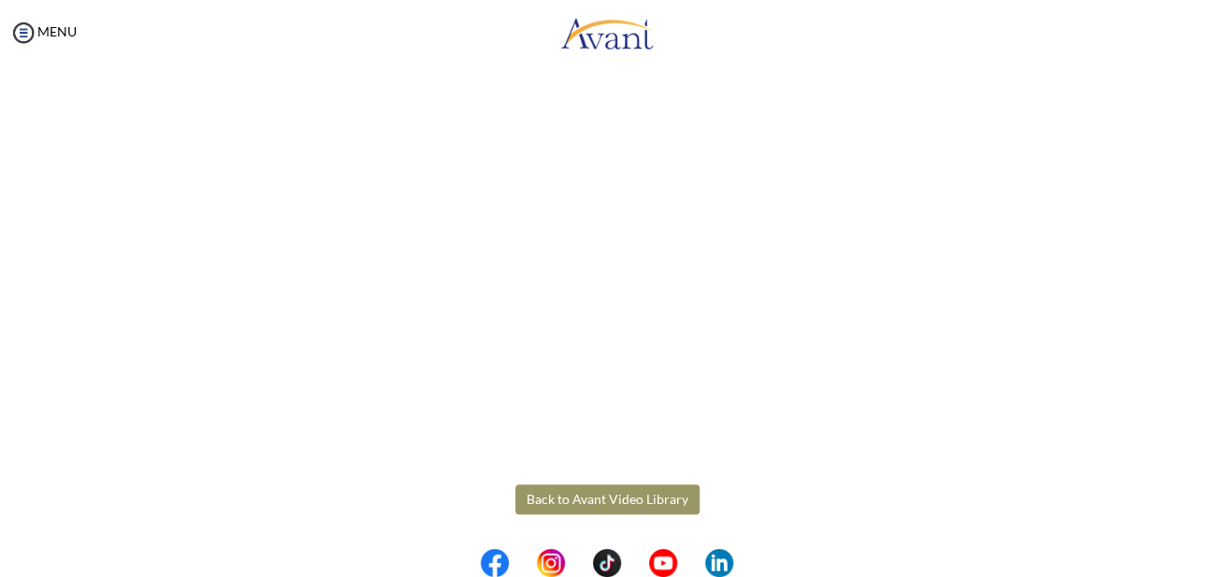
click at [596, 507] on body "Maintenance break. Please come back in 2 hours. MENU My Status What is the next…" at bounding box center [607, 288] width 1214 height 577
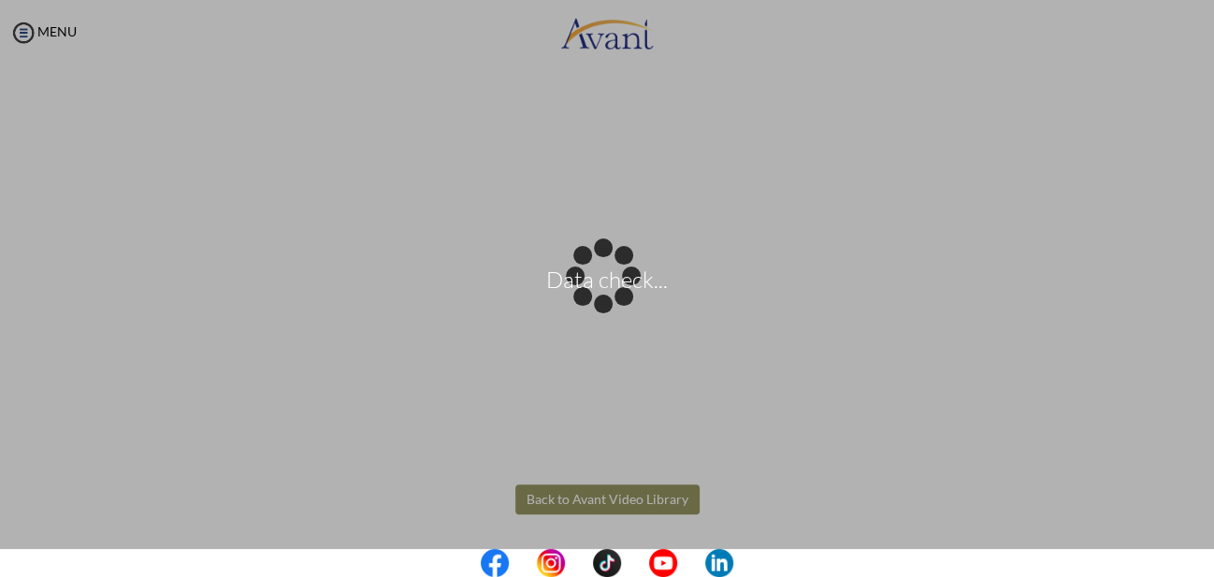
click at [596, 302] on div "Data check..." at bounding box center [607, 289] width 26 height 26
click at [596, 507] on body "Data check... Maintenance break. Please come back in 2 hours. MENU My Status Wh…" at bounding box center [607, 288] width 1214 height 577
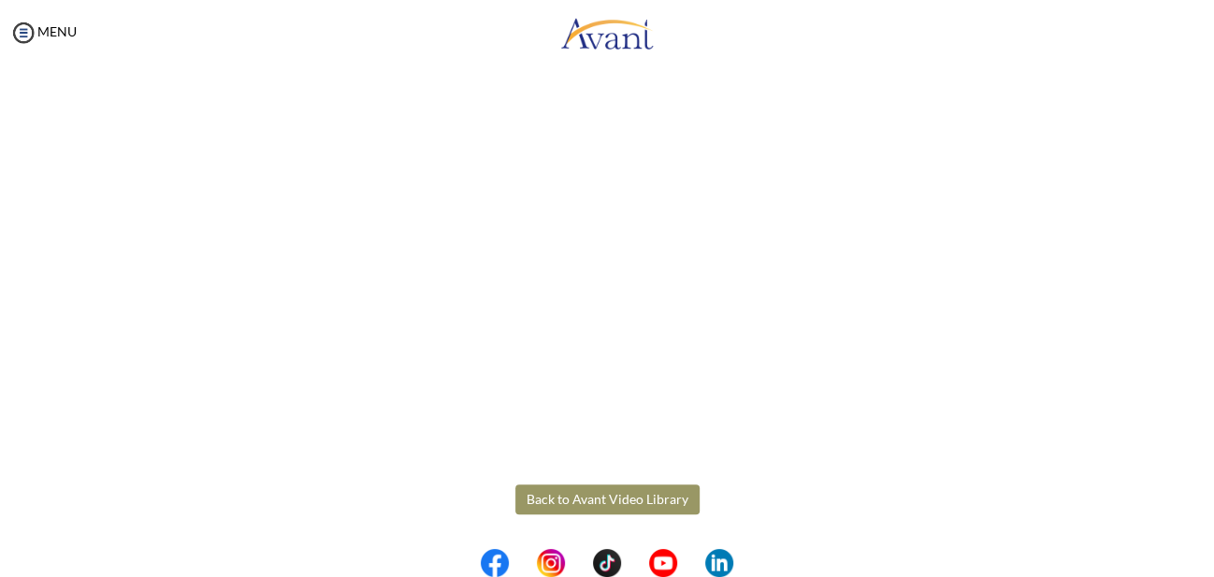
click at [596, 507] on button "Back to Avant Video Library" at bounding box center [607, 499] width 184 height 30
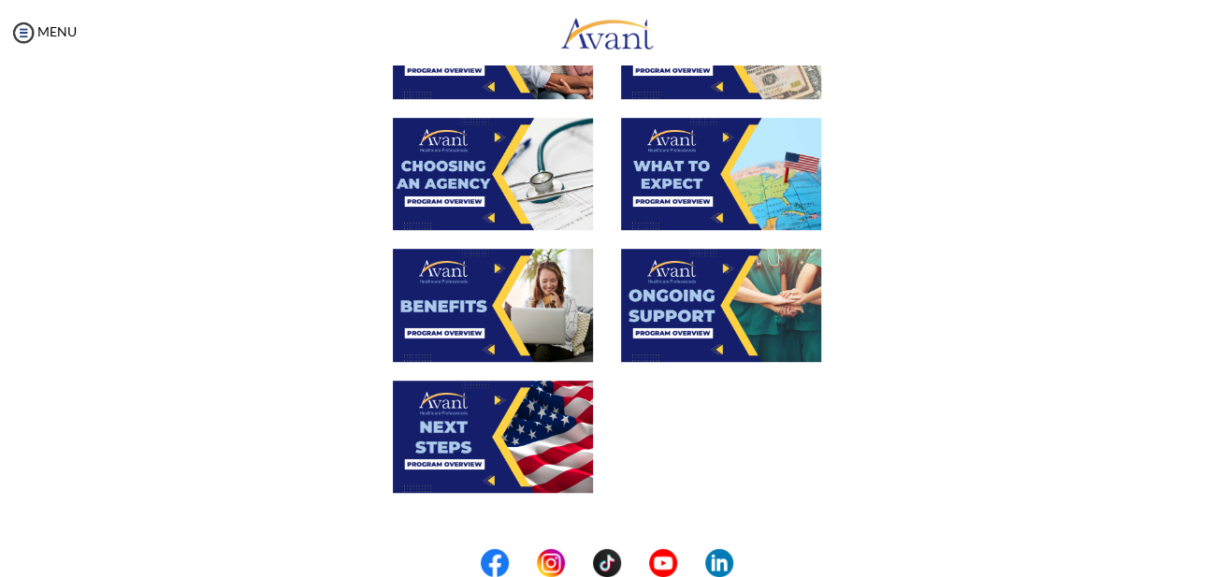
scroll to position [709, 0]
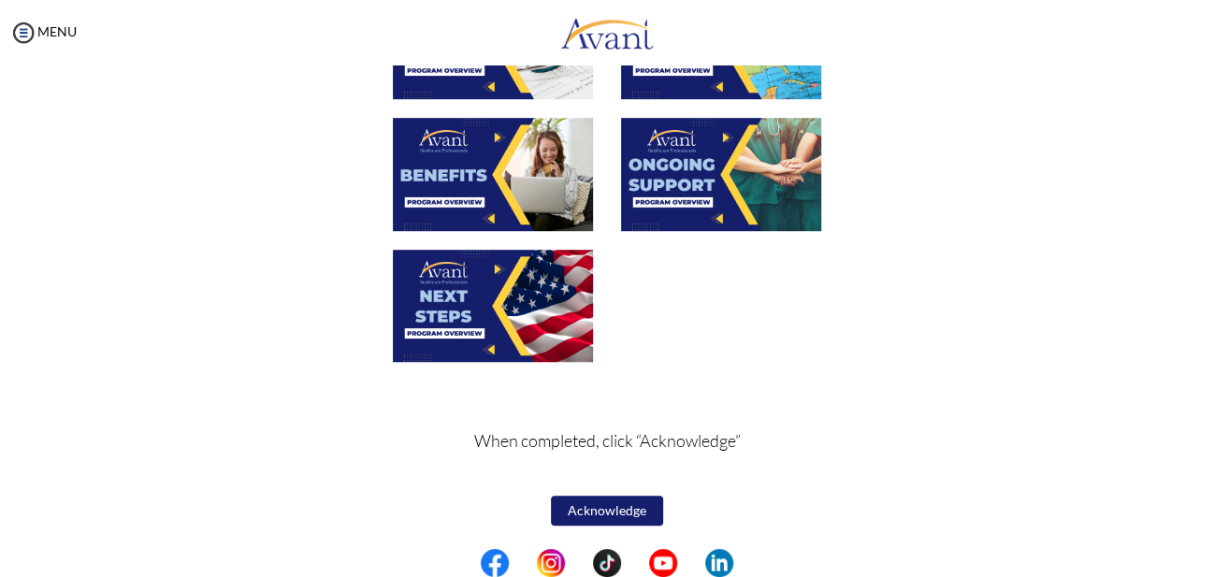
click at [611, 510] on button "Acknowledge" at bounding box center [607, 511] width 112 height 30
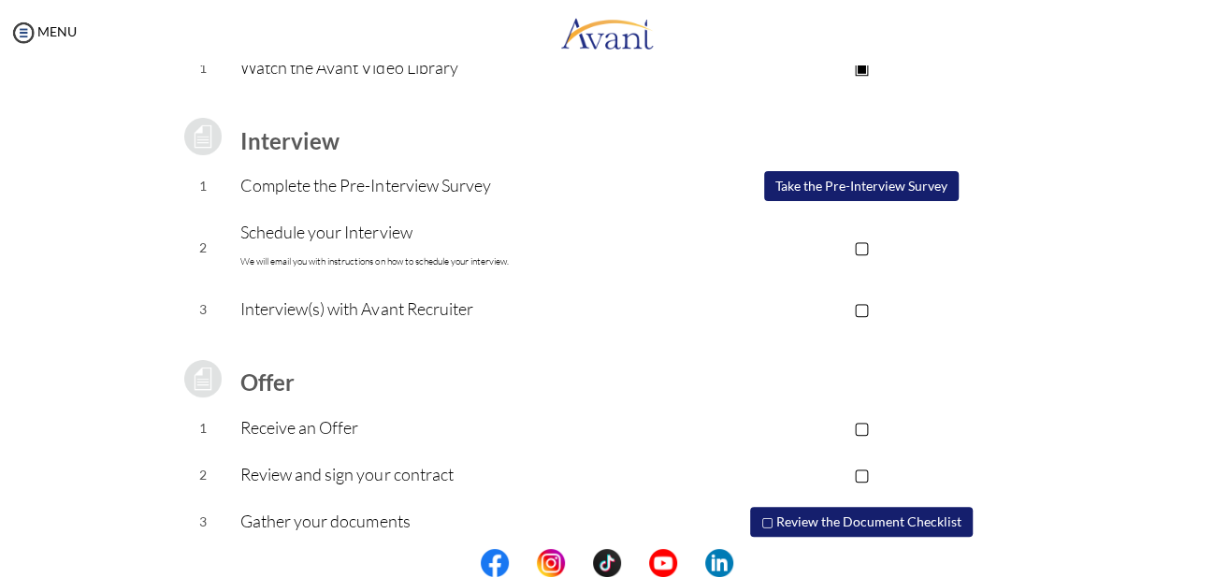
scroll to position [241, 0]
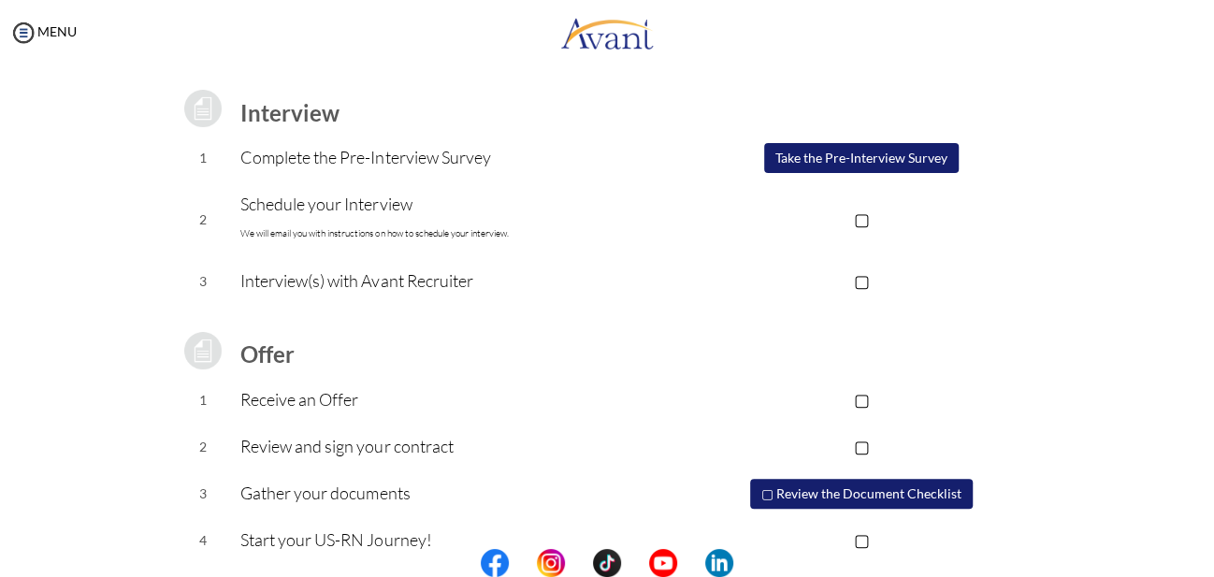
click at [859, 151] on button "Take the Pre-Interview Survey" at bounding box center [861, 158] width 194 height 30
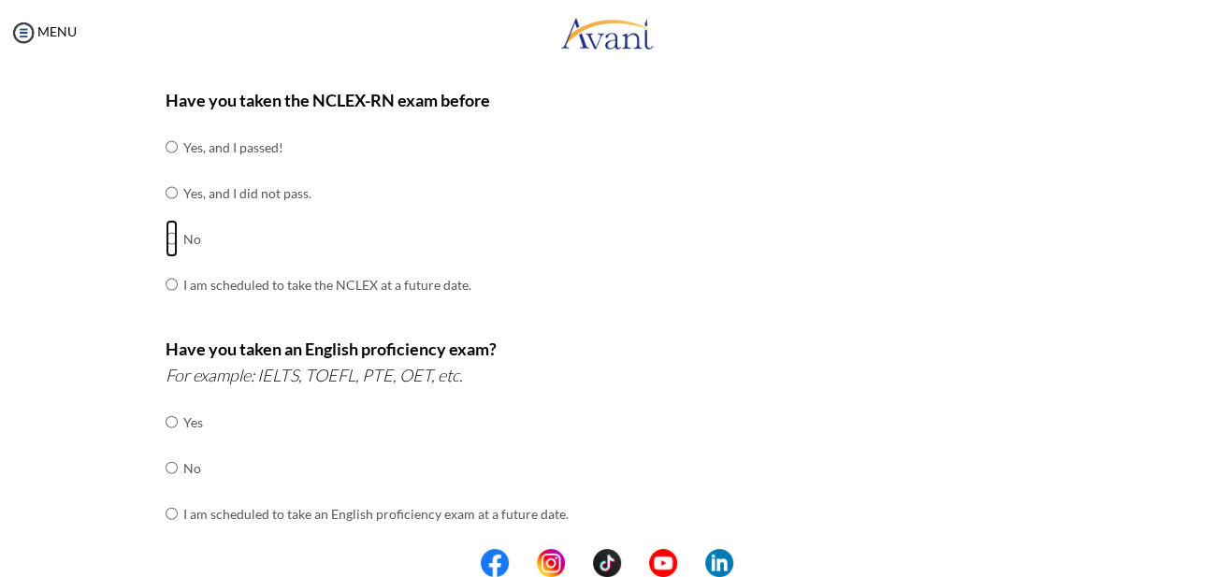
click at [165, 237] on input "radio" at bounding box center [171, 238] width 12 height 37
radio input "true"
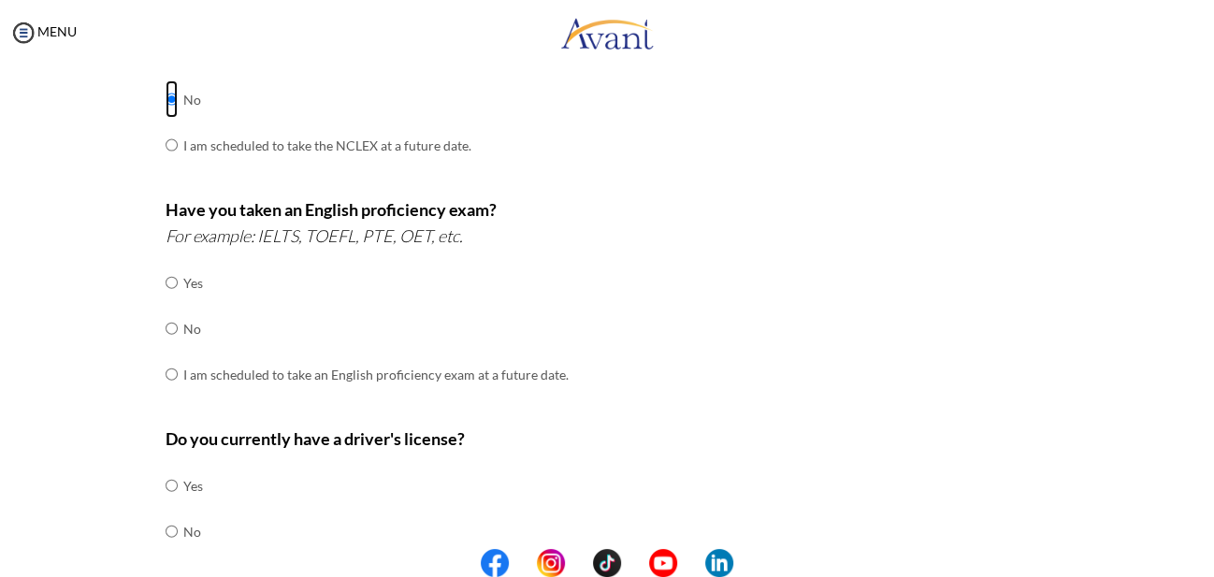
scroll to position [387, 0]
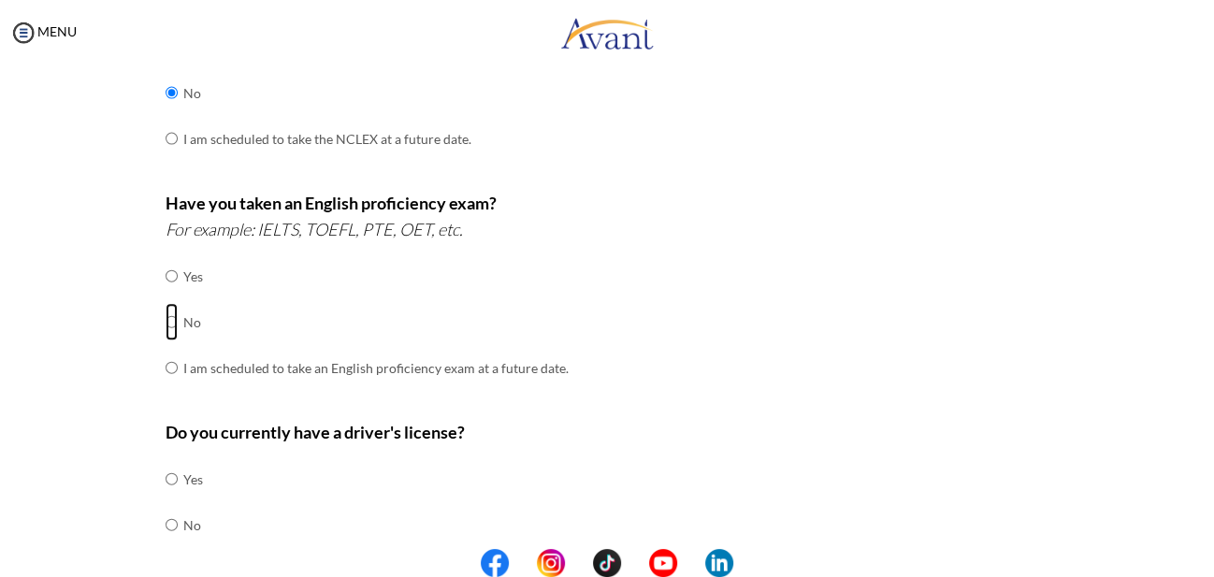
click at [168, 310] on input "radio" at bounding box center [171, 321] width 12 height 37
radio input "true"
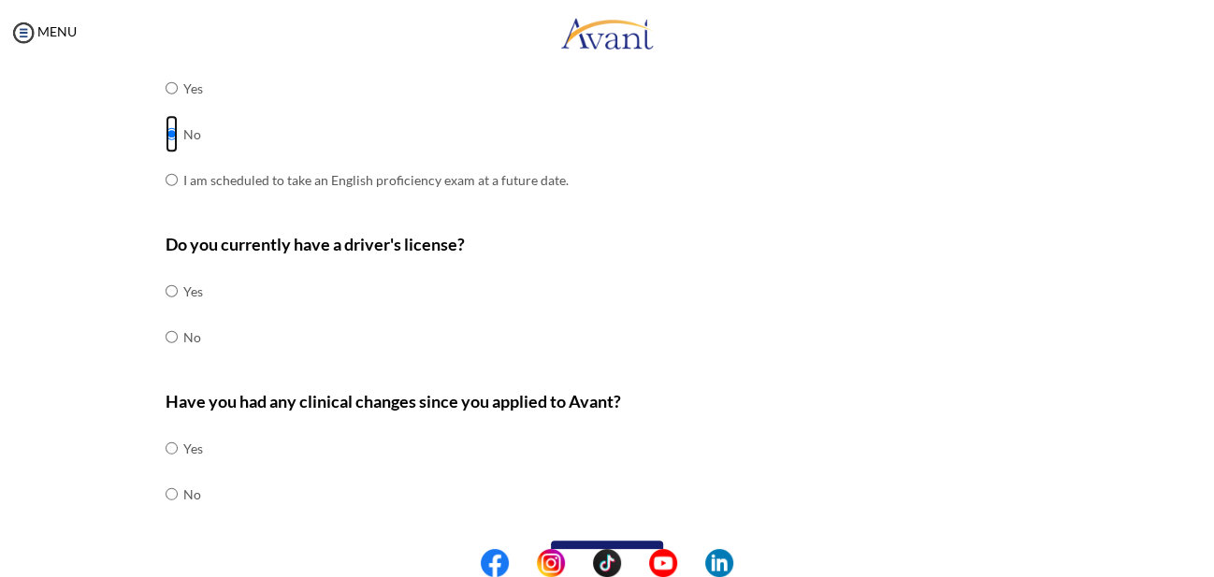
scroll to position [581, 0]
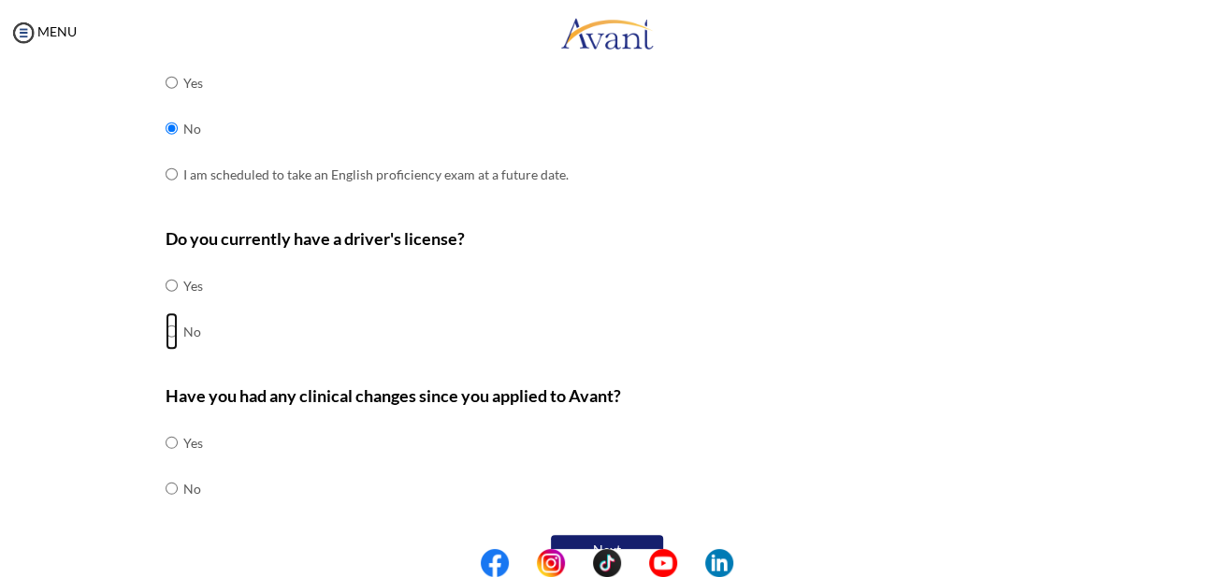
click at [165, 318] on input "radio" at bounding box center [171, 330] width 12 height 37
radio input "true"
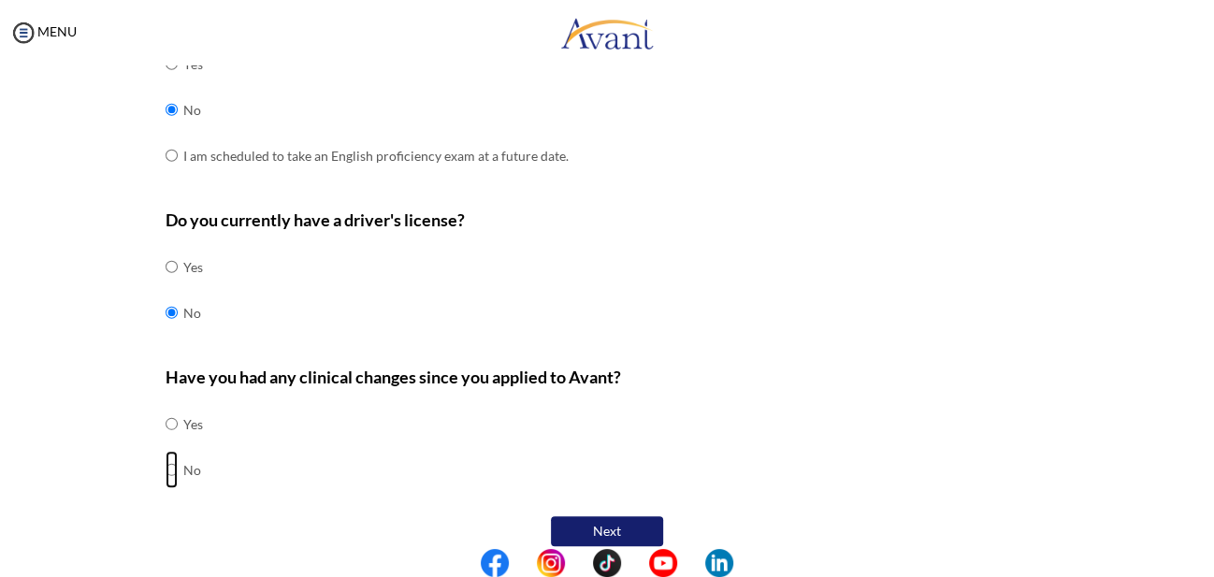
click at [166, 452] on input "radio" at bounding box center [171, 469] width 12 height 37
radio input "true"
click at [592, 516] on button "Next" at bounding box center [607, 531] width 112 height 30
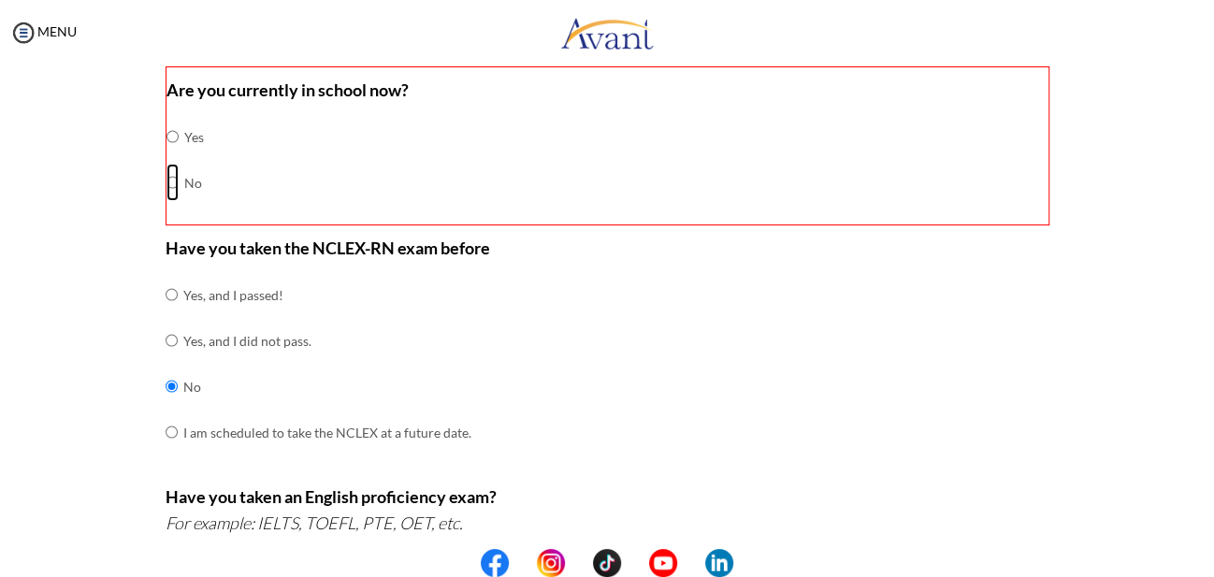
click at [166, 183] on input "radio" at bounding box center [172, 182] width 12 height 37
radio input "true"
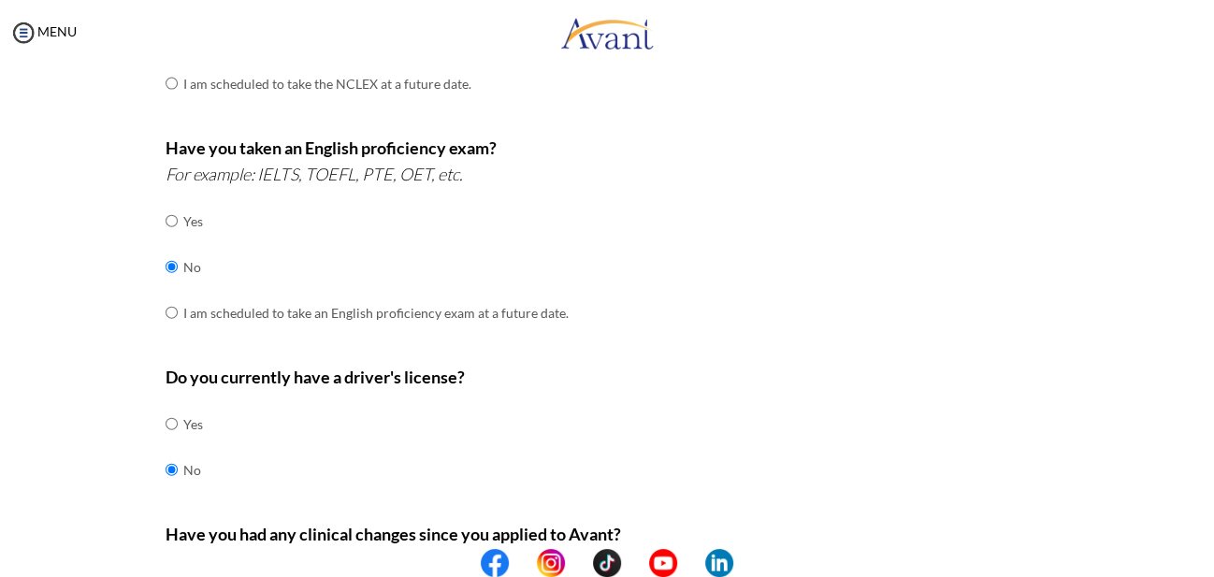
scroll to position [601, 0]
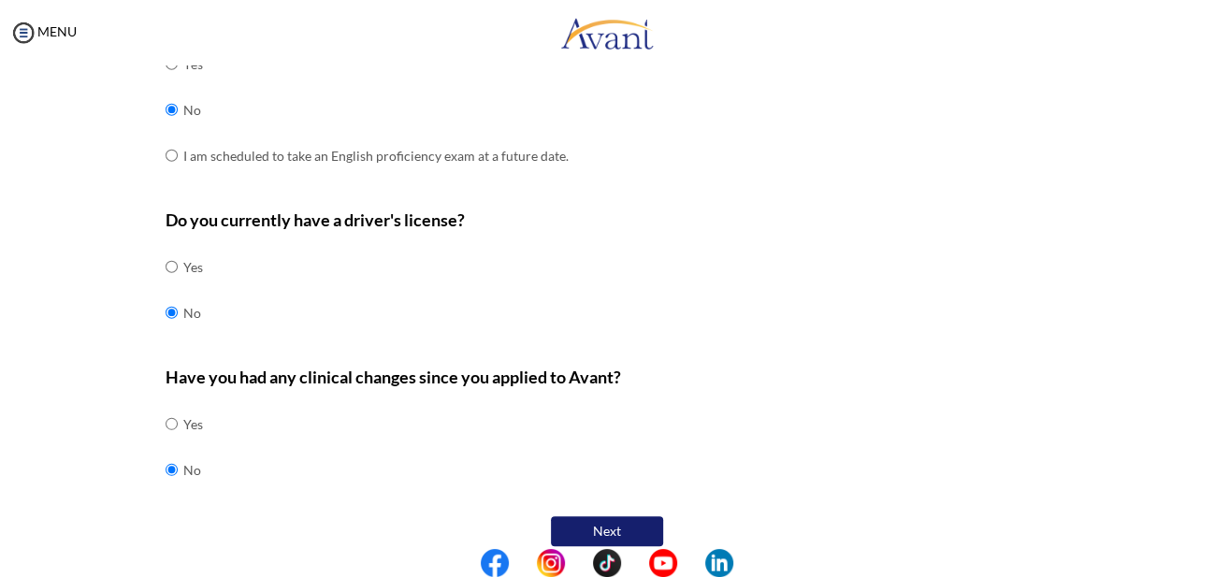
click at [631, 516] on button "Next" at bounding box center [607, 531] width 112 height 30
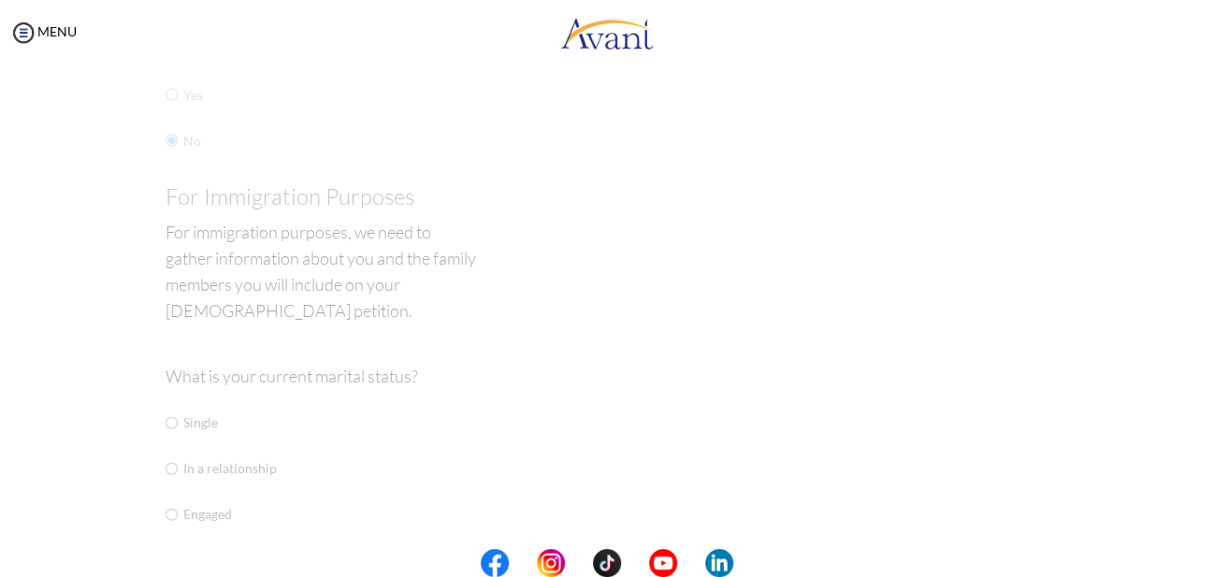
scroll to position [37, 0]
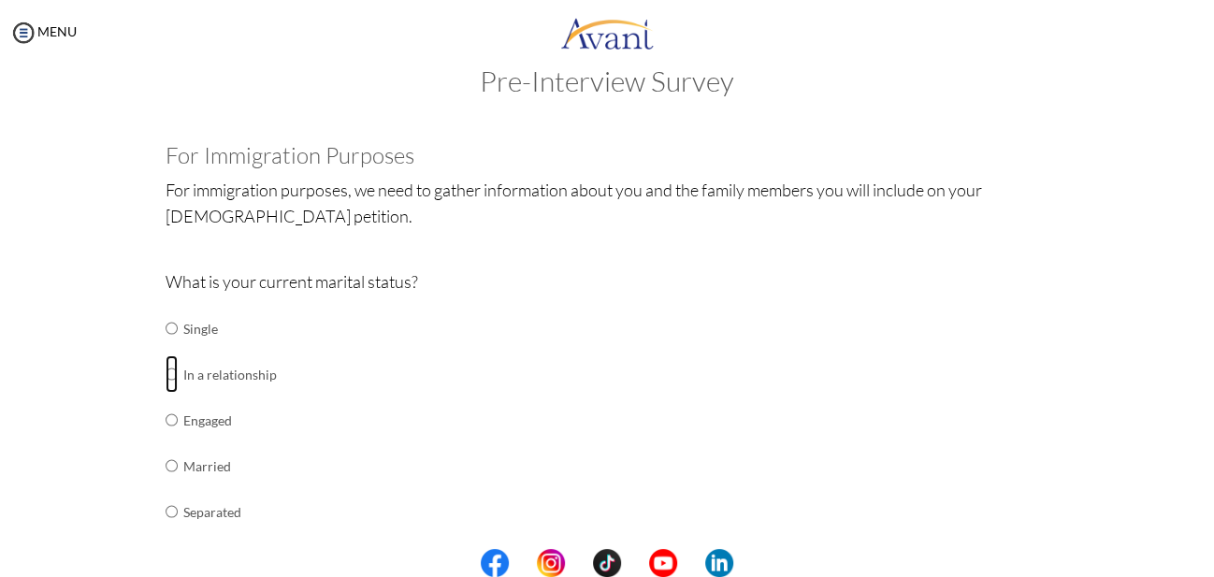
click at [165, 371] on input "radio" at bounding box center [171, 373] width 12 height 37
radio input "true"
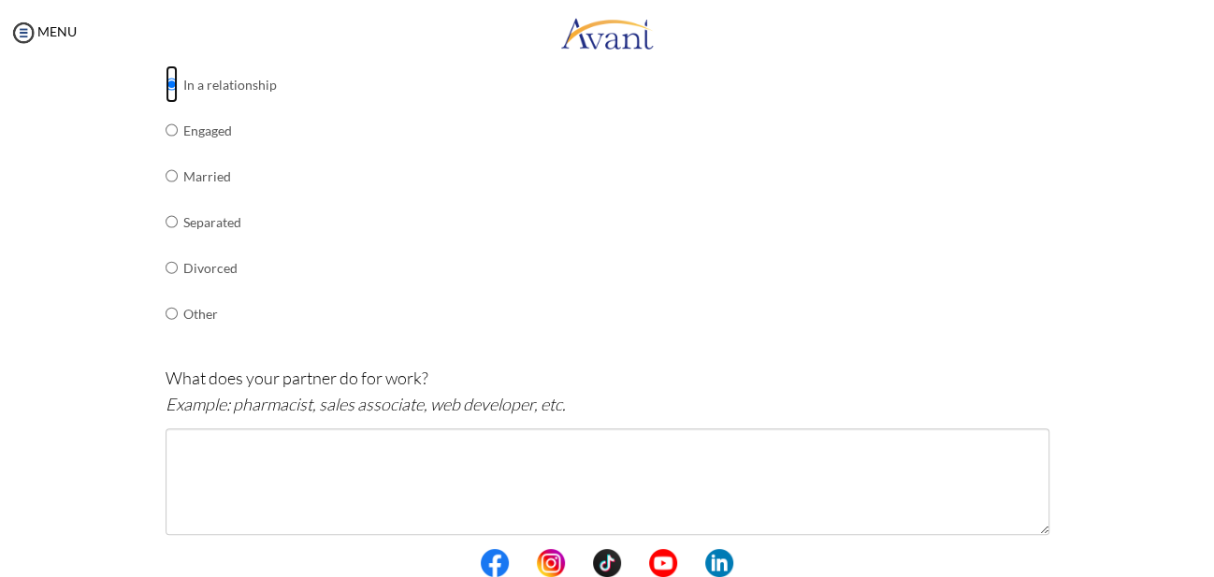
scroll to position [339, 0]
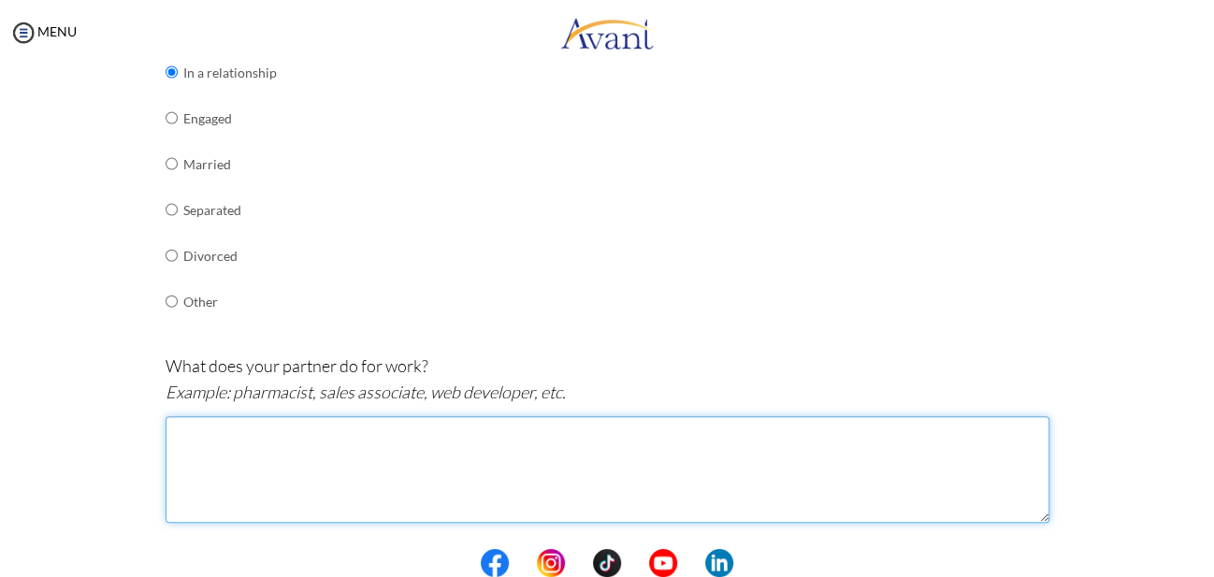
click at [518, 435] on textarea at bounding box center [606, 469] width 883 height 107
type textarea "n"
type textarea "N"
click at [906, 470] on textarea "Nurse" at bounding box center [606, 469] width 883 height 107
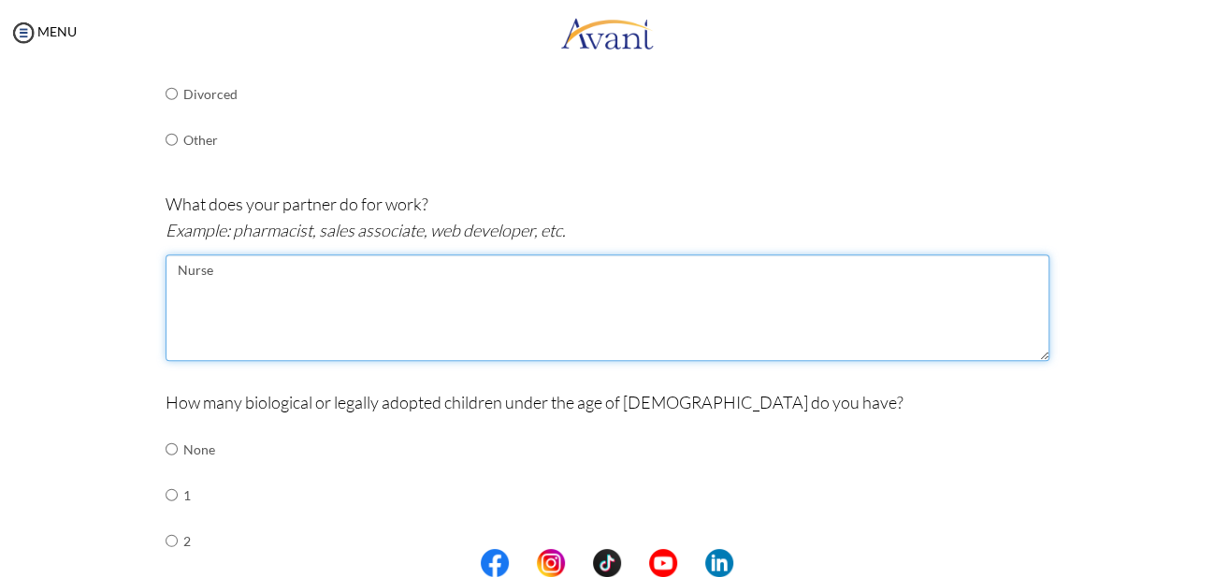
scroll to position [760, 0]
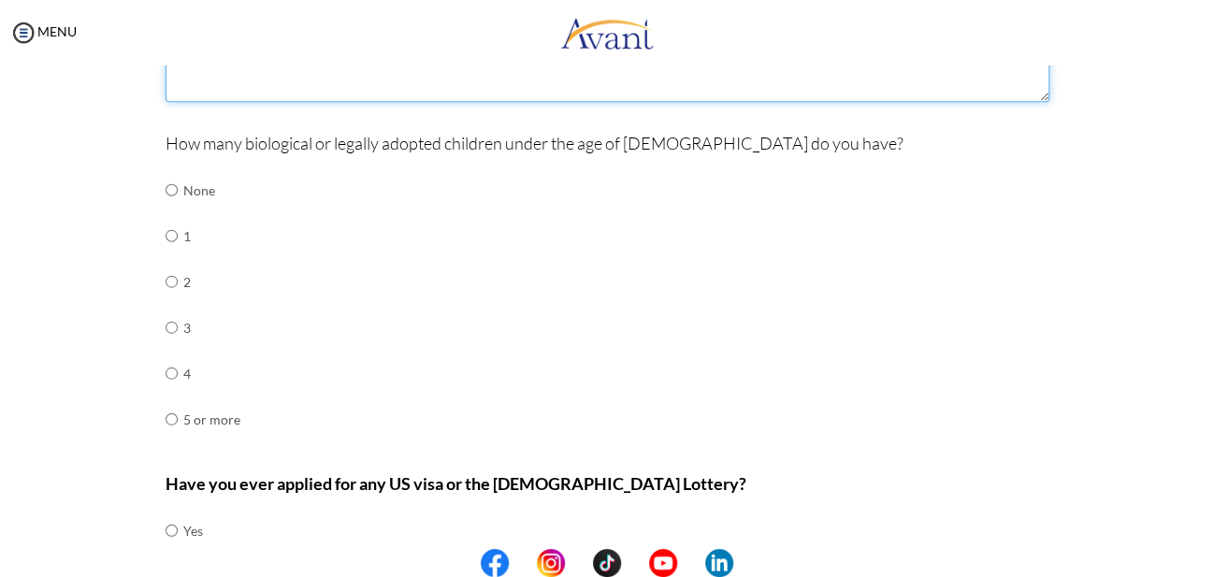
type textarea "Nurse"
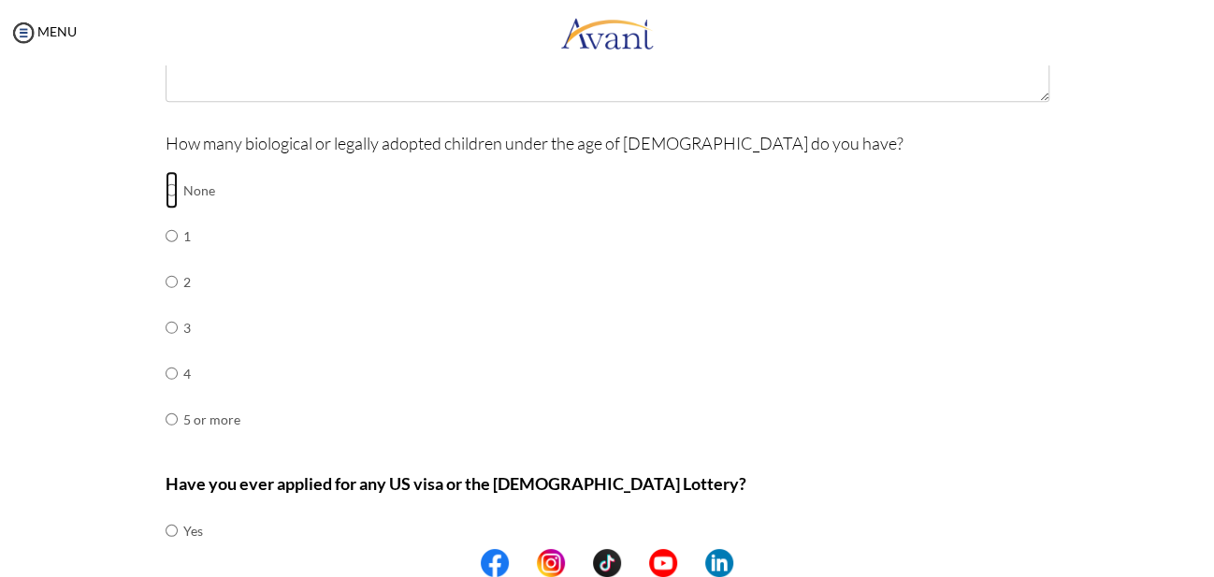
click at [165, 182] on input "radio" at bounding box center [171, 189] width 12 height 37
radio input "true"
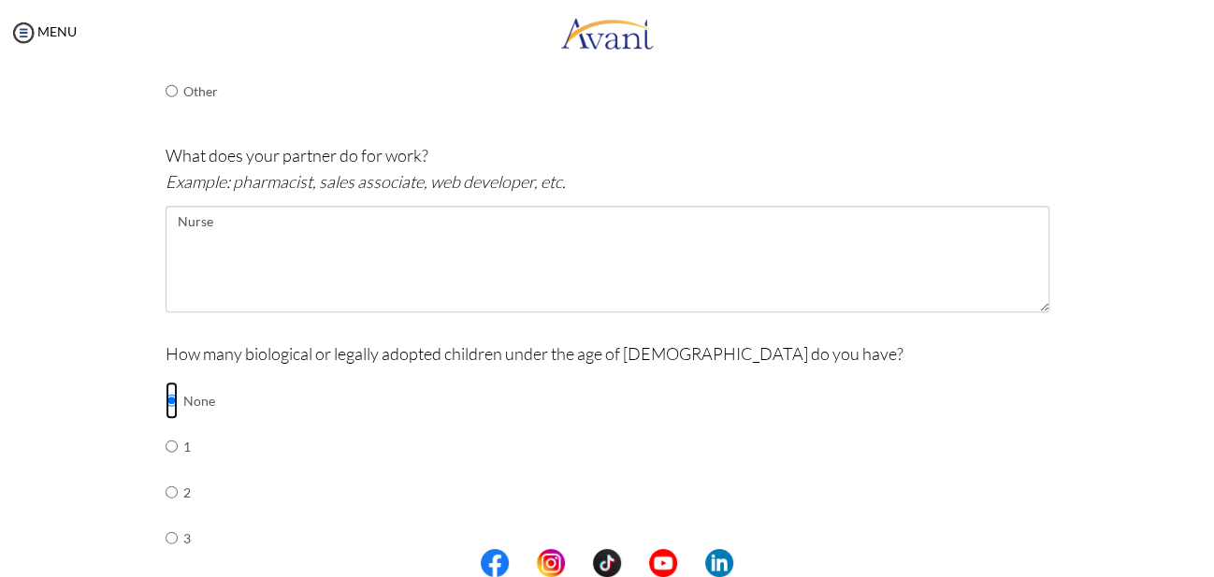
scroll to position [276, 0]
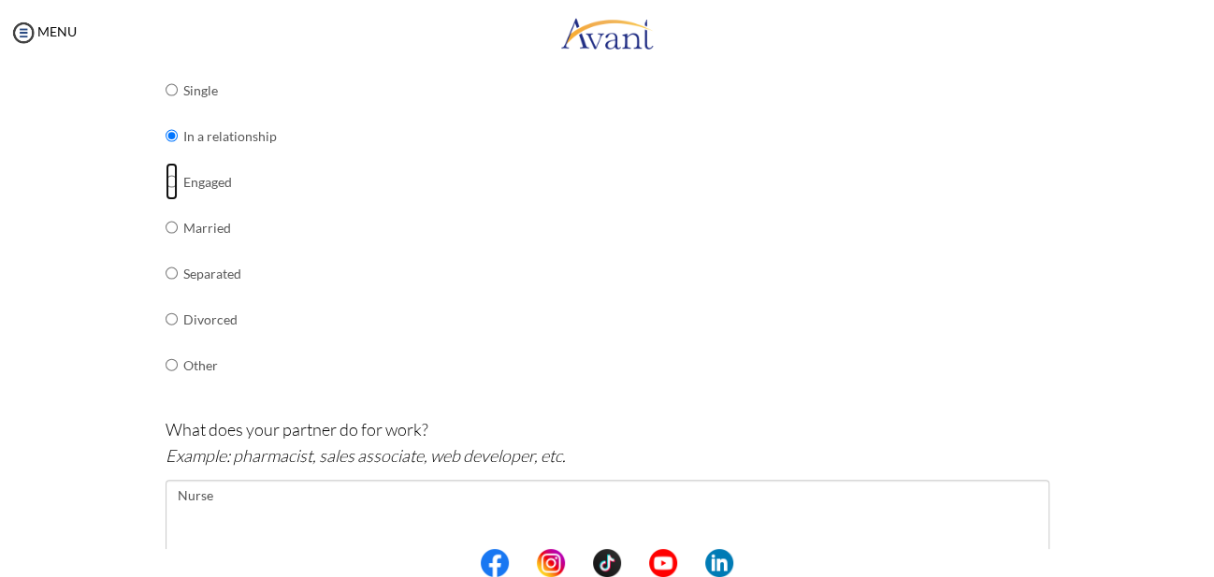
click at [165, 181] on input "radio" at bounding box center [171, 181] width 12 height 37
radio input "true"
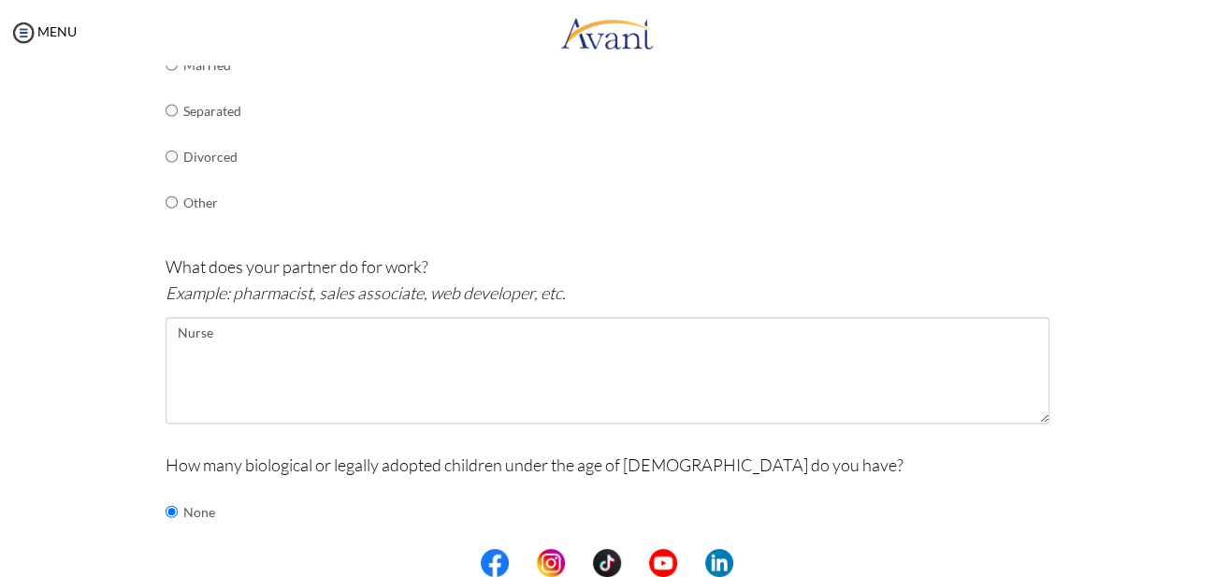
scroll to position [441, 0]
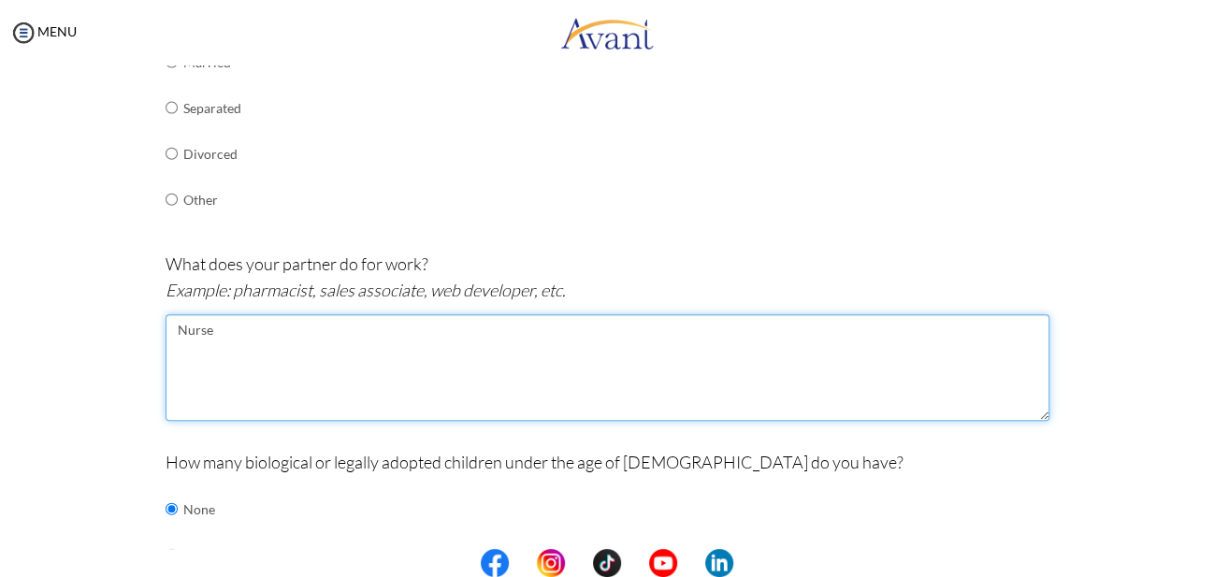
click at [169, 320] on textarea "Nurse" at bounding box center [606, 367] width 883 height 107
click at [249, 322] on textarea "He is a Nurse" at bounding box center [606, 367] width 883 height 107
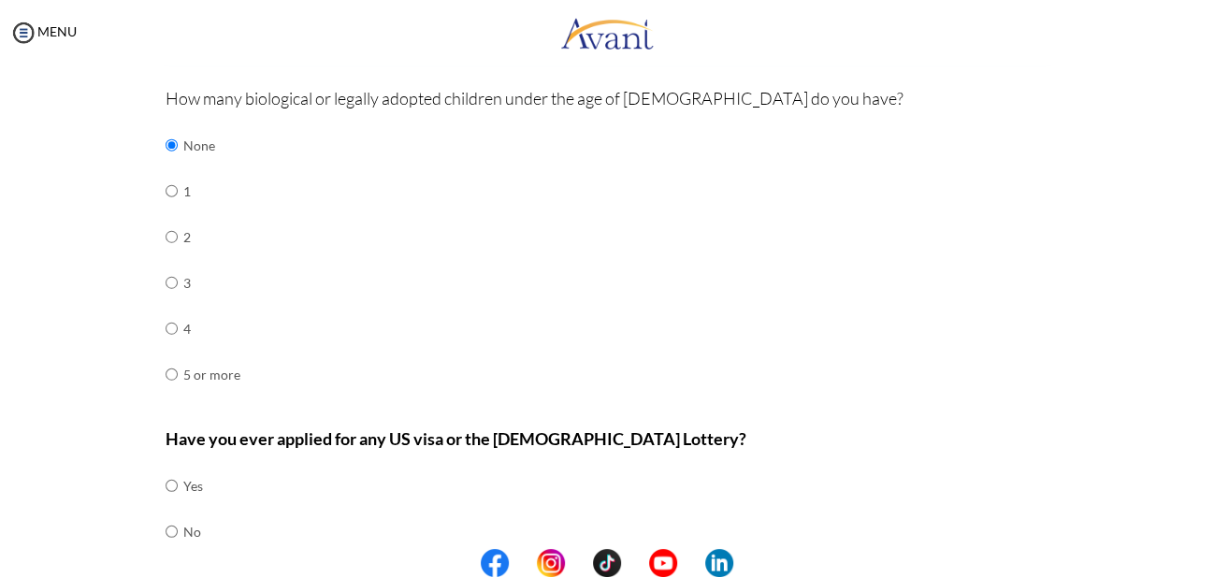
scroll to position [864, 0]
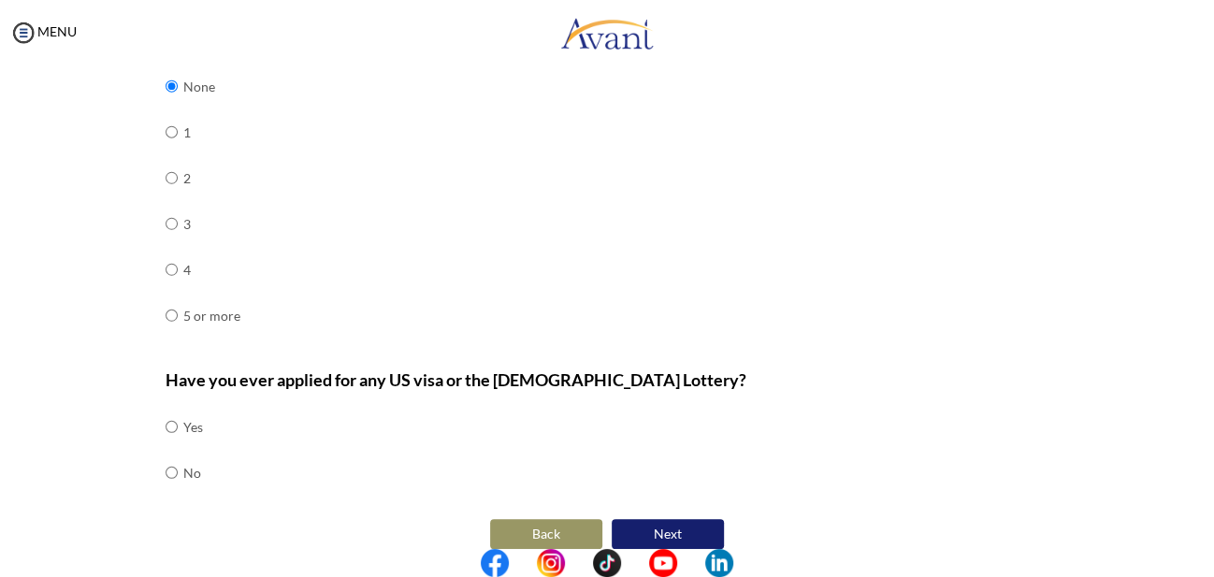
type textarea "He is a Nurse."
click at [165, 408] on input "radio" at bounding box center [171, 426] width 12 height 37
radio input "true"
click at [655, 519] on button "Next" at bounding box center [667, 534] width 112 height 30
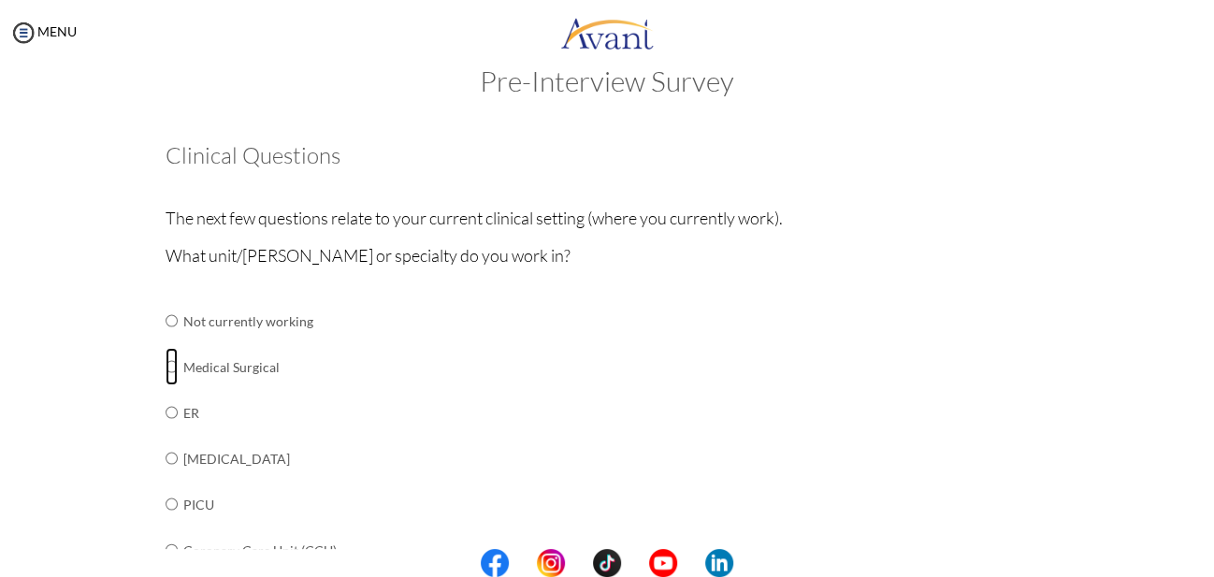
click at [169, 370] on input "radio" at bounding box center [171, 366] width 12 height 37
radio input "true"
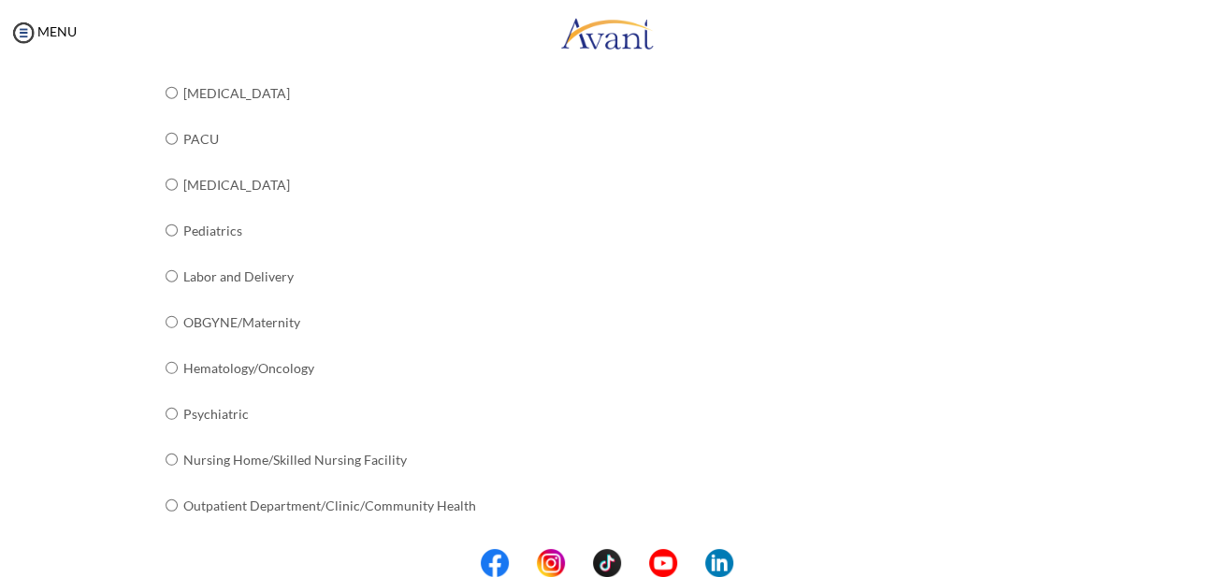
scroll to position [748, 0]
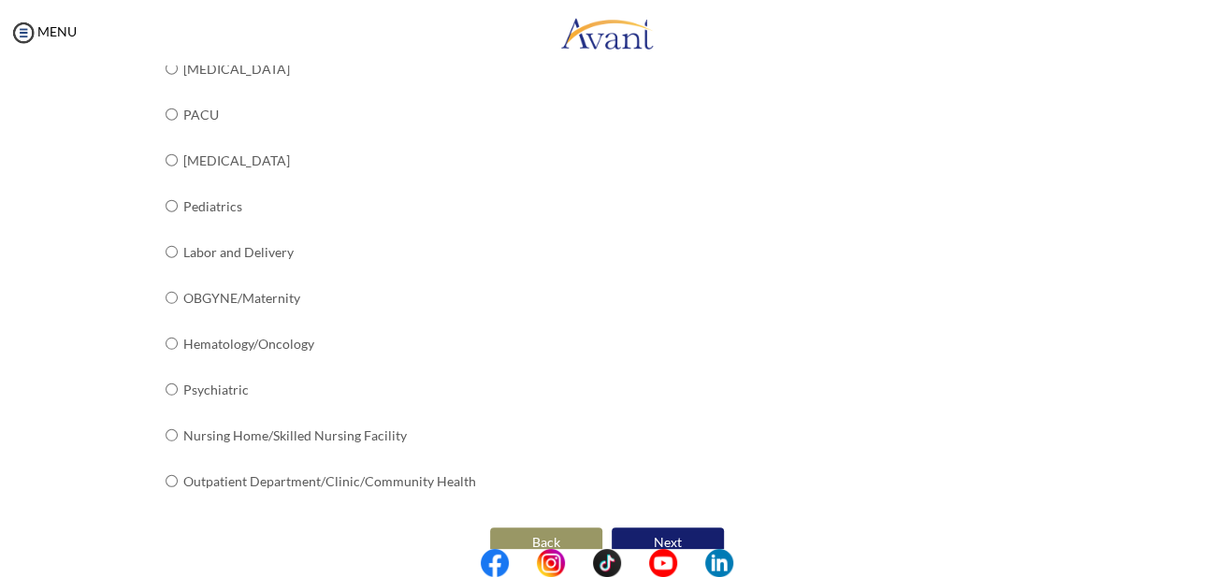
click at [666, 527] on button "Next" at bounding box center [667, 542] width 112 height 30
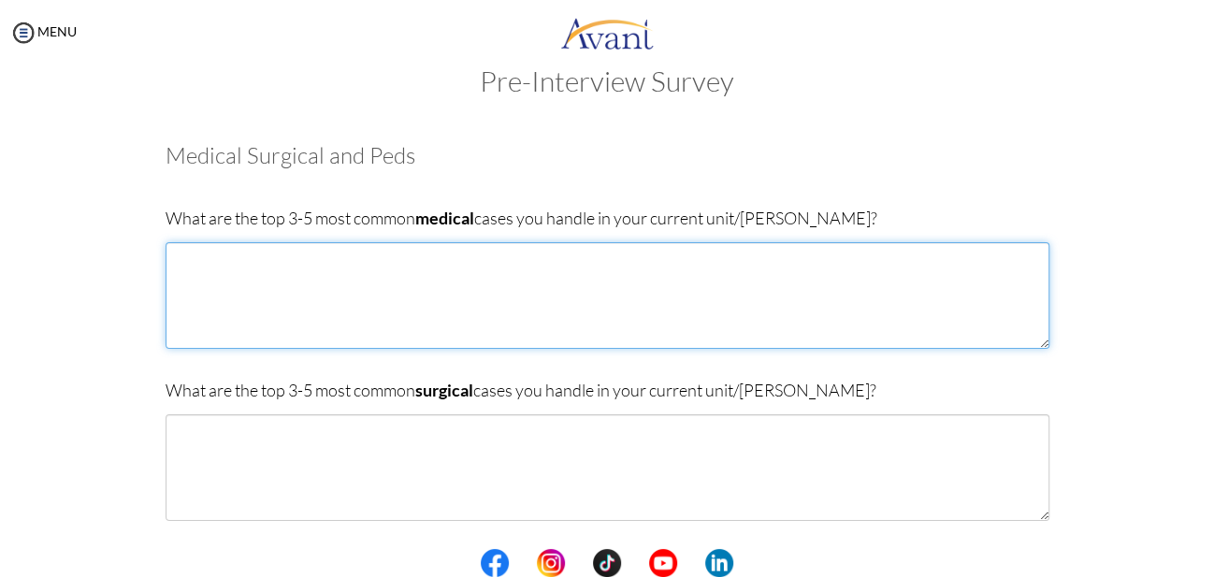
click at [247, 286] on textarea at bounding box center [606, 295] width 883 height 107
type textarea "Pnemonia,[MEDICAL_DATA],[GEOGRAPHIC_DATA],[GEOGRAPHIC_DATA] and [GEOGRAPHIC_DAT…"
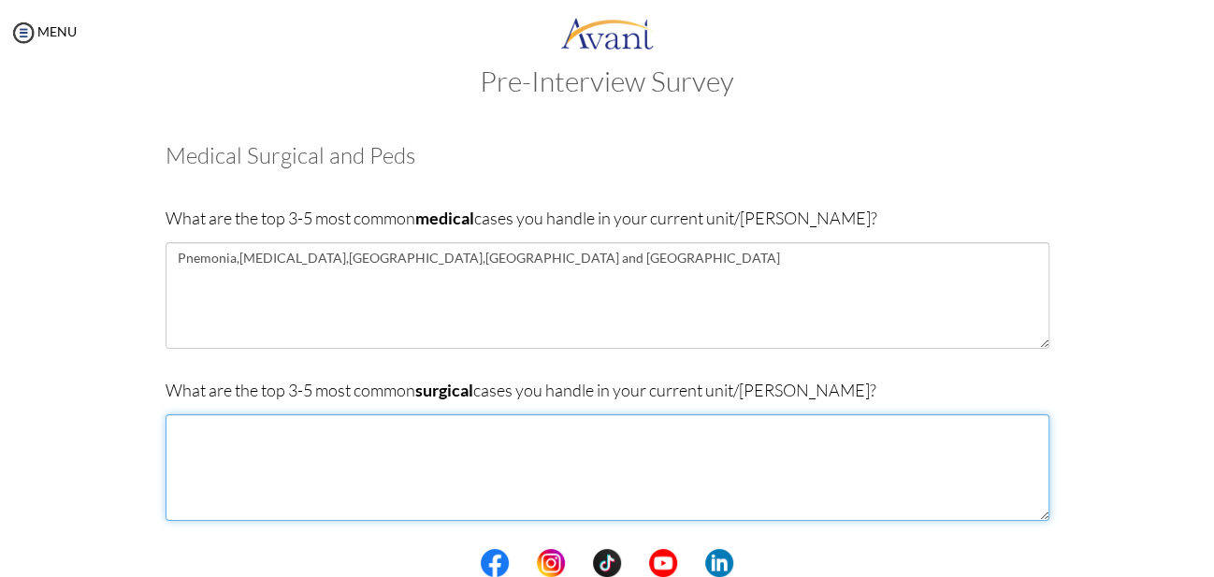
click at [237, 435] on textarea at bounding box center [606, 467] width 883 height 107
click at [223, 428] on textarea "Apendo" at bounding box center [606, 467] width 883 height 107
click at [362, 427] on textarea "Apependectomy, hernioraphy," at bounding box center [606, 467] width 883 height 107
paste textarea "herniorrhaphy"
click at [228, 431] on textarea "Apependectomy, herniorrhaphy,[MEDICAL_DATA] and surgical [MEDICAL_DATA]" at bounding box center [606, 467] width 883 height 107
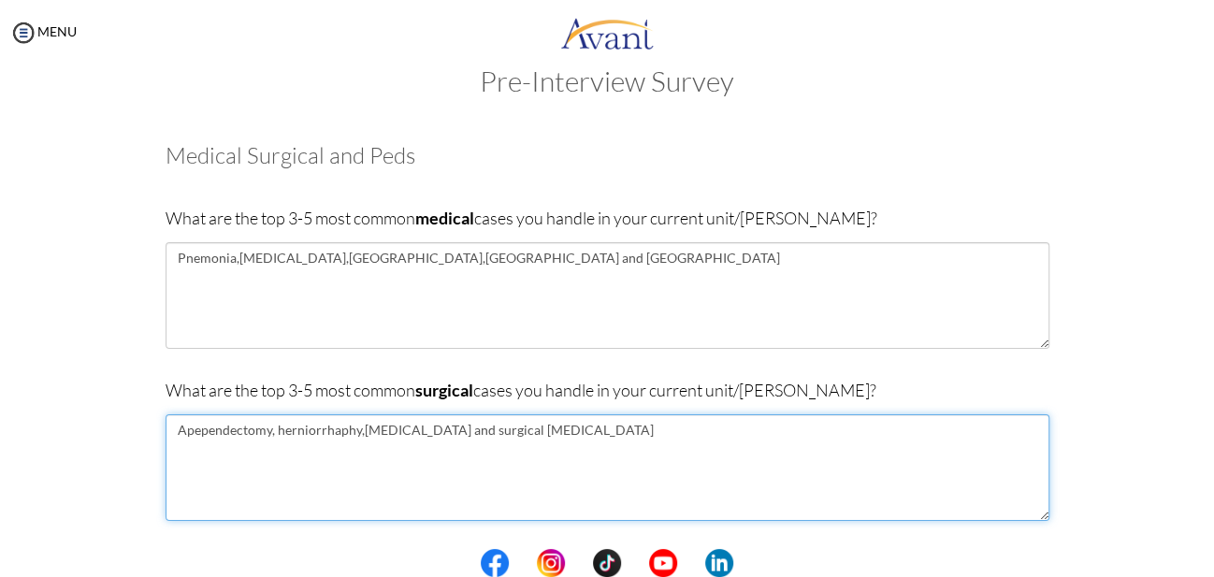
click at [213, 438] on textarea "Apependectomy, herniorrhaphy,[MEDICAL_DATA] and surgical [MEDICAL_DATA]" at bounding box center [606, 467] width 883 height 107
click at [191, 431] on textarea "Apependectomy, herniorrhaphy,[MEDICAL_DATA] and surgical [MEDICAL_DATA]" at bounding box center [606, 467] width 883 height 107
click at [295, 433] on textarea "[MEDICAL_DATA], herniorrhaphy,[MEDICAL_DATA] and surgical [MEDICAL_DATA]" at bounding box center [606, 467] width 883 height 107
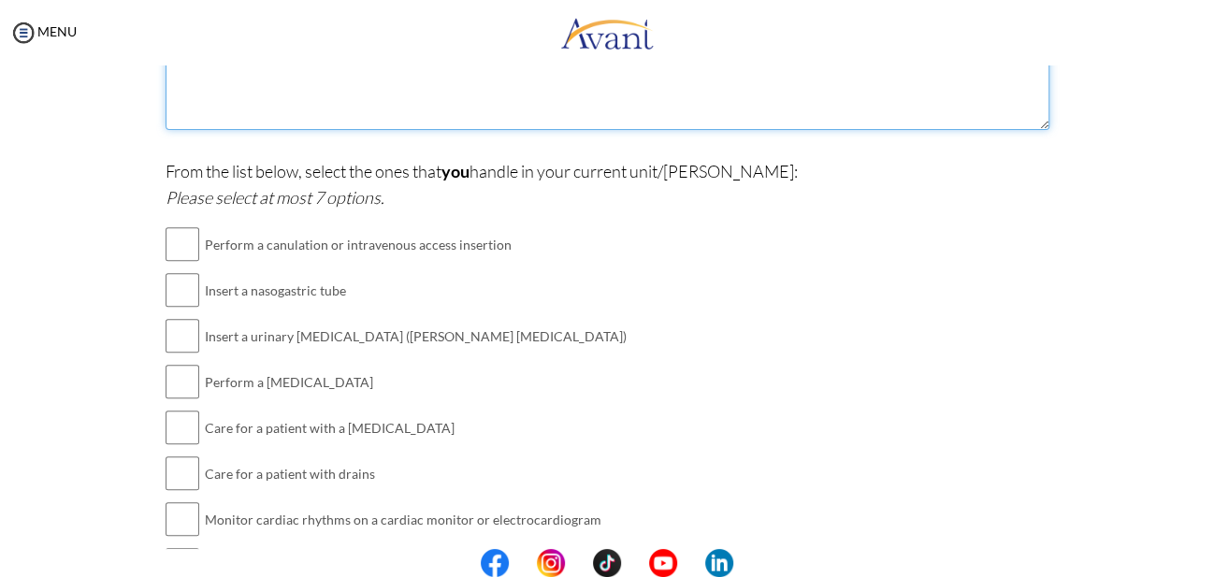
scroll to position [433, 0]
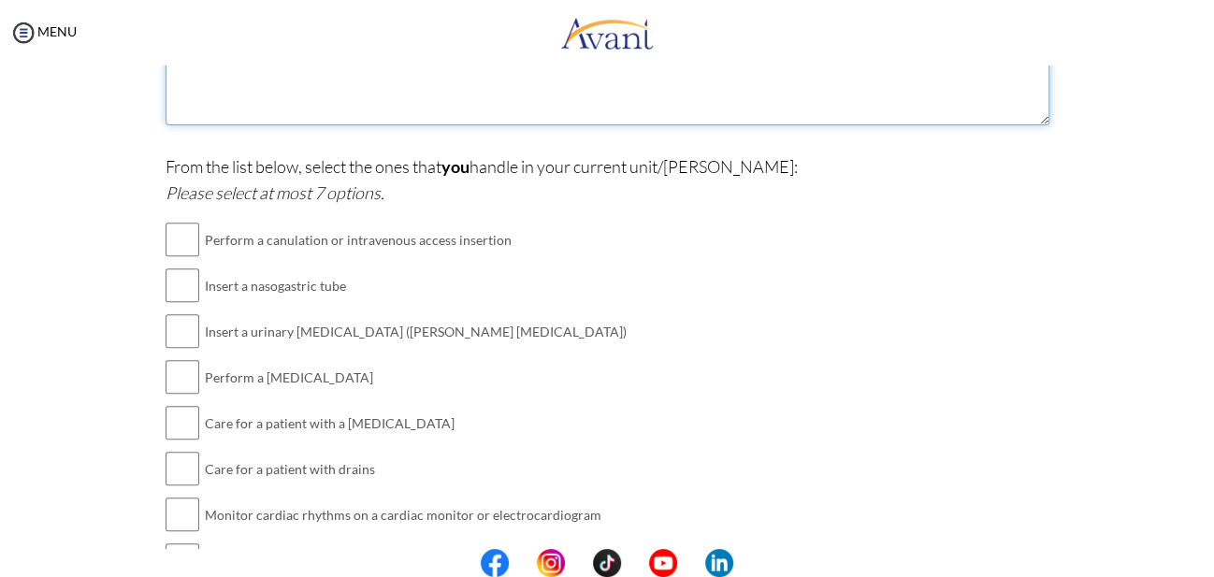
type textarea "[MEDICAL_DATA], herniorrhaphy,[MEDICAL_DATA] and surgical [MEDICAL_DATA]"
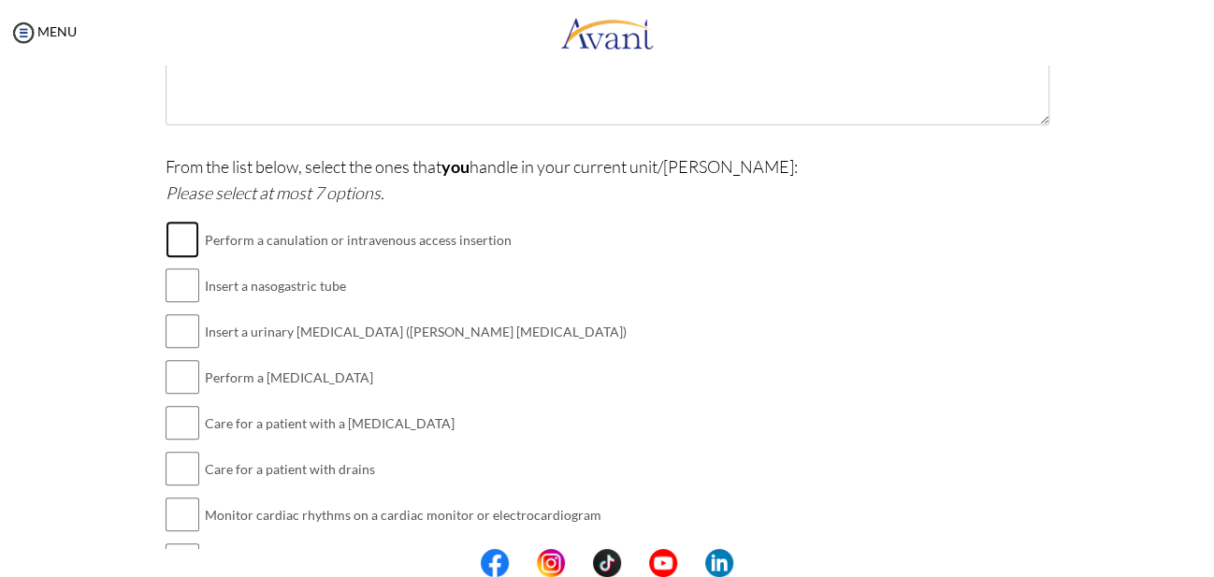
click at [180, 237] on input "checkbox" at bounding box center [182, 239] width 34 height 37
checkbox input "true"
click at [180, 292] on input "checkbox" at bounding box center [182, 284] width 34 height 37
checkbox input "true"
click at [181, 334] on input "checkbox" at bounding box center [182, 330] width 34 height 37
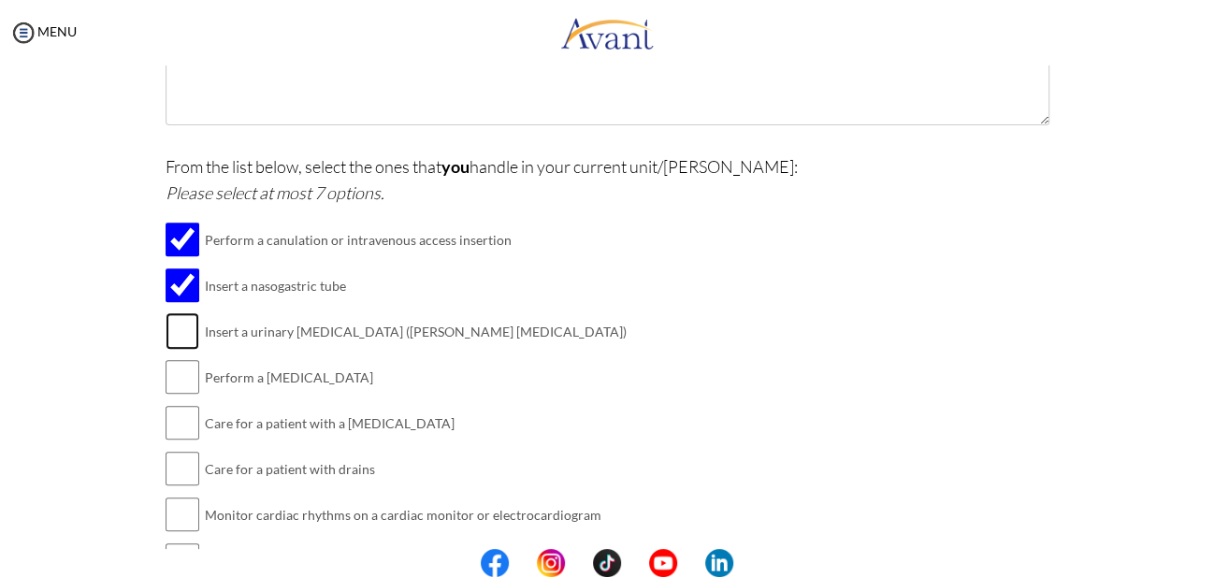
checkbox input "true"
click at [183, 376] on input "checkbox" at bounding box center [182, 376] width 34 height 37
checkbox input "true"
click at [188, 420] on input "checkbox" at bounding box center [182, 422] width 34 height 37
checkbox input "true"
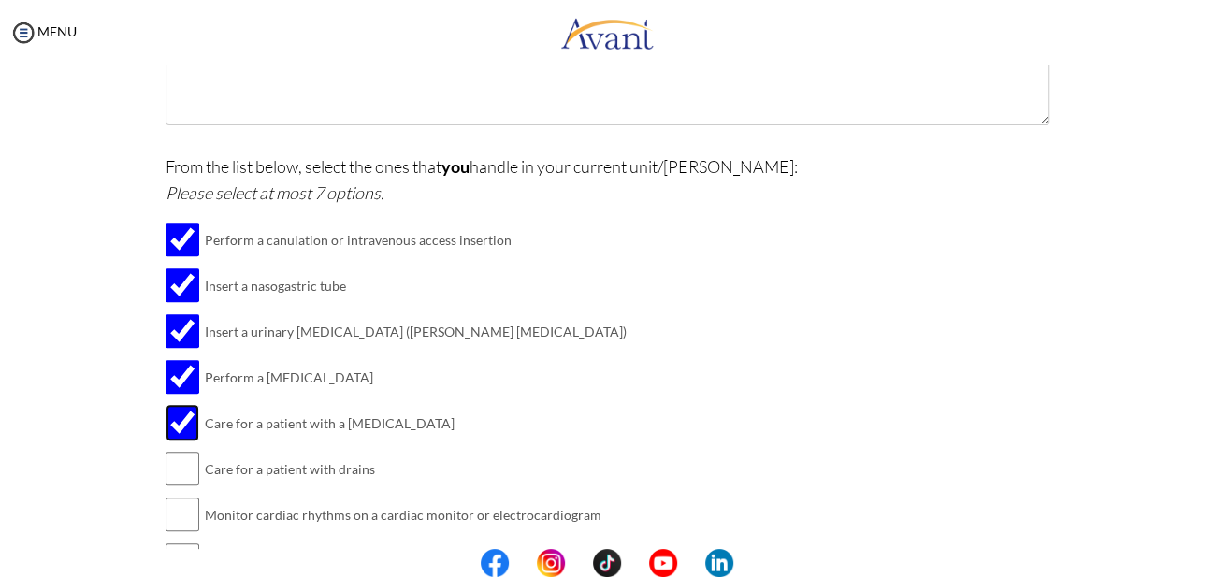
scroll to position [532, 0]
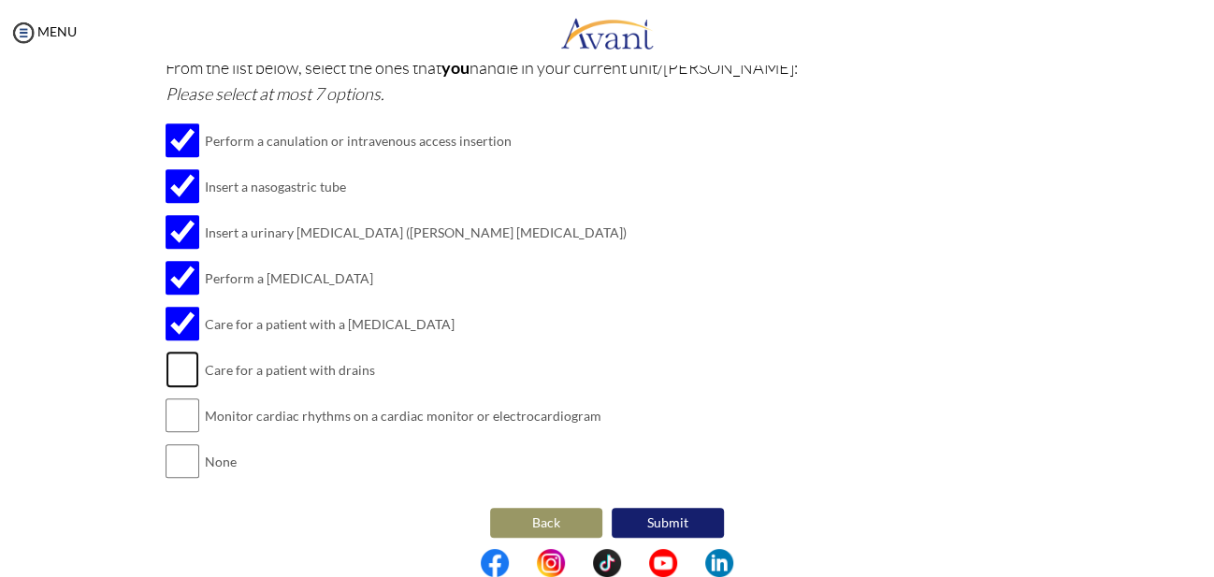
click at [175, 366] on input "checkbox" at bounding box center [182, 369] width 34 height 37
checkbox input "true"
click at [179, 409] on input "checkbox" at bounding box center [182, 414] width 34 height 37
checkbox input "true"
click at [664, 522] on button "Submit" at bounding box center [667, 523] width 112 height 30
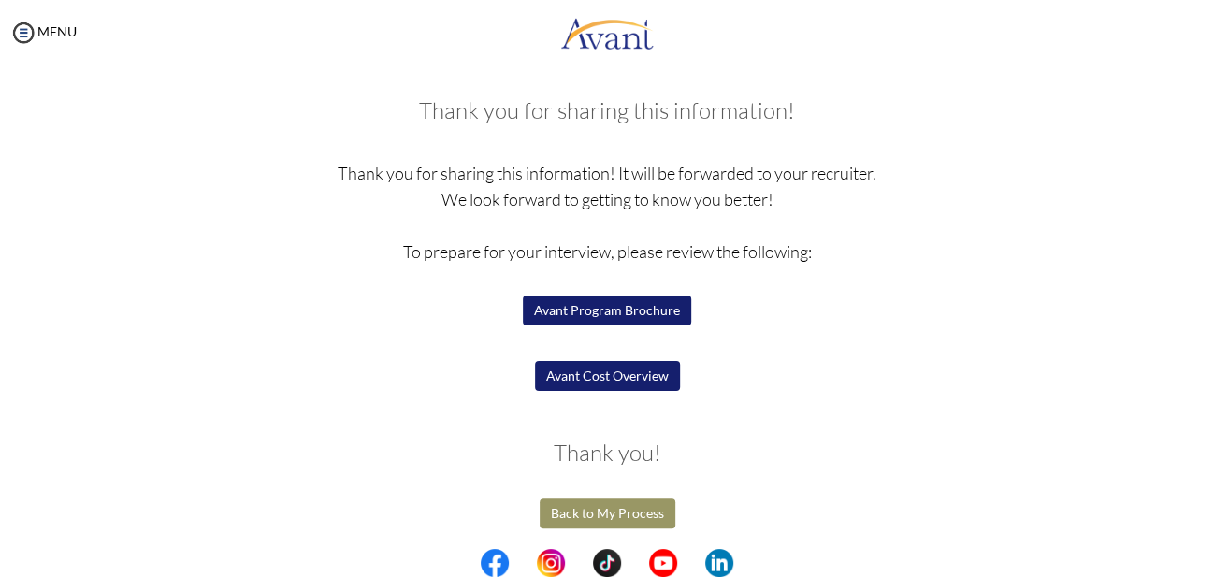
scroll to position [85, 0]
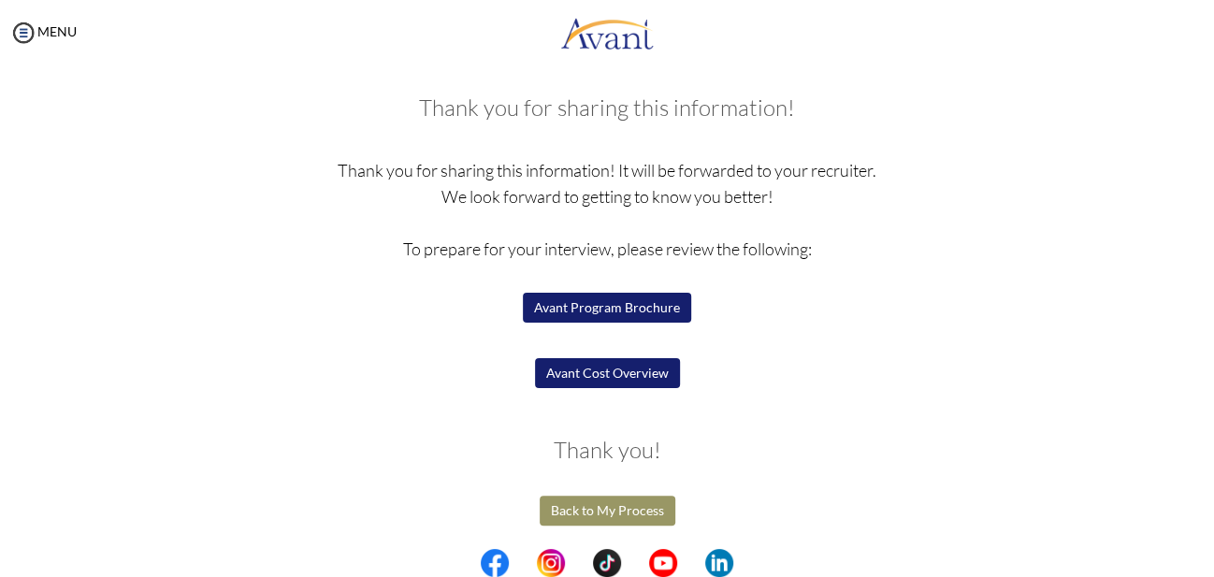
click at [600, 496] on button "Back to My Process" at bounding box center [607, 511] width 136 height 30
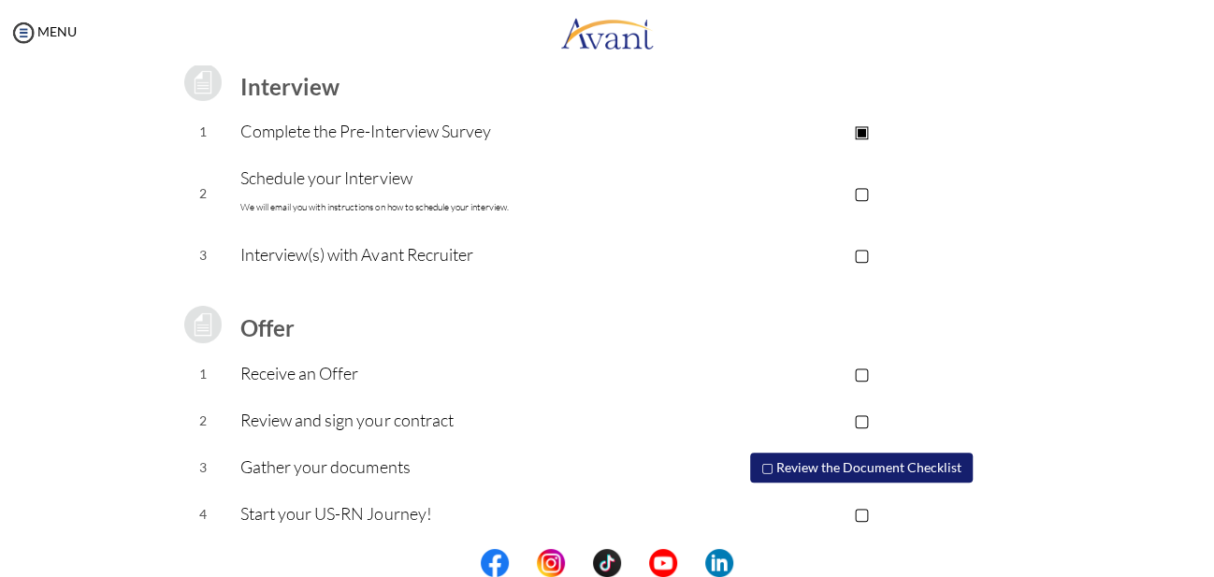
scroll to position [274, 0]
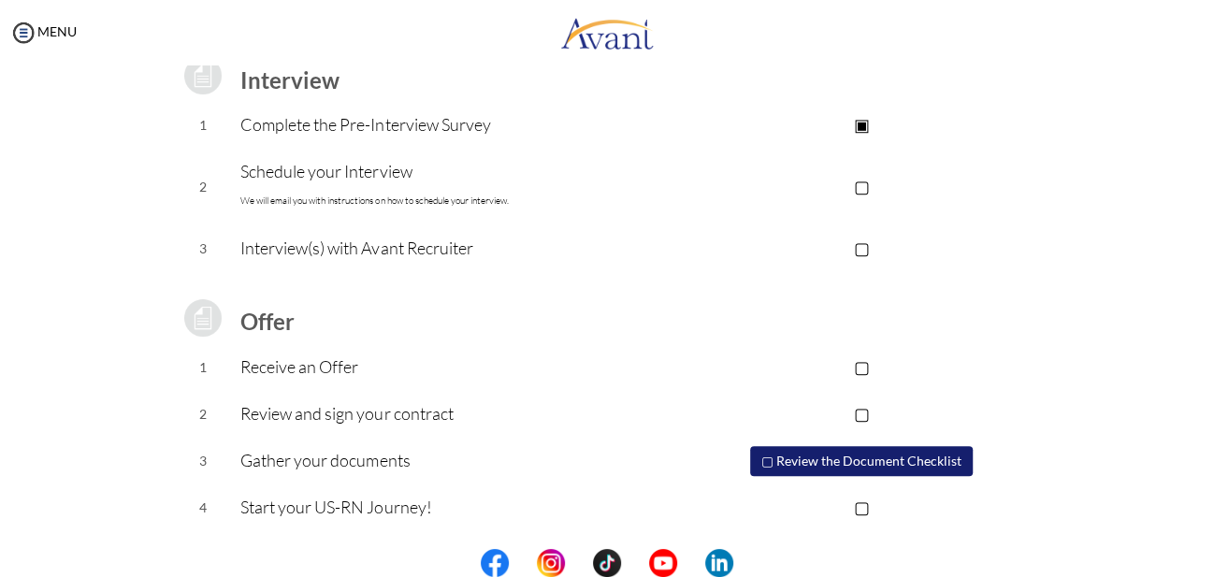
click at [865, 461] on button "▢ Review the Document Checklist" at bounding box center [861, 461] width 223 height 30
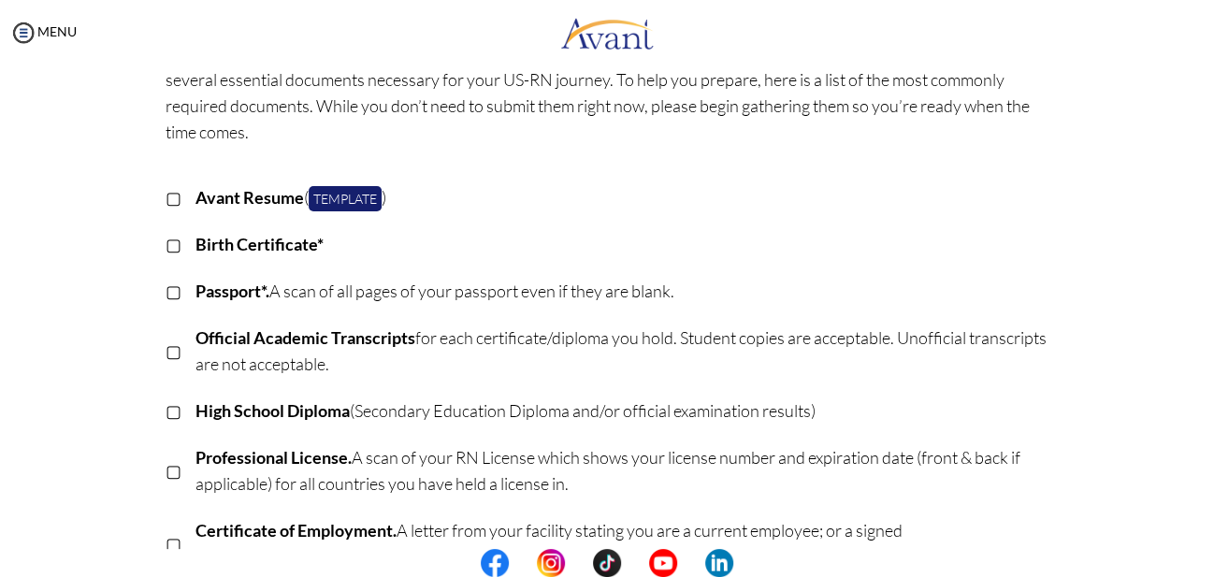
scroll to position [122, 0]
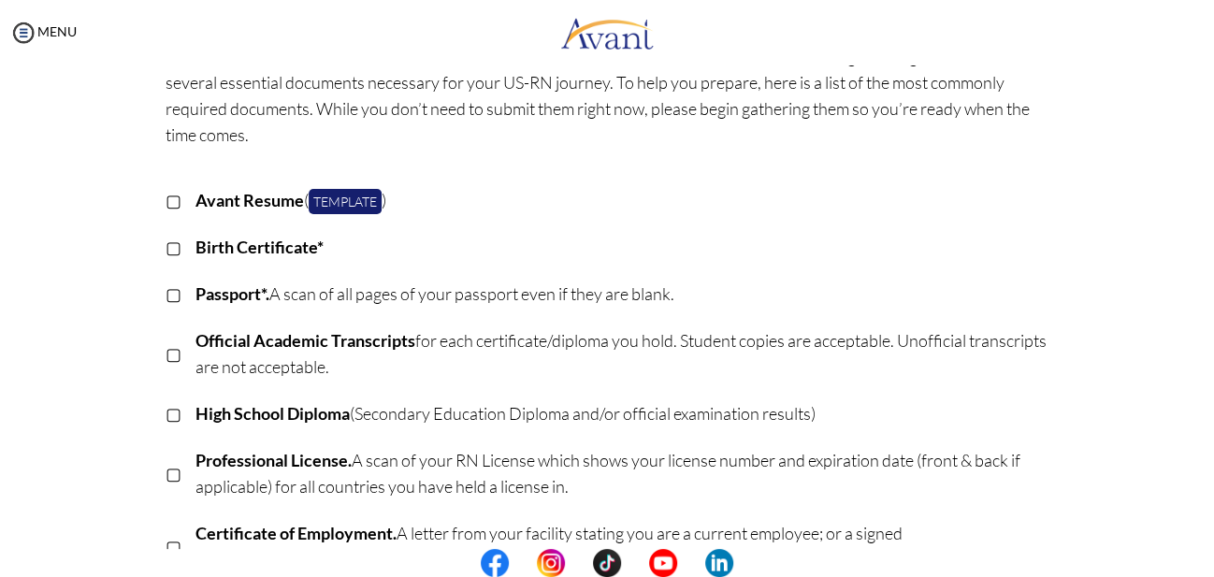
drag, startPoint x: 1205, startPoint y: 482, endPoint x: 1179, endPoint y: 66, distance: 416.9
click at [1179, 67] on div "My Status What is the next step? We would like you to watch the introductory vi…" at bounding box center [607, 353] width 1214 height 577
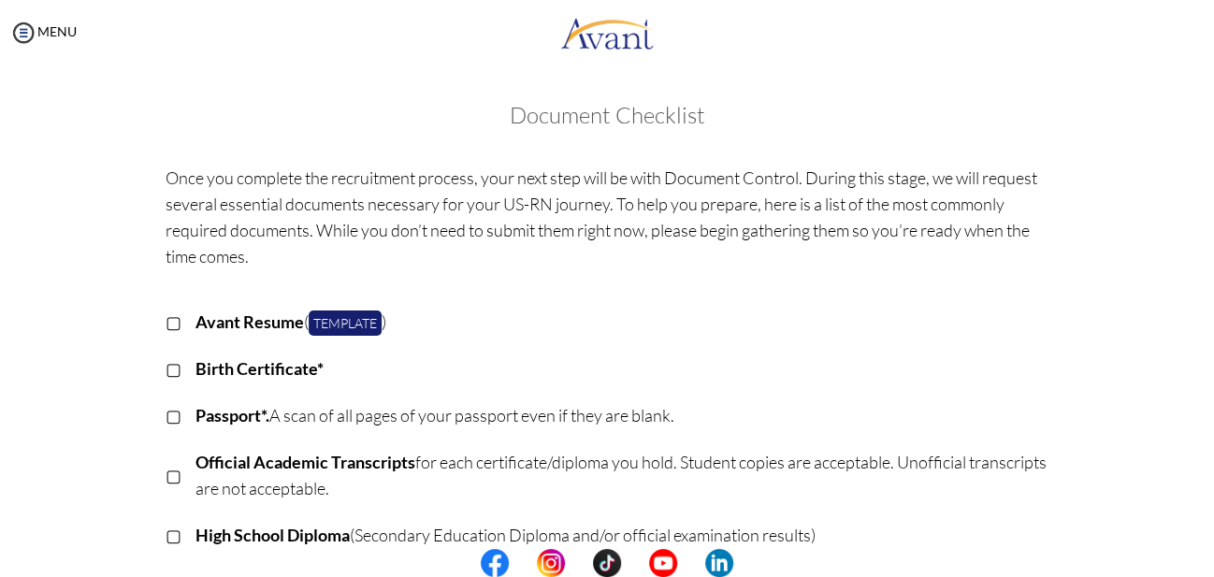
scroll to position [497, 0]
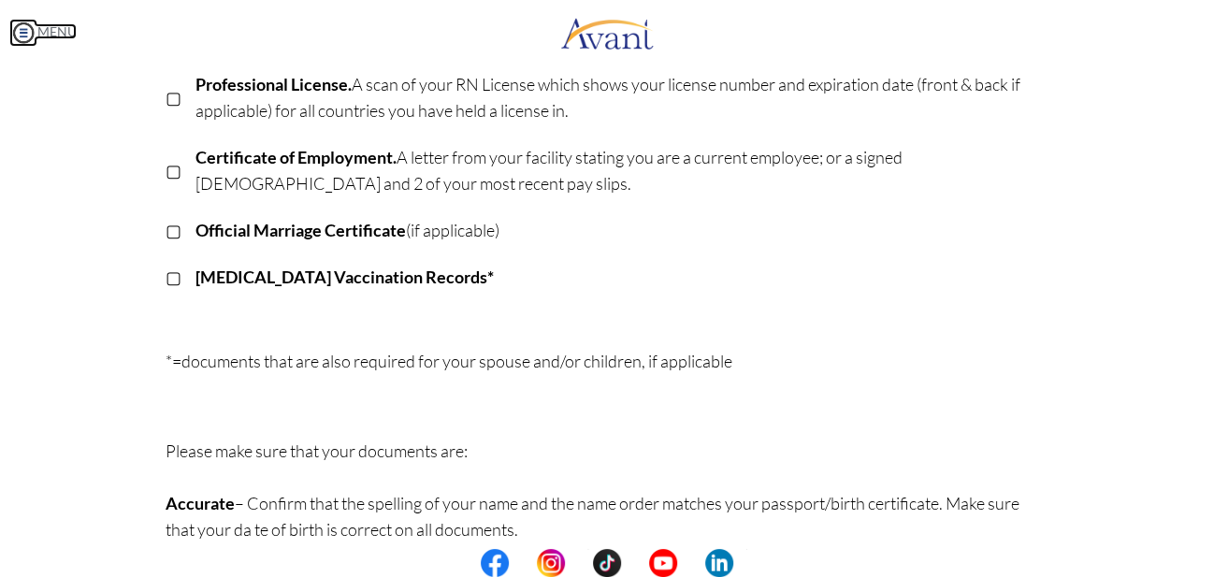
click at [65, 30] on link "MENU" at bounding box center [42, 31] width 67 height 16
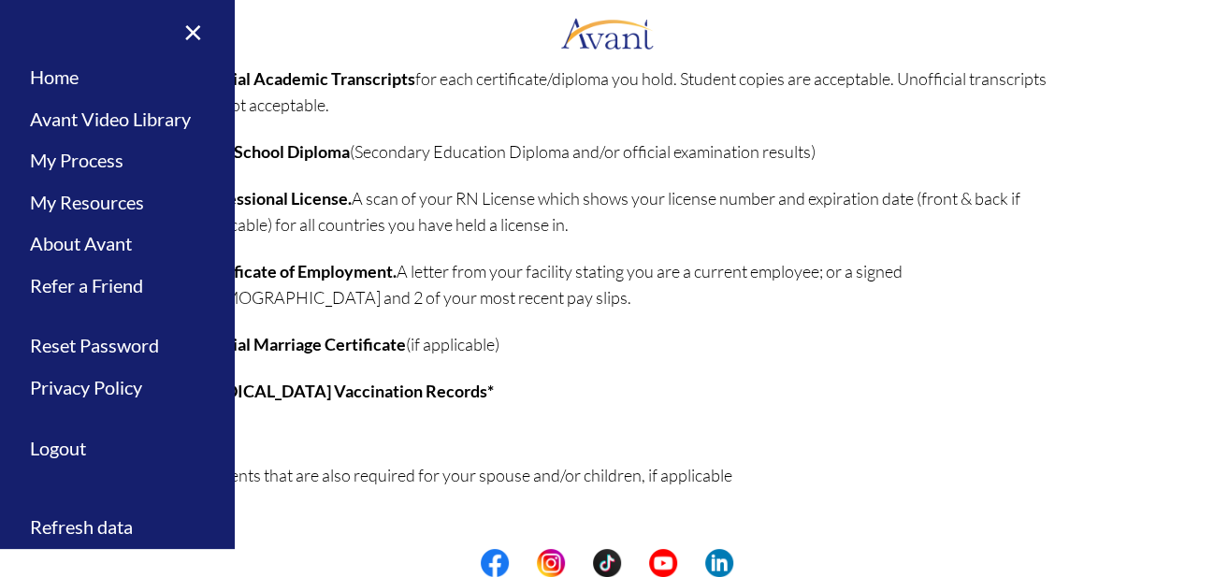
scroll to position [380, 0]
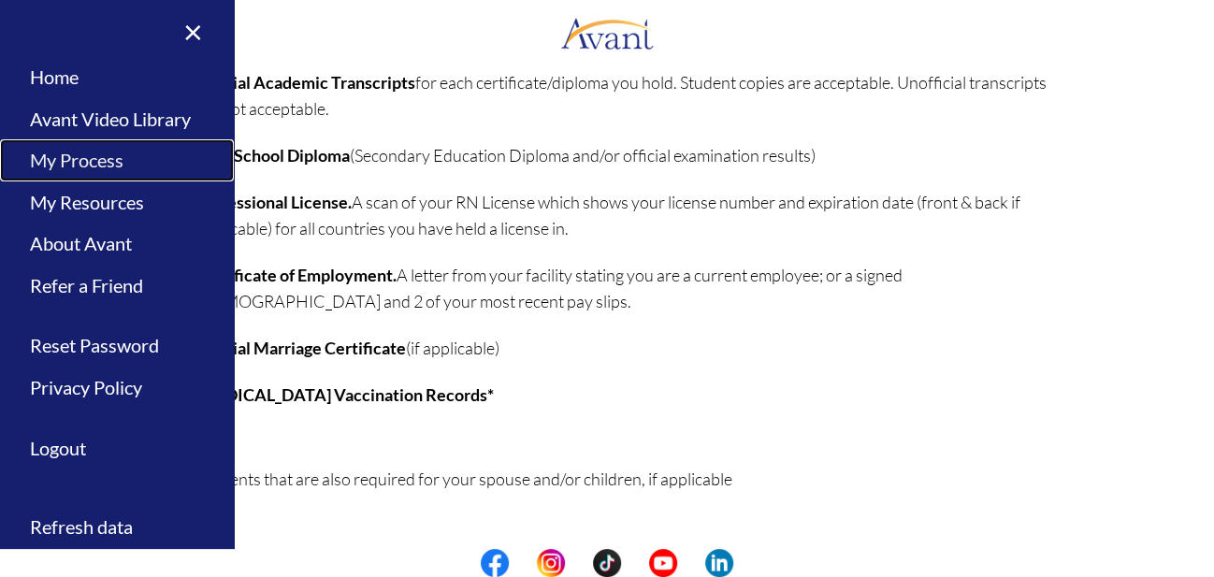
click at [108, 165] on link "My Process" at bounding box center [117, 160] width 234 height 42
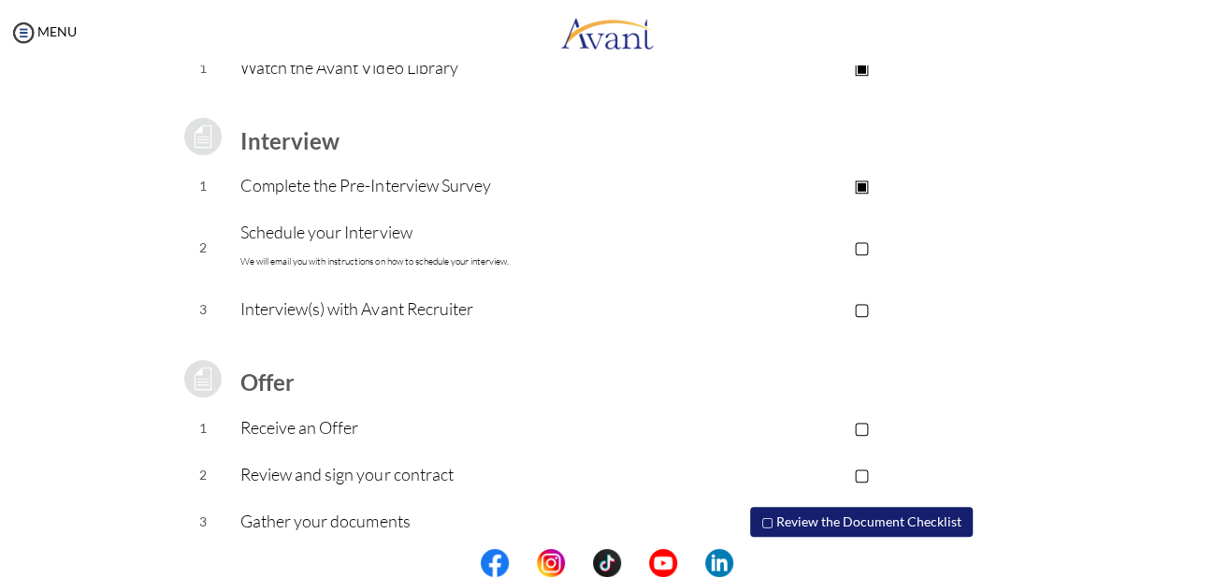
scroll to position [274, 0]
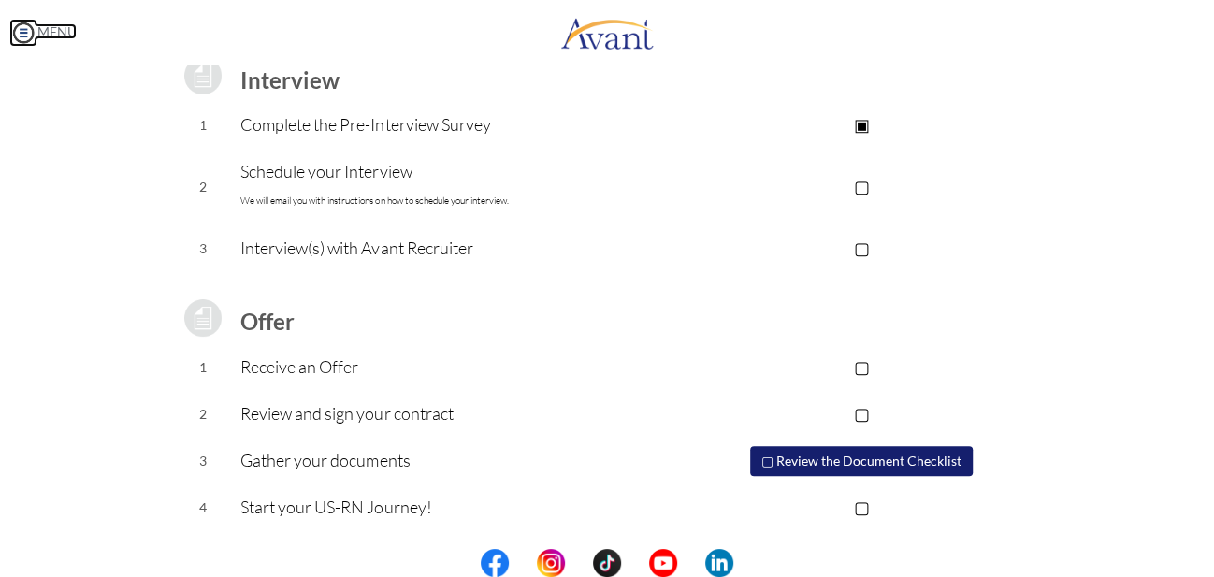
click at [53, 34] on link "MENU" at bounding box center [42, 31] width 67 height 16
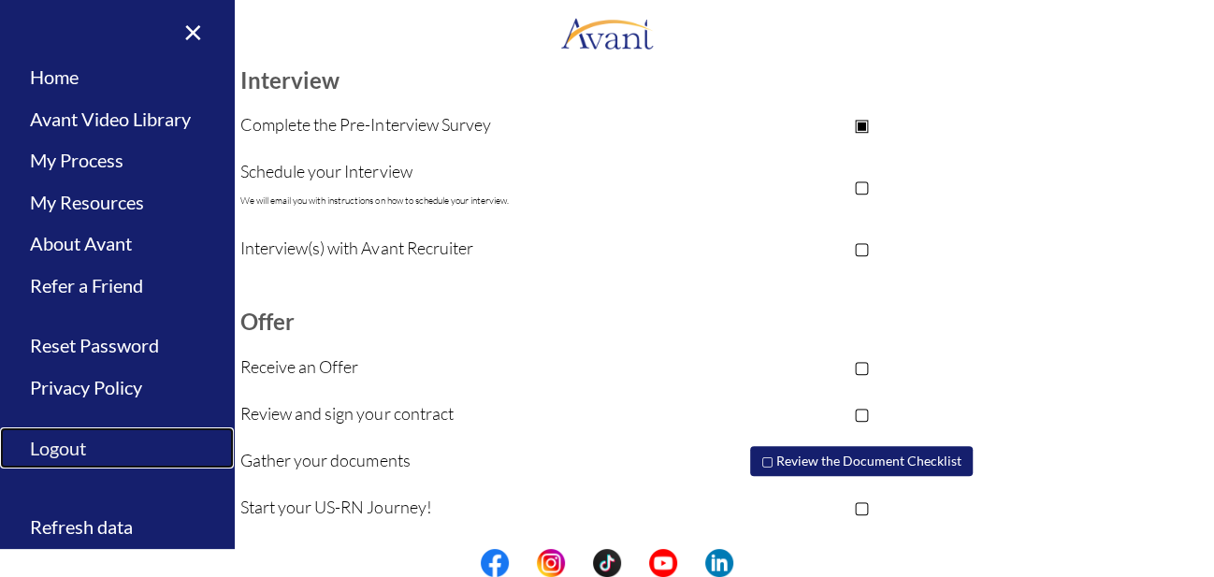
click at [82, 447] on link "Logout" at bounding box center [117, 448] width 234 height 42
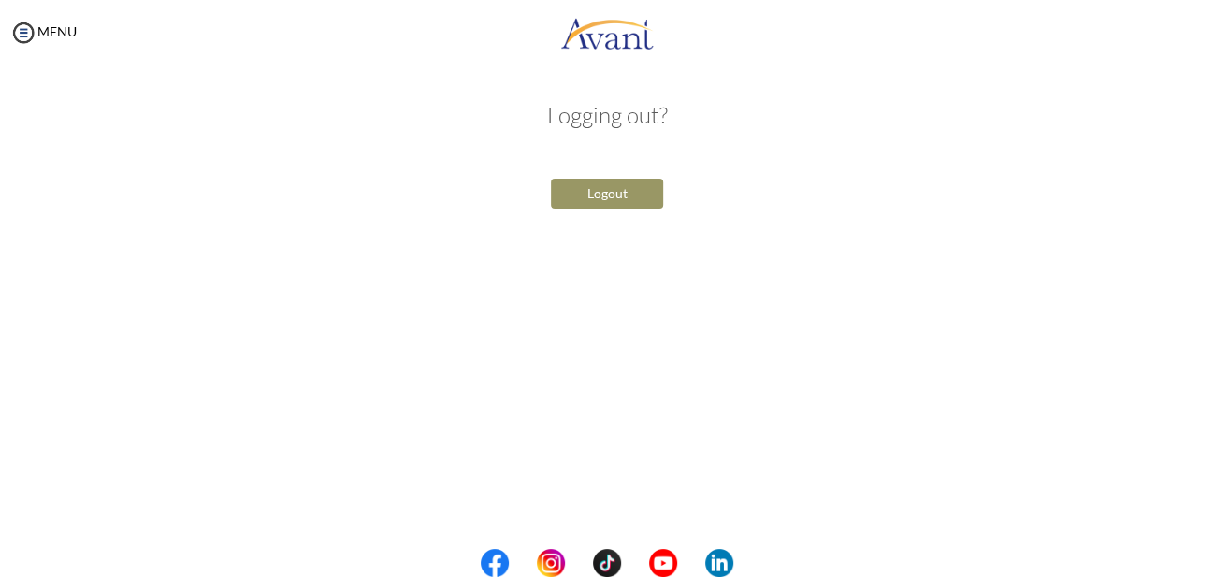
click at [605, 194] on button "Logout" at bounding box center [607, 194] width 112 height 30
